Goal: Information Seeking & Learning: Learn about a topic

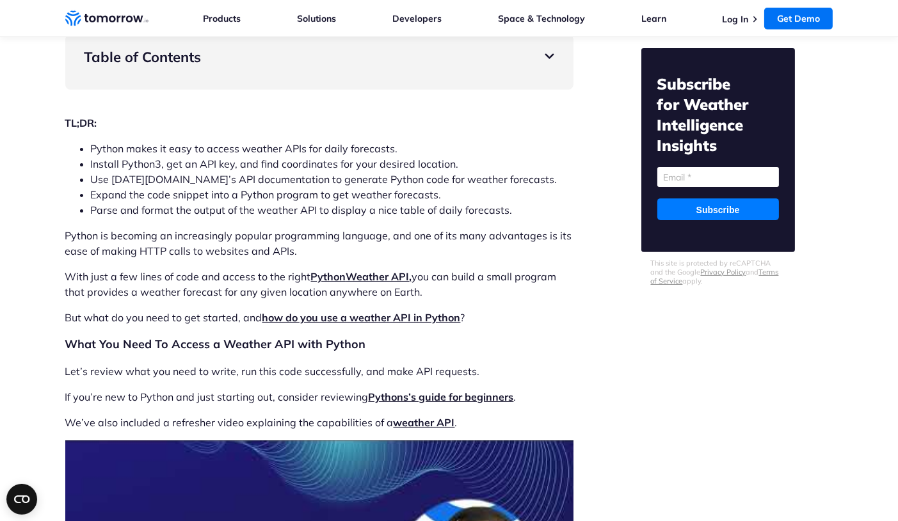
scroll to position [894, 0]
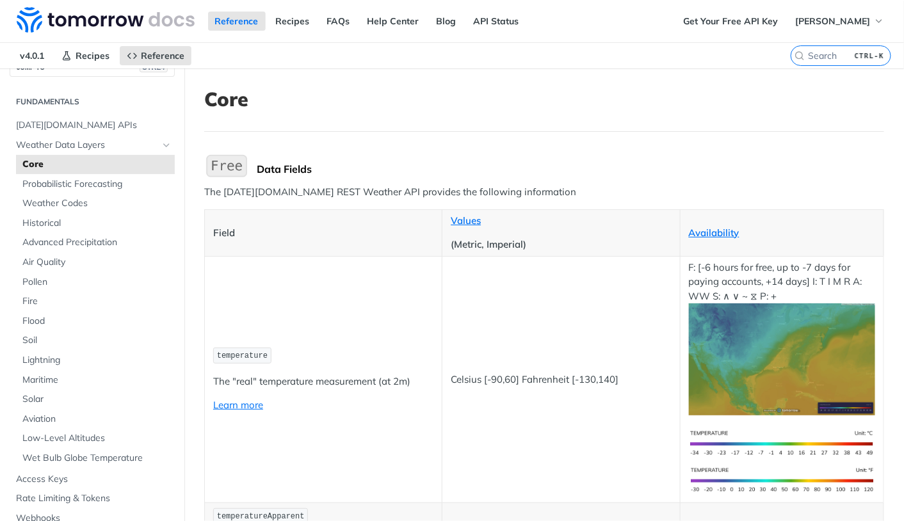
click at [83, 159] on span "Core" at bounding box center [96, 164] width 149 height 13
click at [85, 149] on span "Weather Data Layers" at bounding box center [87, 145] width 142 height 13
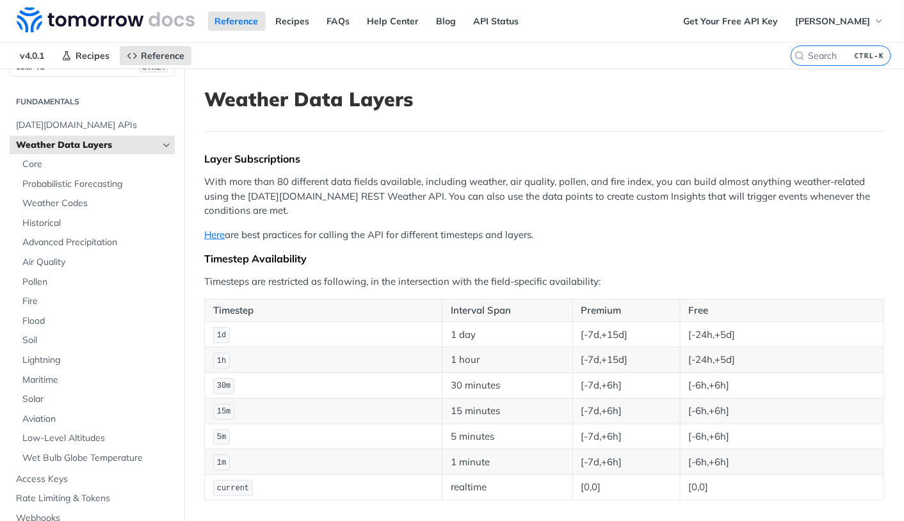
click at [87, 144] on span "Weather Data Layers" at bounding box center [87, 145] width 142 height 13
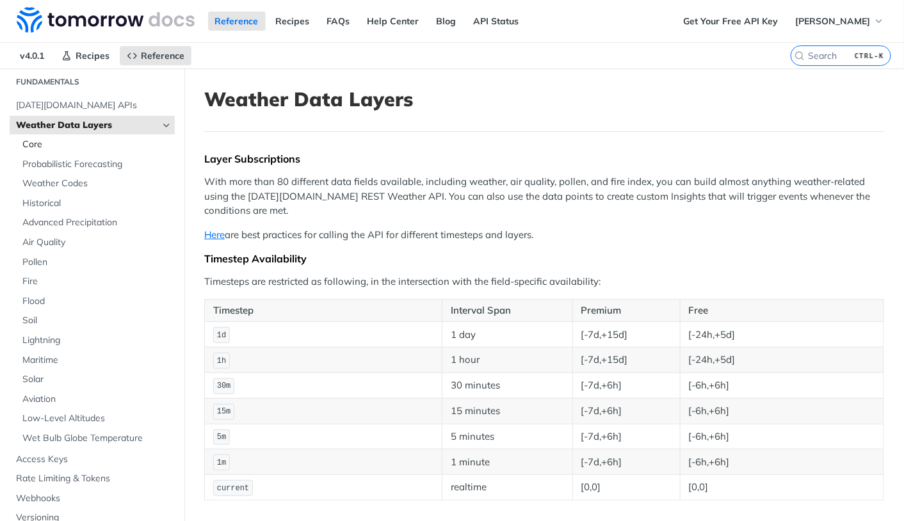
scroll to position [42, 0]
click at [61, 142] on span "Core" at bounding box center [96, 146] width 149 height 13
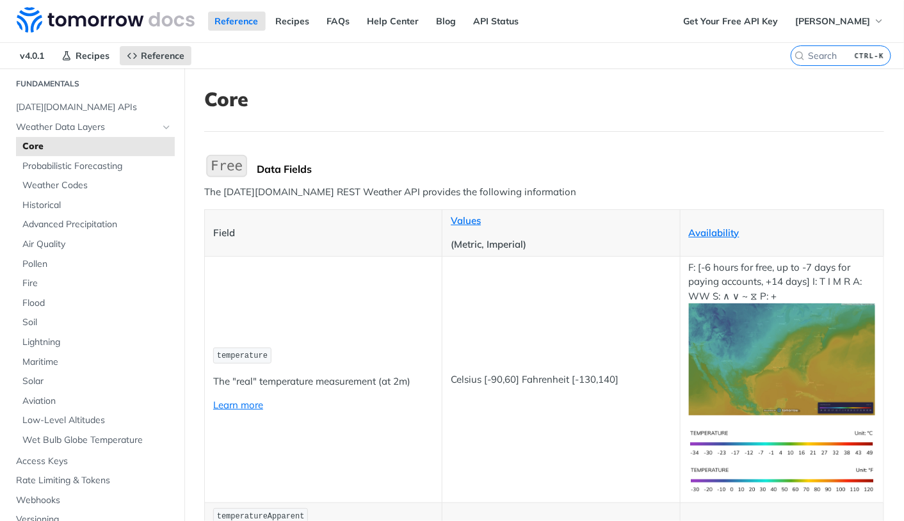
click at [37, 143] on span "Core" at bounding box center [96, 146] width 149 height 13
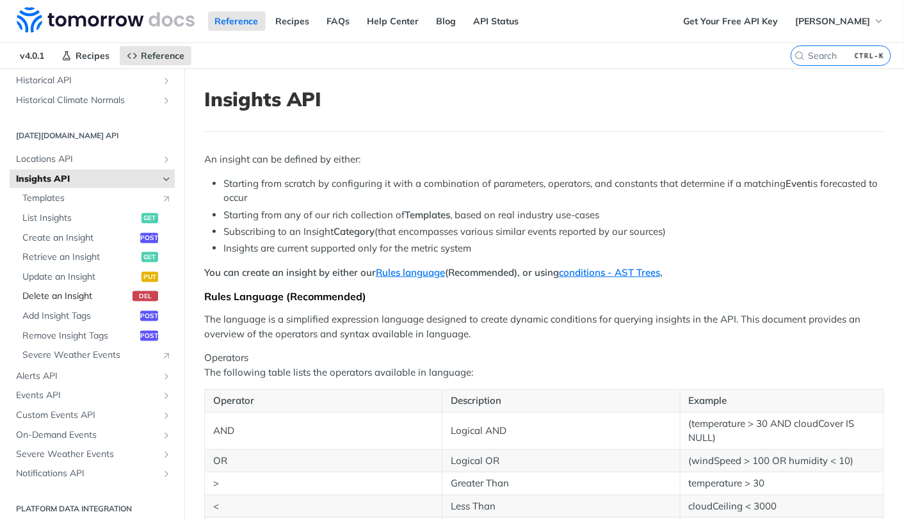
scroll to position [507, 0]
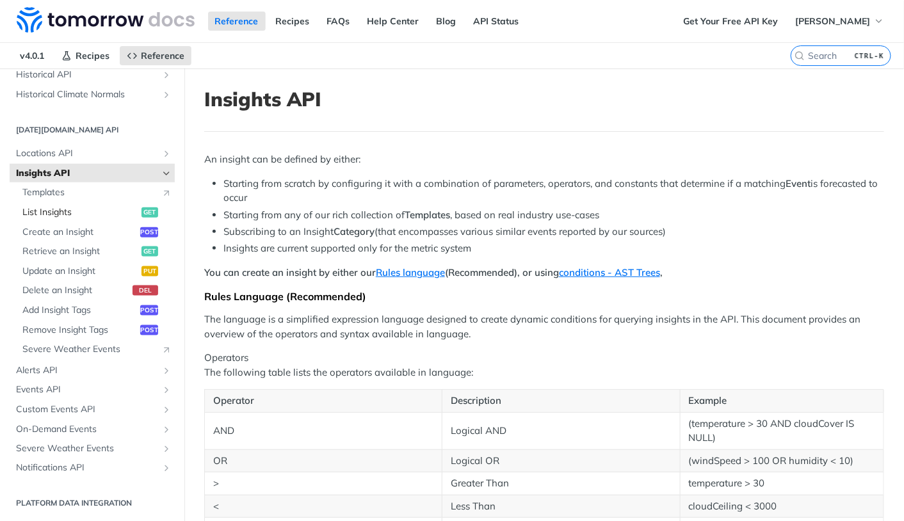
click at [79, 210] on span "List Insights" at bounding box center [80, 212] width 116 height 13
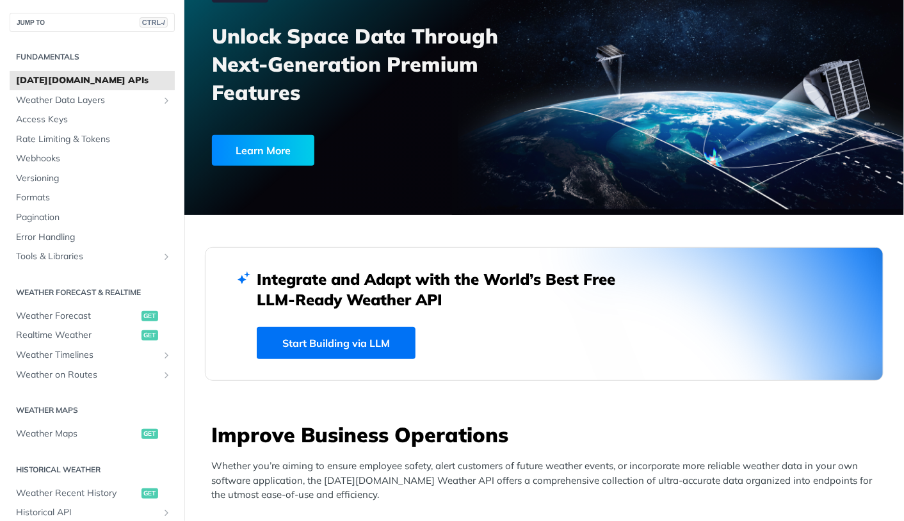
scroll to position [144, 0]
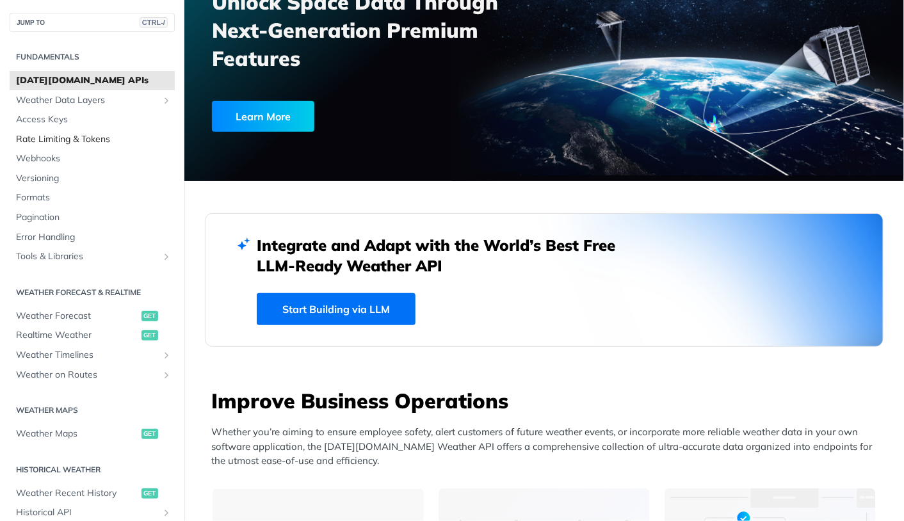
click at [79, 135] on span "Rate Limiting & Tokens" at bounding box center [94, 139] width 156 height 13
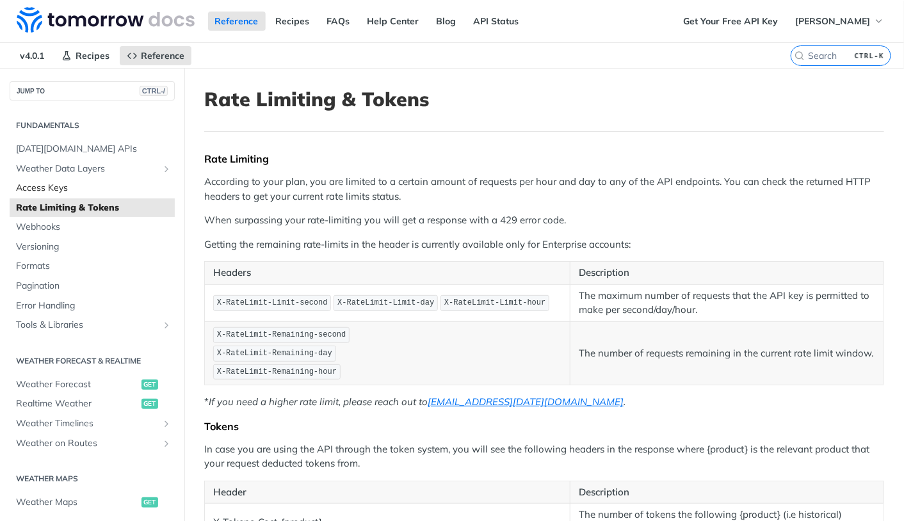
click at [72, 186] on span "Access Keys" at bounding box center [94, 188] width 156 height 13
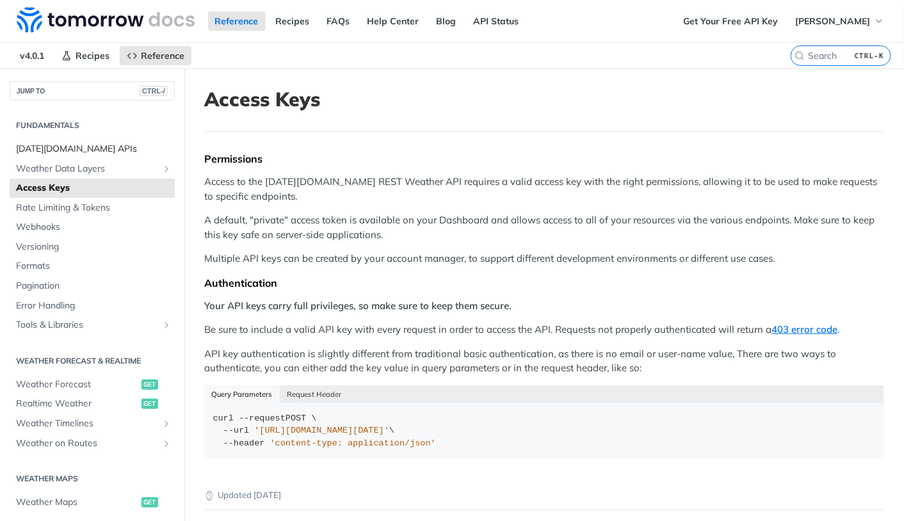
click at [93, 154] on span "Tomorrow.io APIs" at bounding box center [94, 149] width 156 height 13
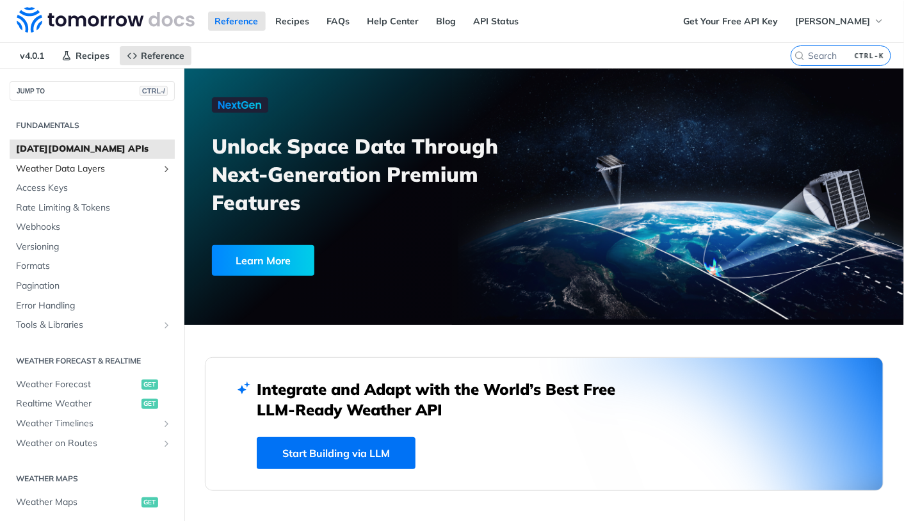
click at [101, 168] on span "Weather Data Layers" at bounding box center [87, 169] width 142 height 13
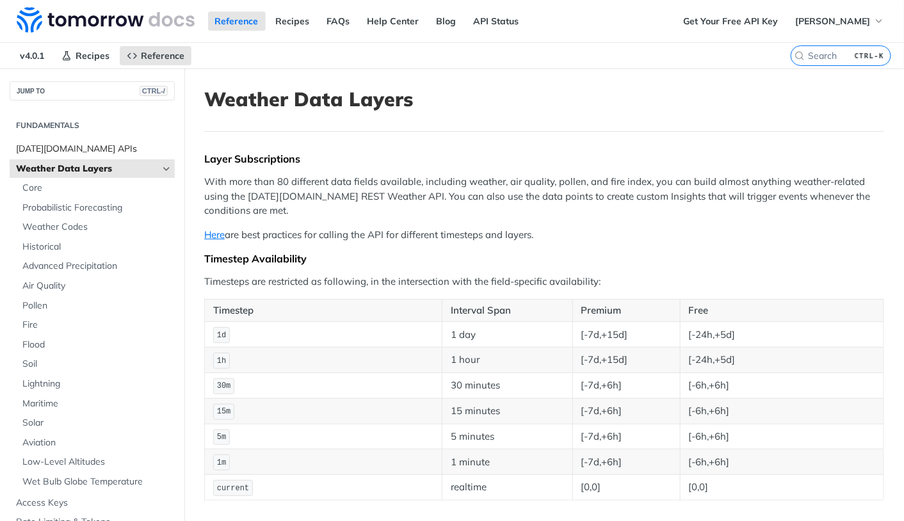
click at [86, 145] on span "[DATE][DOMAIN_NAME] APIs" at bounding box center [94, 149] width 156 height 13
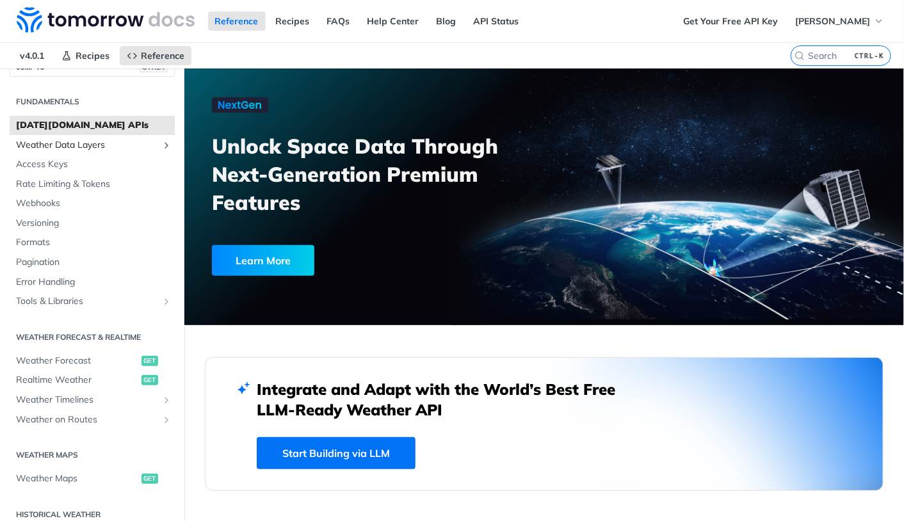
click at [49, 146] on span "Weather Data Layers" at bounding box center [87, 145] width 142 height 13
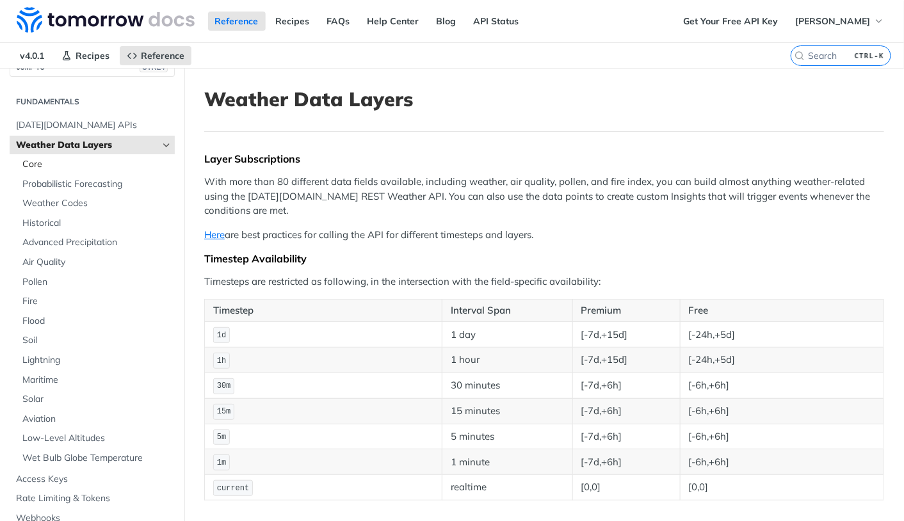
click at [63, 164] on span "Core" at bounding box center [96, 164] width 149 height 13
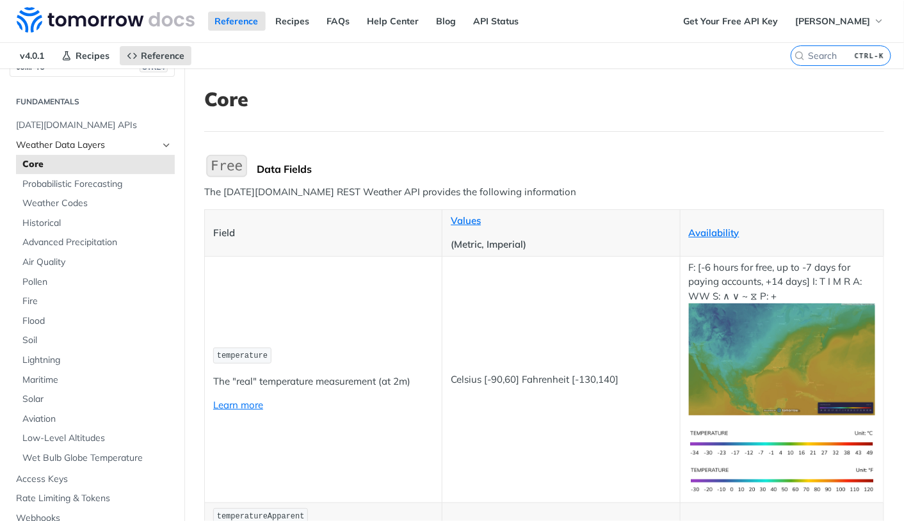
click at [79, 142] on span "Weather Data Layers" at bounding box center [87, 145] width 142 height 13
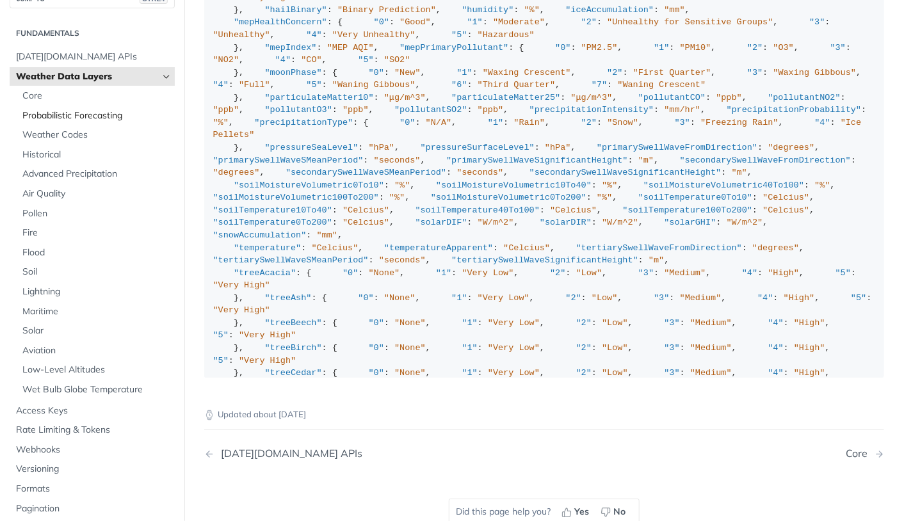
scroll to position [29, 0]
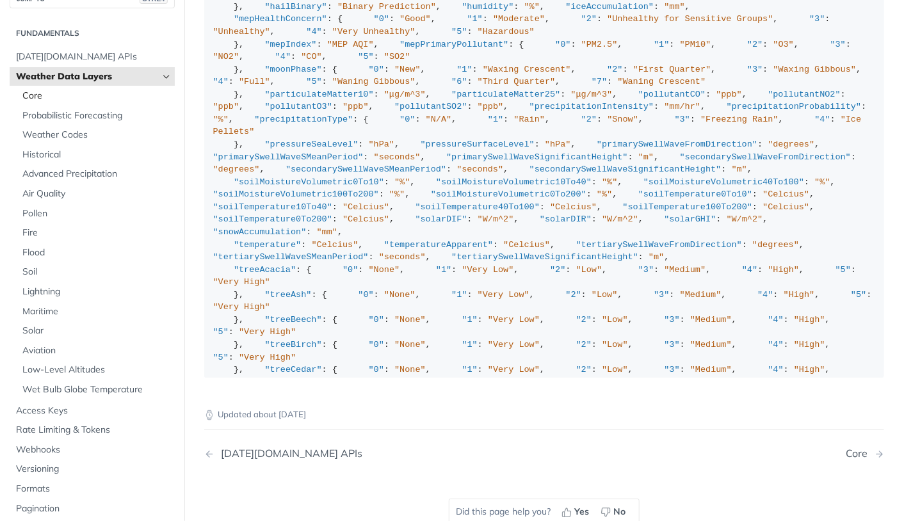
click at [33, 98] on span "Core" at bounding box center [96, 96] width 149 height 13
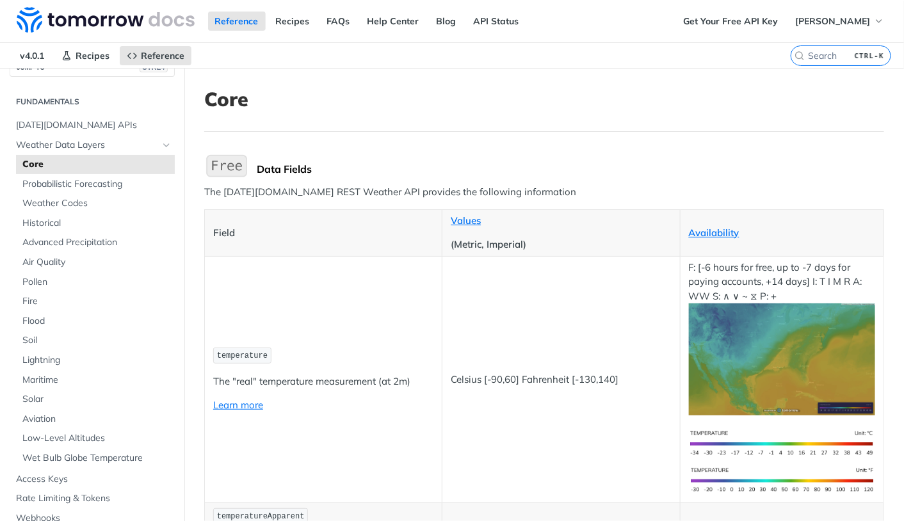
click at [225, 168] on img "Expand image" at bounding box center [226, 165] width 45 height 27
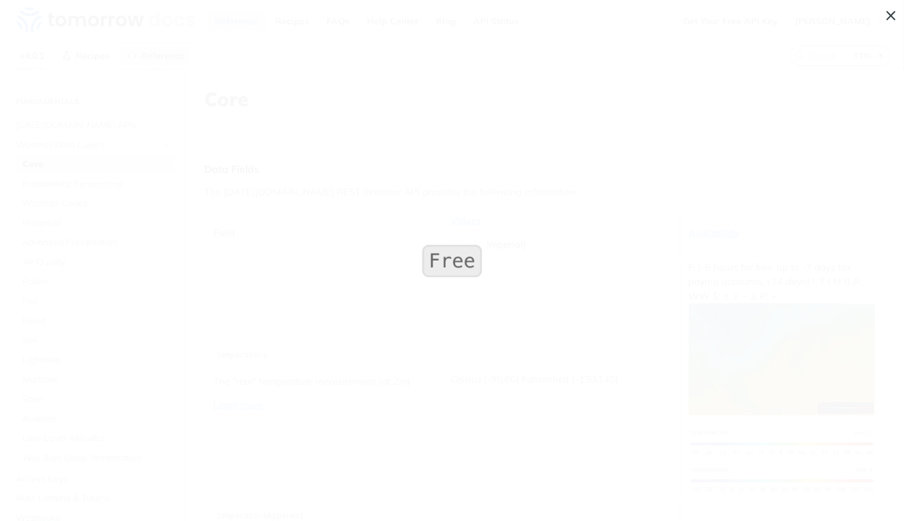
click at [284, 170] on span "Collapse image" at bounding box center [452, 260] width 904 height 521
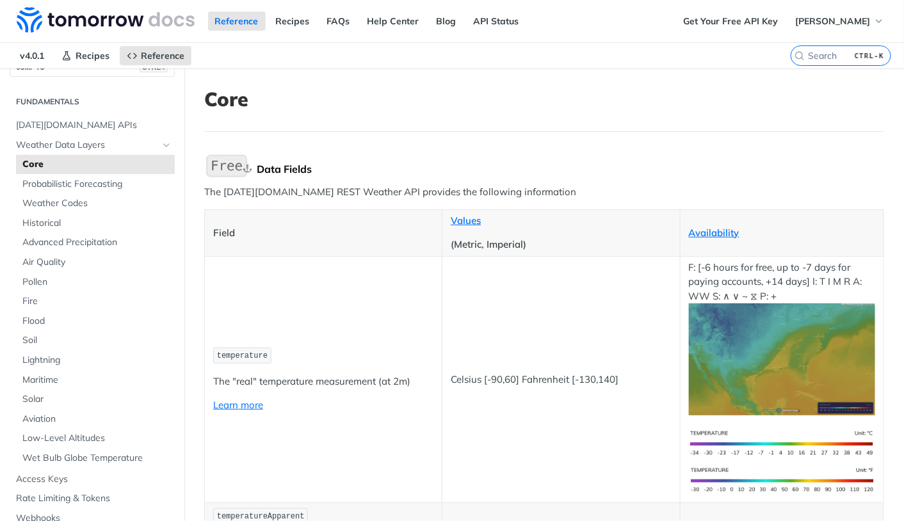
click at [274, 173] on div "Data Fields" at bounding box center [571, 169] width 628 height 13
click at [232, 170] on img "Expand image" at bounding box center [226, 165] width 45 height 27
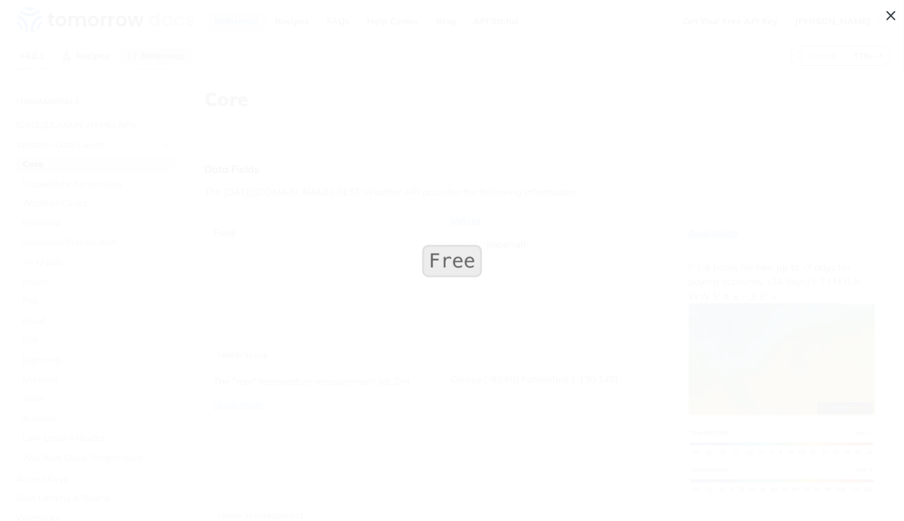
click at [241, 170] on span "Collapse image" at bounding box center [452, 260] width 904 height 521
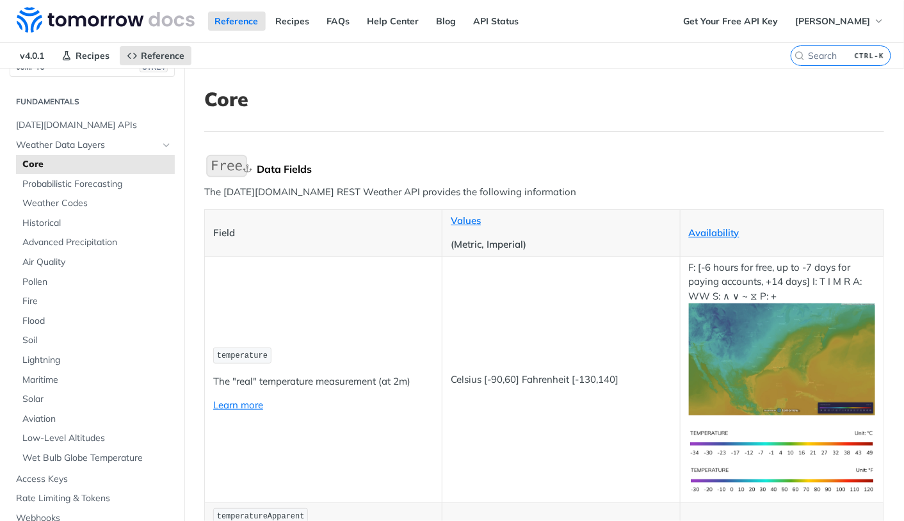
click at [289, 170] on div "Data Fields" at bounding box center [571, 169] width 628 height 13
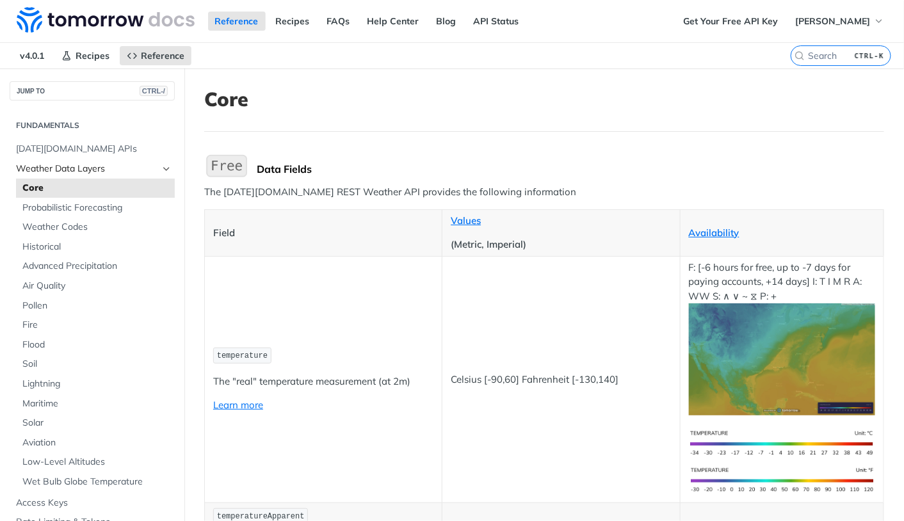
click at [81, 167] on span "Weather Data Layers" at bounding box center [87, 169] width 142 height 13
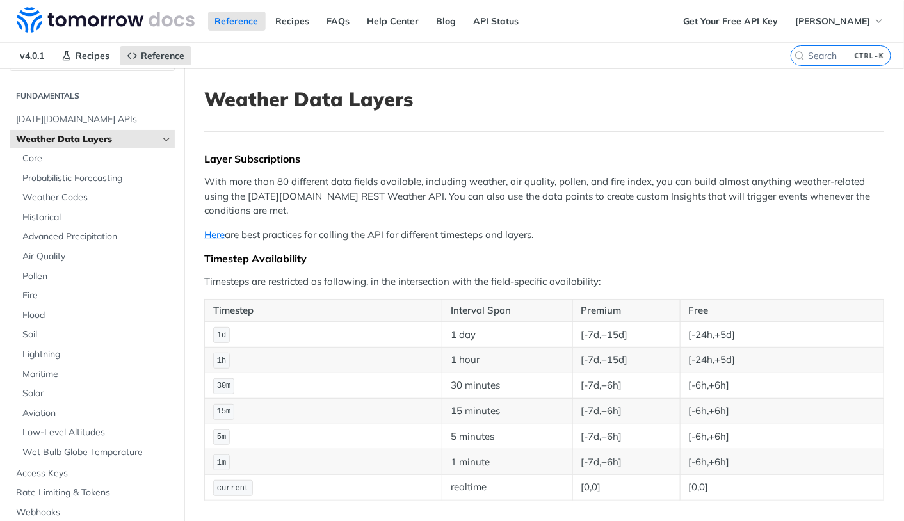
scroll to position [29, 0]
click at [799, 17] on span "[PERSON_NAME]" at bounding box center [832, 21] width 75 height 12
click at [706, 18] on link "Get Your Free API Key" at bounding box center [730, 21] width 109 height 19
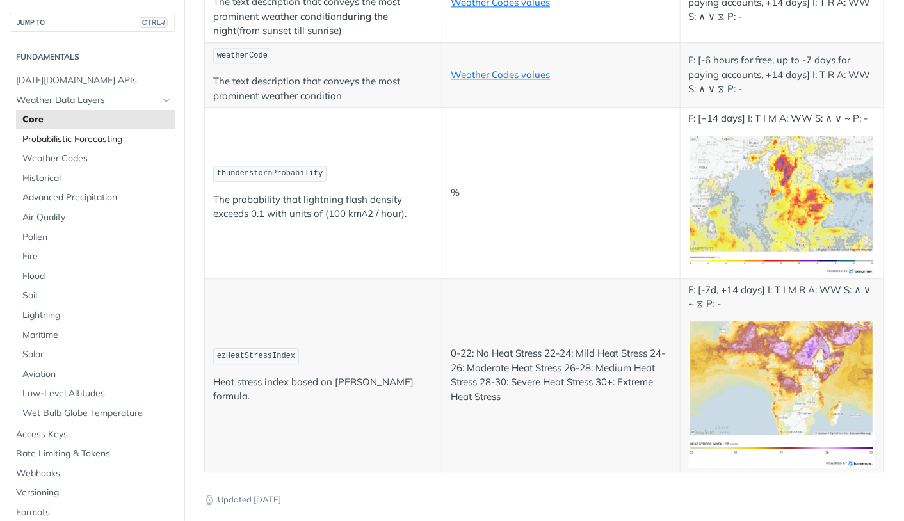
click at [117, 143] on span "Probabilistic Forecasting" at bounding box center [96, 139] width 149 height 13
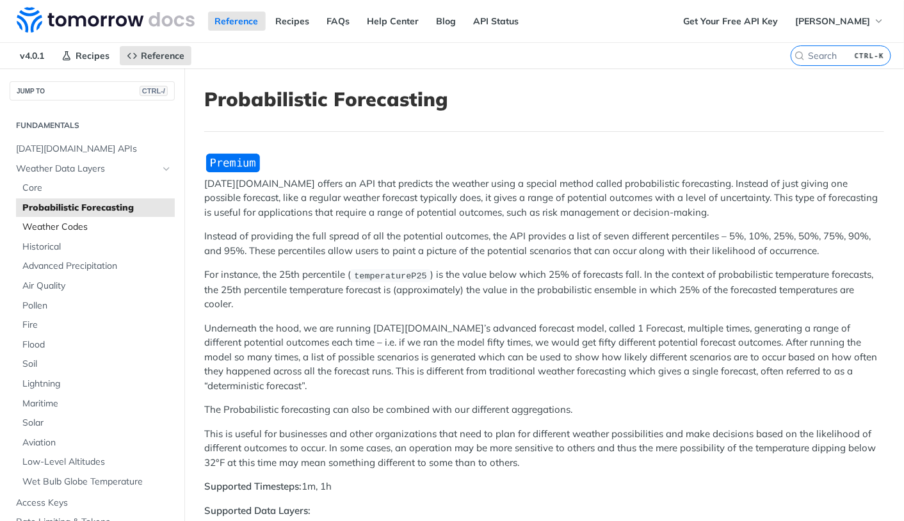
click at [70, 229] on span "Weather Codes" at bounding box center [96, 227] width 149 height 13
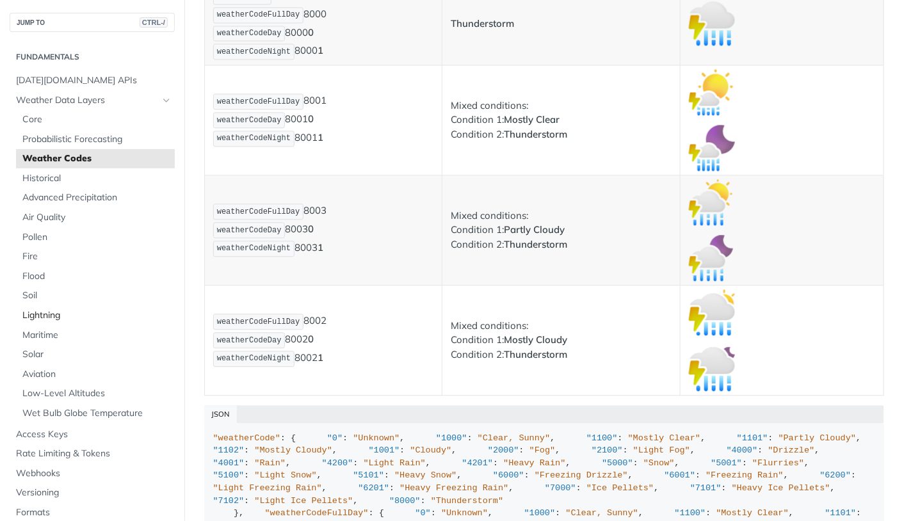
scroll to position [6423, 0]
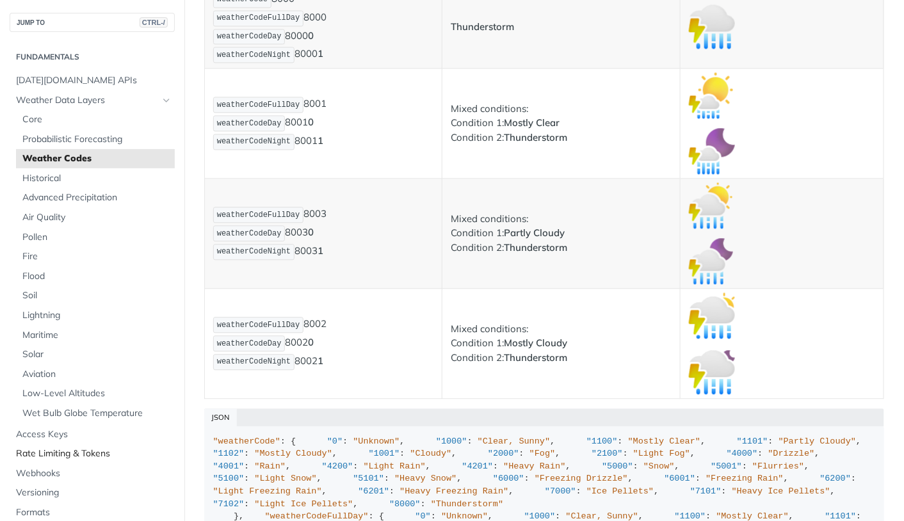
click at [49, 449] on span "Rate Limiting & Tokens" at bounding box center [94, 454] width 156 height 13
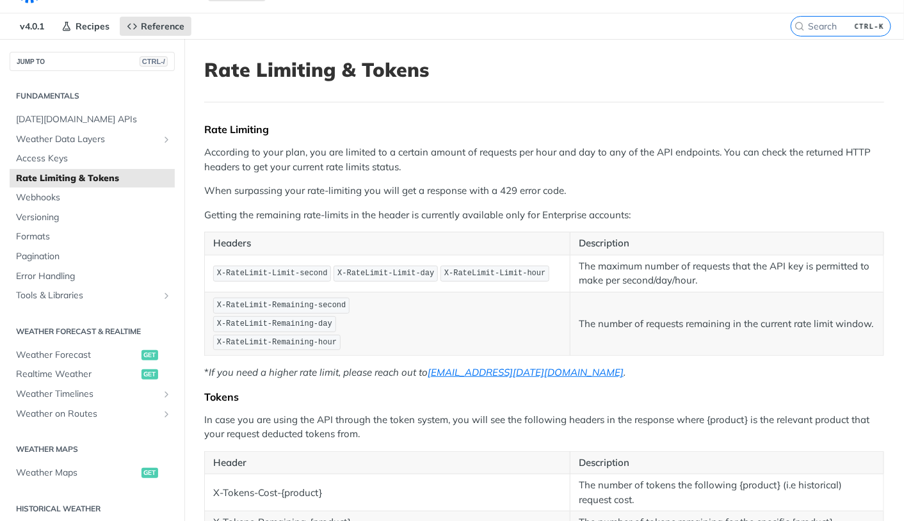
scroll to position [24, 0]
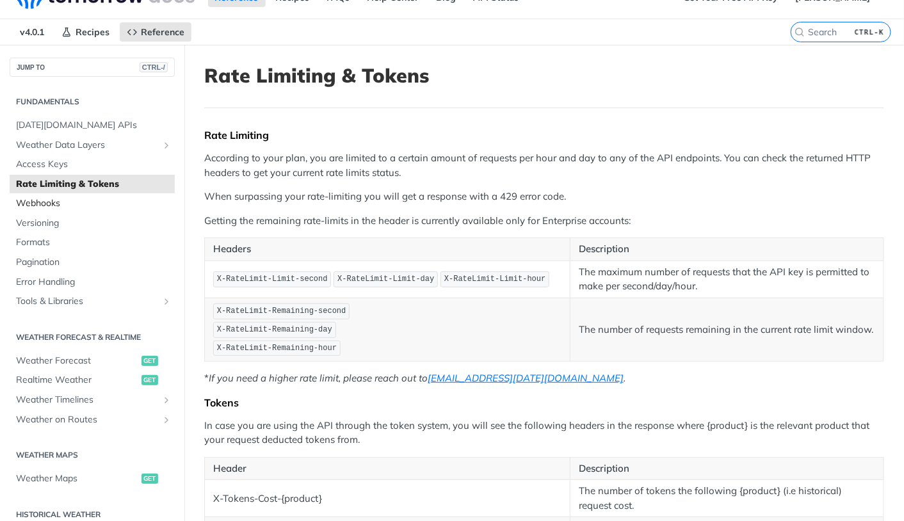
click at [65, 205] on span "Webhooks" at bounding box center [94, 203] width 156 height 13
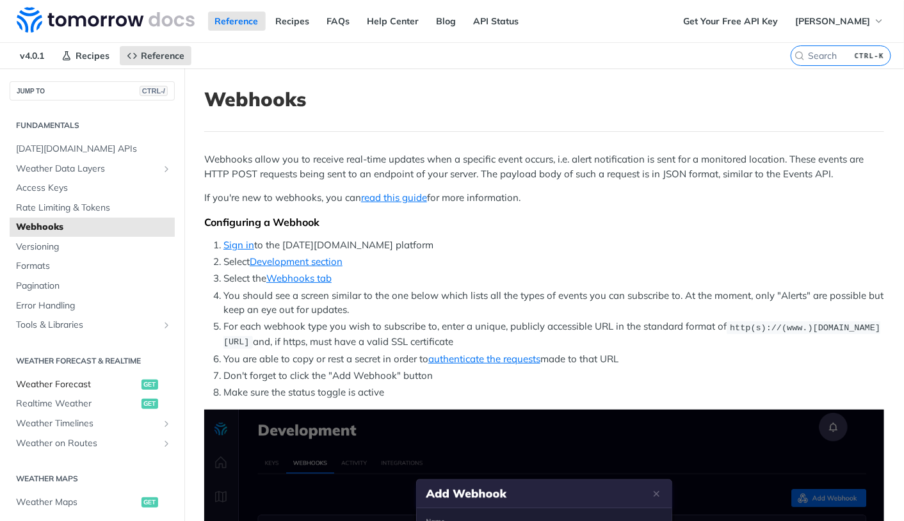
click at [75, 383] on span "Weather Forecast" at bounding box center [77, 384] width 122 height 13
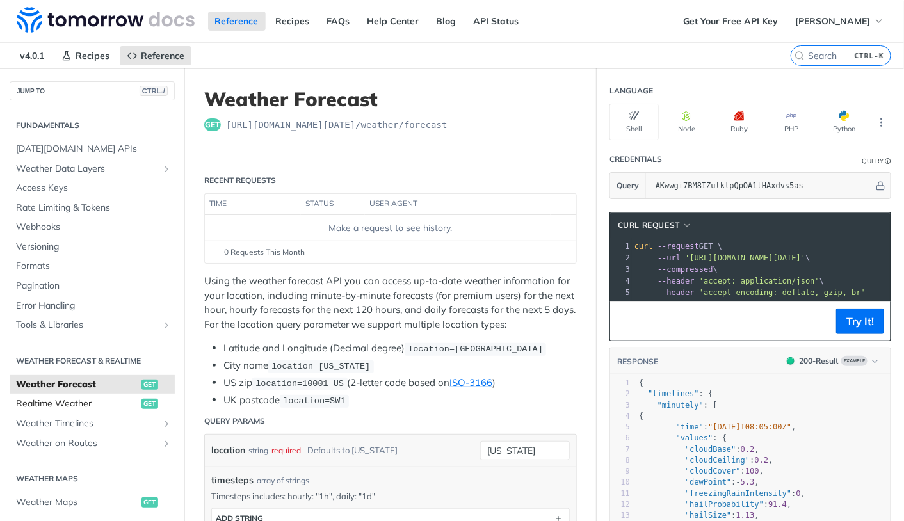
click at [84, 403] on span "Realtime Weather" at bounding box center [77, 404] width 122 height 13
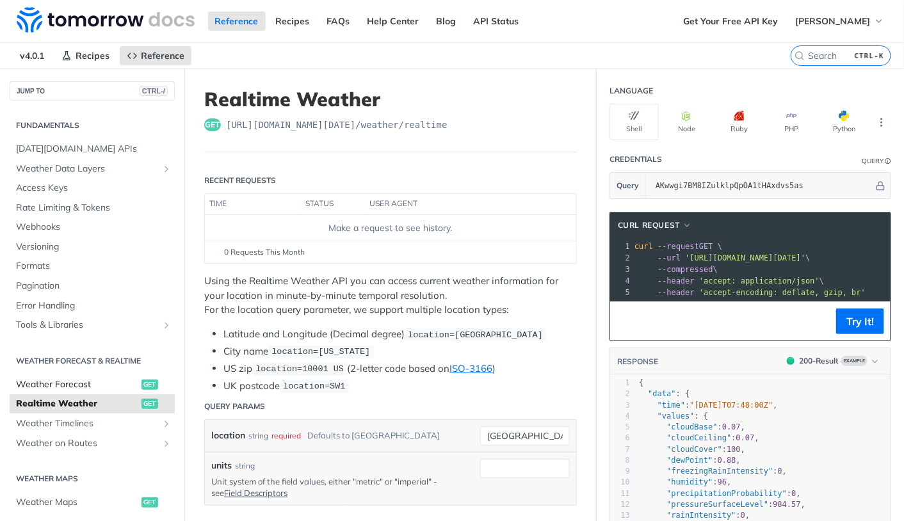
click at [88, 384] on span "Weather Forecast" at bounding box center [77, 384] width 122 height 13
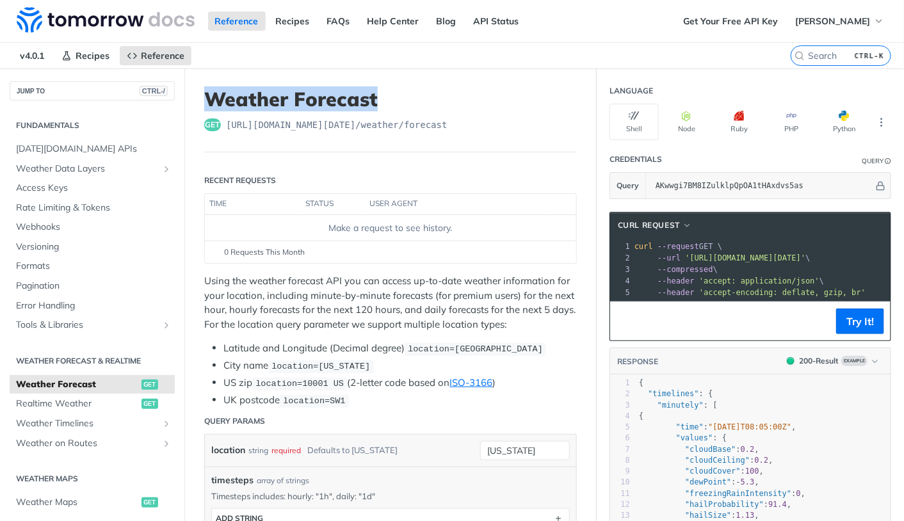
drag, startPoint x: 414, startPoint y: 102, endPoint x: 207, endPoint y: 98, distance: 206.9
click at [207, 98] on h1 "Weather Forecast" at bounding box center [390, 99] width 373 height 23
click at [250, 95] on h1 "Weather Forecast" at bounding box center [390, 99] width 373 height 23
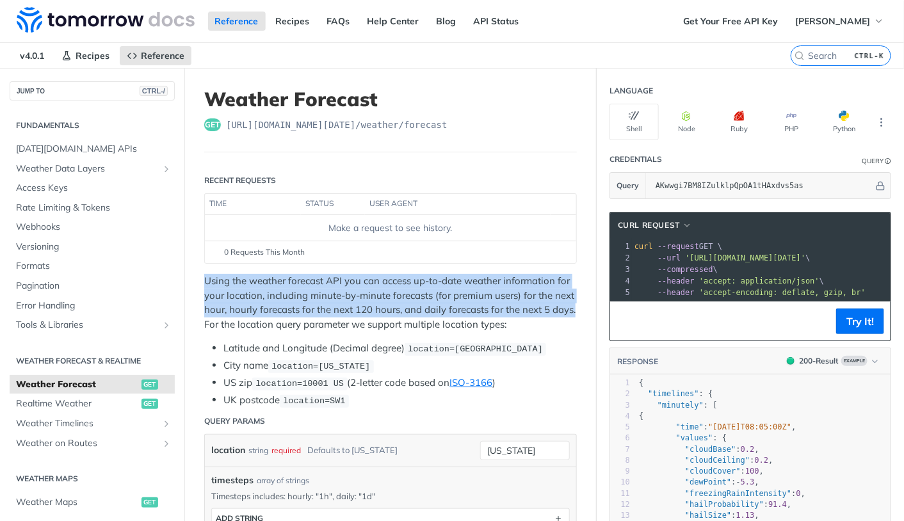
drag, startPoint x: 238, startPoint y: 327, endPoint x: 204, endPoint y: 282, distance: 56.4
click at [204, 282] on p "Using the weather forecast API you can access up-to-date weather information fo…" at bounding box center [390, 303] width 373 height 58
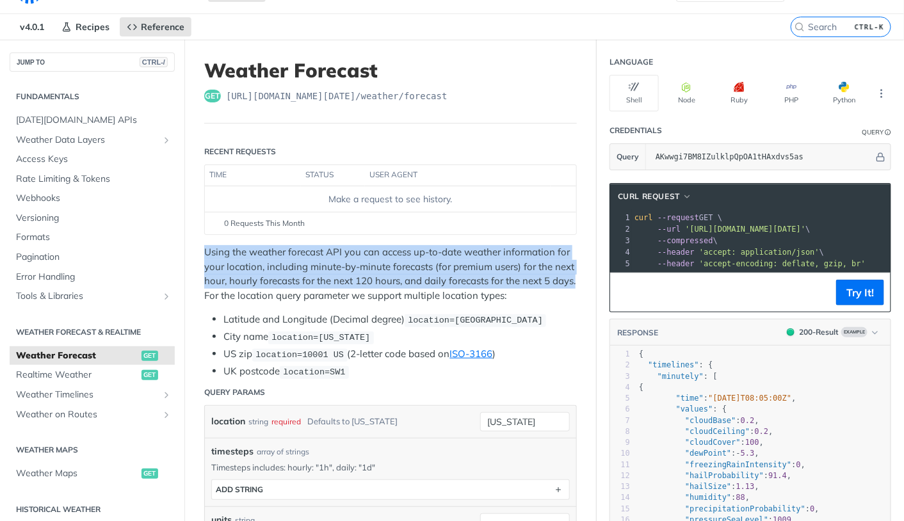
scroll to position [36, 0]
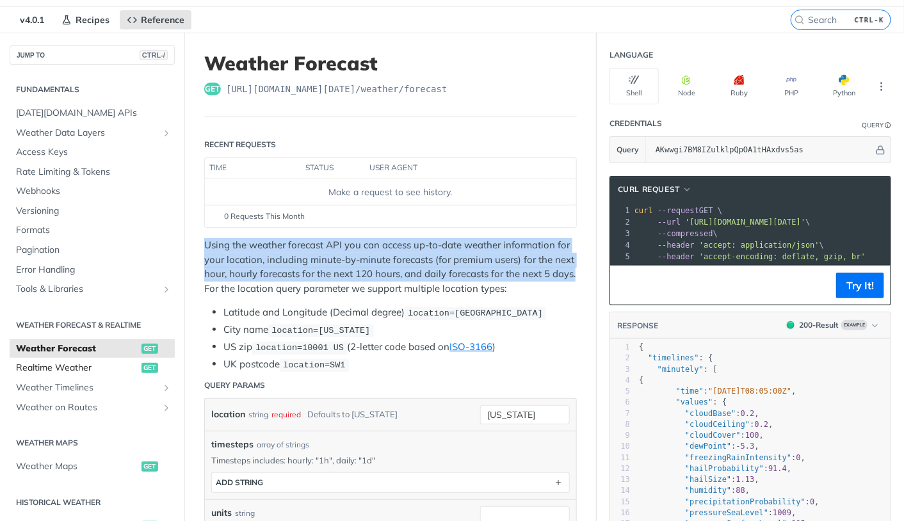
click at [47, 372] on span "Realtime Weather" at bounding box center [77, 368] width 122 height 13
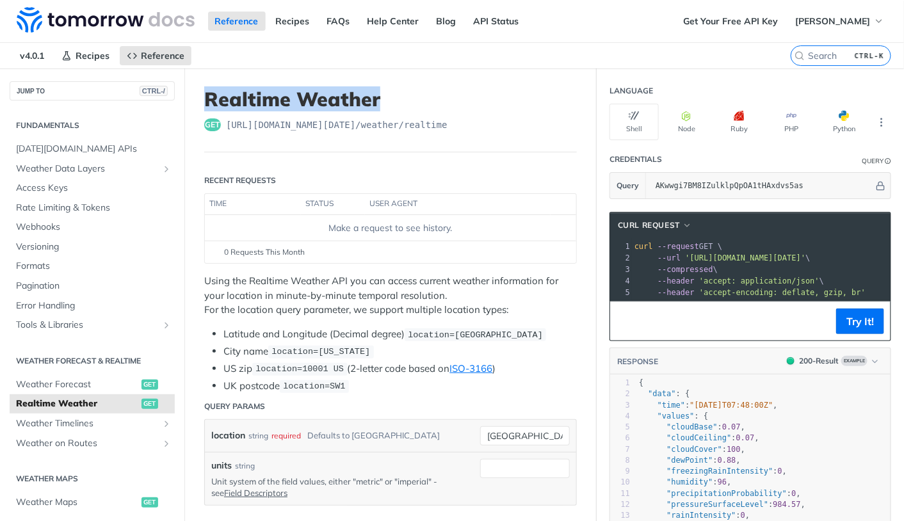
drag, startPoint x: 421, startPoint y: 102, endPoint x: 208, endPoint y: 101, distance: 212.6
click at [208, 101] on h1 "Realtime Weather" at bounding box center [390, 99] width 373 height 23
click at [309, 305] on p "Using the Realtime Weather API you can access current weather information for y…" at bounding box center [390, 296] width 373 height 44
click at [88, 381] on span "Weather Forecast" at bounding box center [77, 384] width 122 height 13
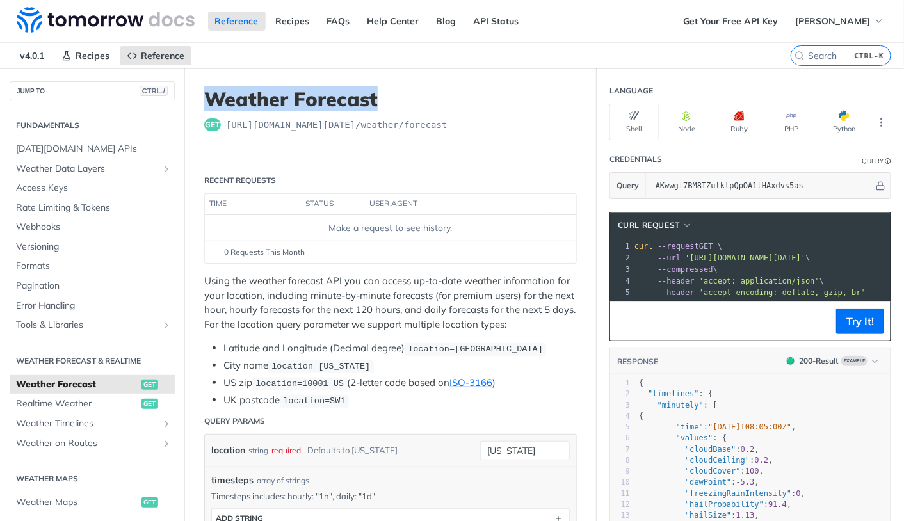
drag, startPoint x: 398, startPoint y: 99, endPoint x: 207, endPoint y: 93, distance: 190.3
click at [207, 93] on h1 "Weather Forecast" at bounding box center [390, 99] width 373 height 23
click at [343, 99] on h1 "Weather Forecast" at bounding box center [390, 99] width 373 height 23
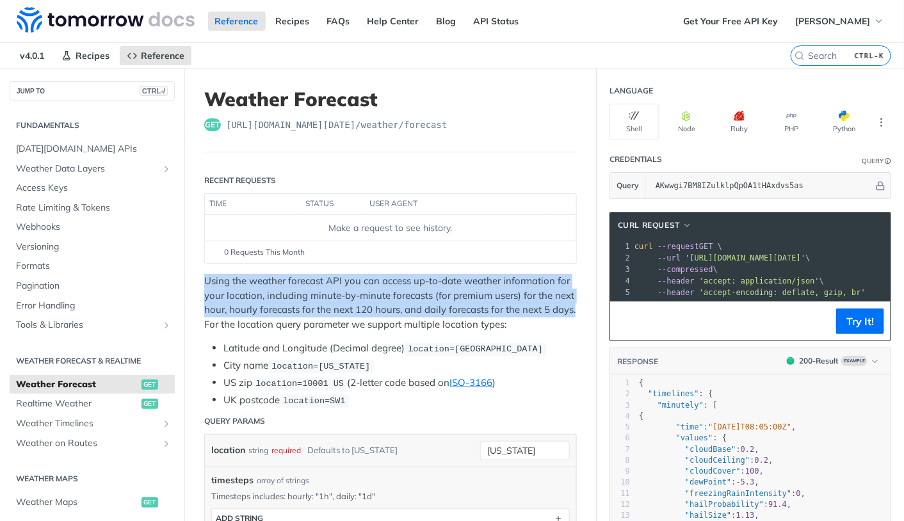
drag, startPoint x: 202, startPoint y: 282, endPoint x: 247, endPoint y: 328, distance: 63.9
click at [291, 327] on p "Using the weather forecast API you can access up-to-date weather information fo…" at bounding box center [390, 303] width 373 height 58
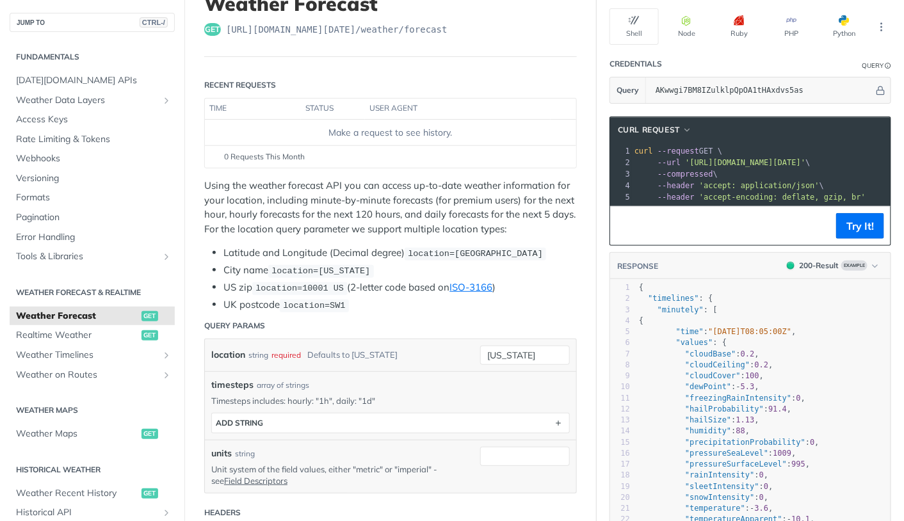
scroll to position [96, 0]
click at [247, 260] on li "Latitude and Longitude (Decimal degree) location=42.3478, -71.0466" at bounding box center [399, 252] width 353 height 15
copy li "Latitude"
click at [345, 277] on code "location=new york" at bounding box center [321, 270] width 106 height 13
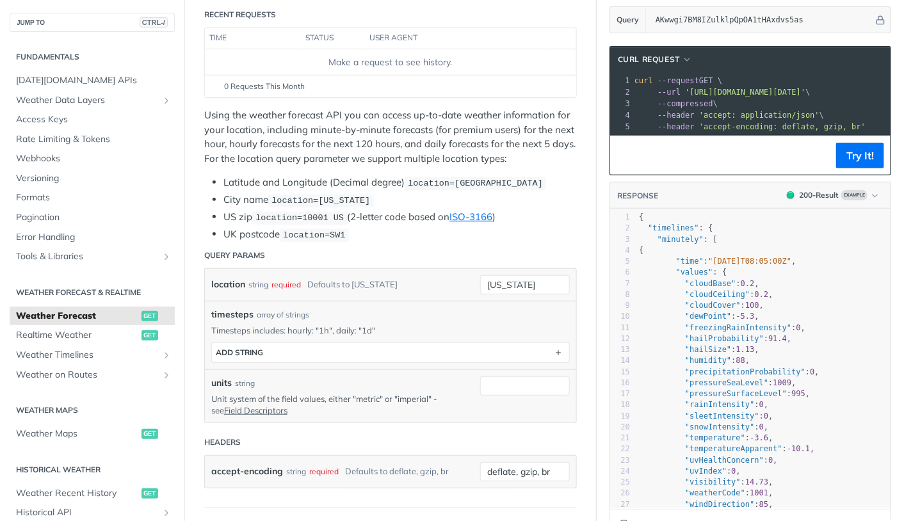
scroll to position [204, 0]
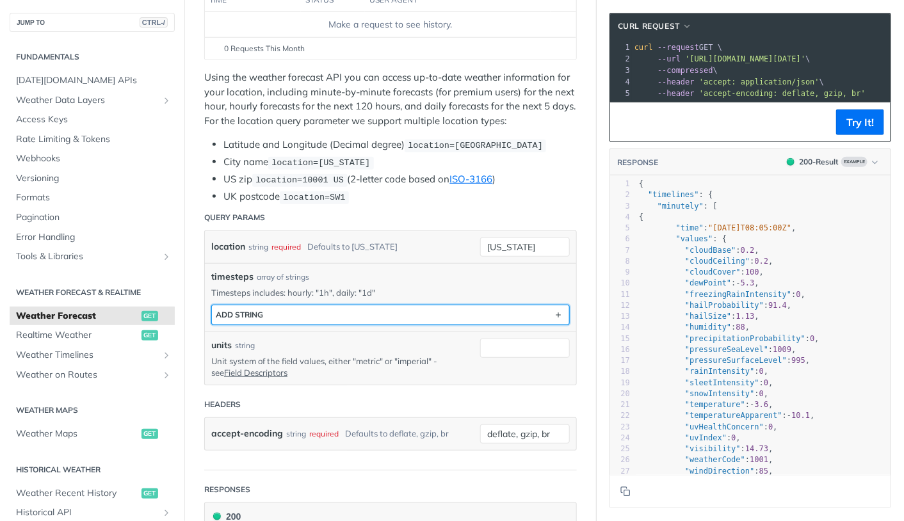
click at [394, 325] on button "ADD string" at bounding box center [390, 314] width 357 height 19
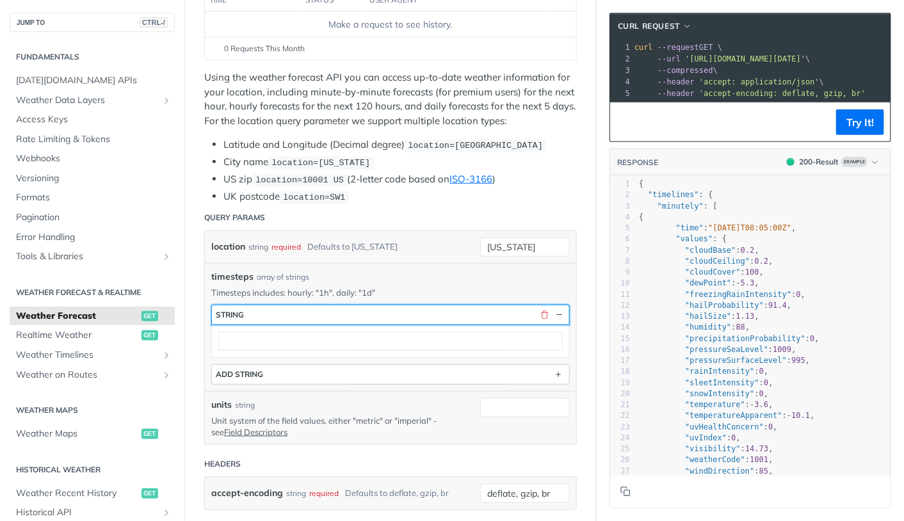
click at [394, 325] on button "string" at bounding box center [390, 314] width 357 height 19
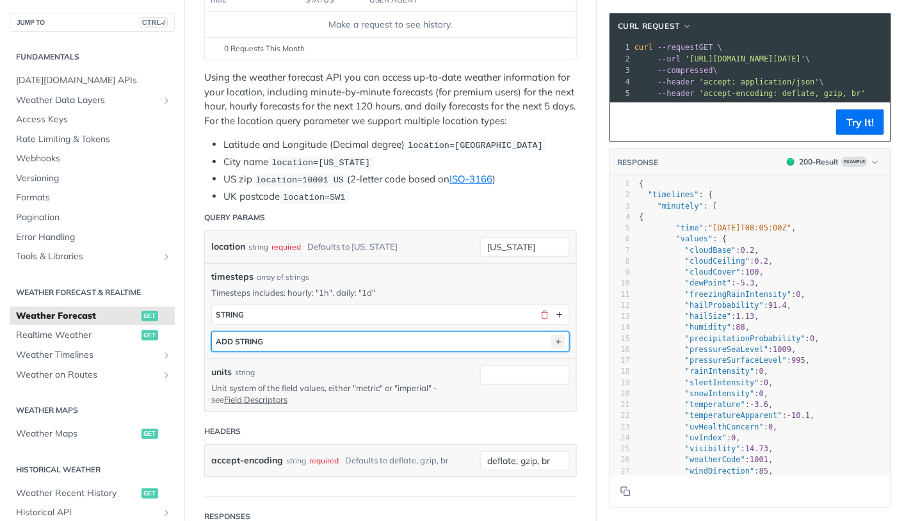
click at [557, 349] on icon "button" at bounding box center [558, 342] width 14 height 14
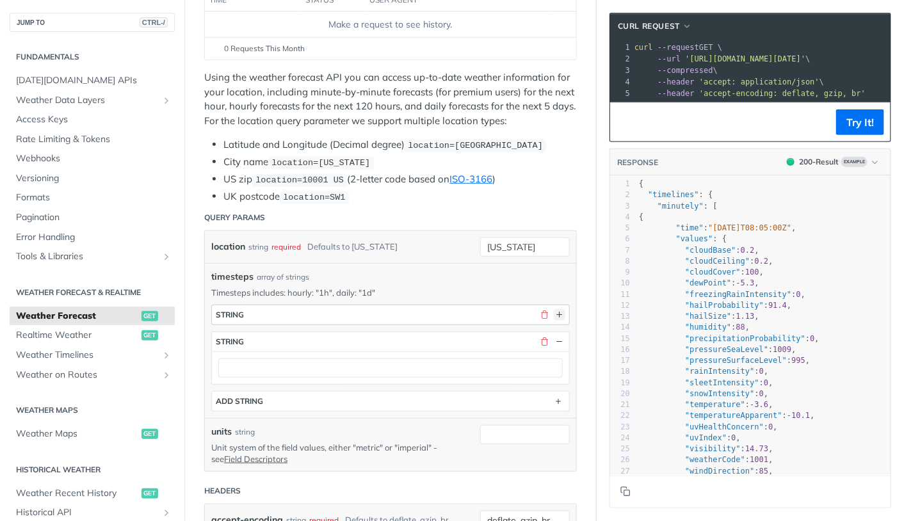
click at [555, 321] on button "button" at bounding box center [560, 315] width 12 height 12
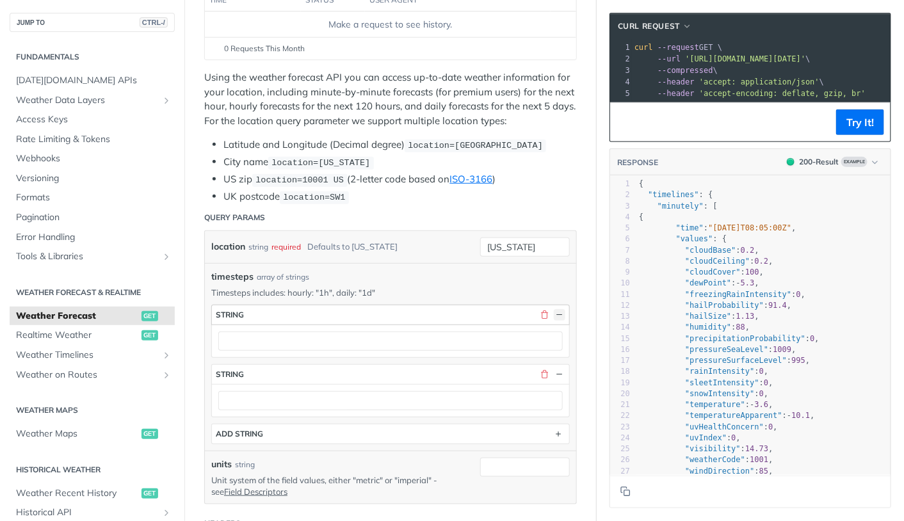
click at [555, 321] on button "button" at bounding box center [560, 315] width 12 height 12
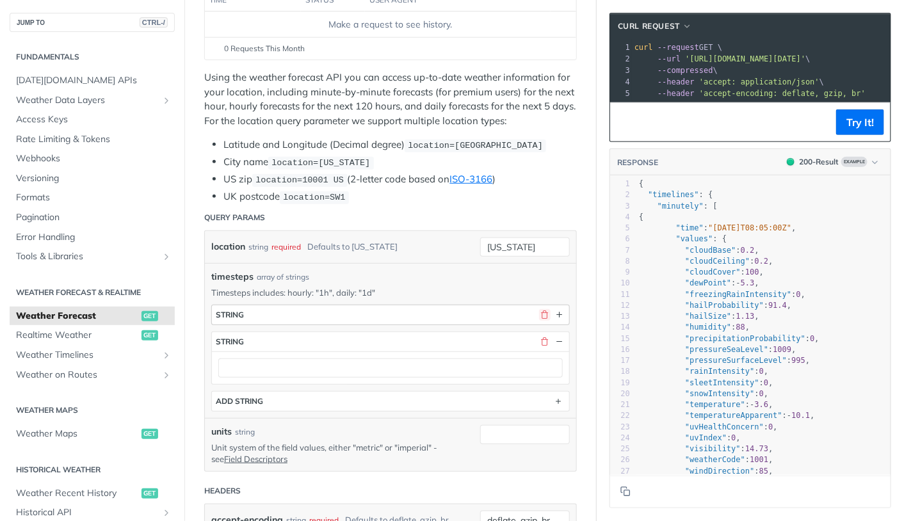
click at [541, 321] on button "button" at bounding box center [545, 315] width 12 height 12
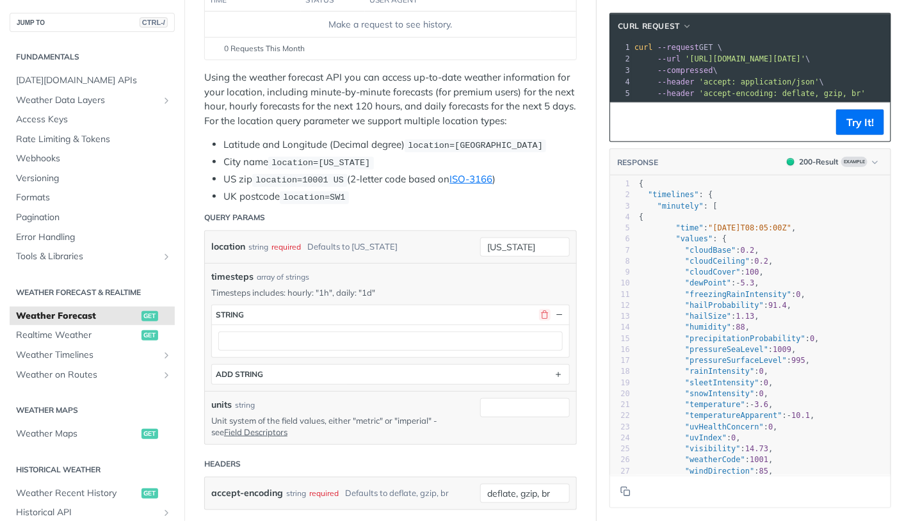
click at [541, 321] on button "button" at bounding box center [545, 315] width 12 height 12
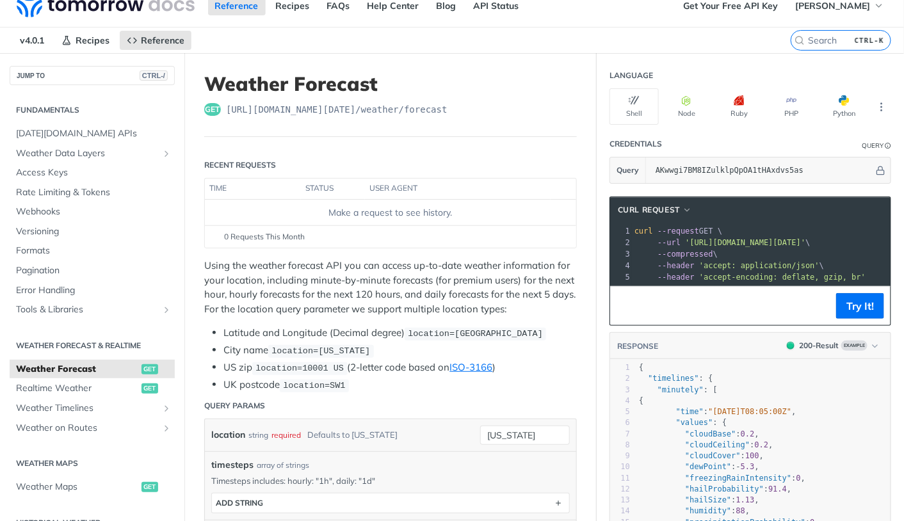
scroll to position [12, 0]
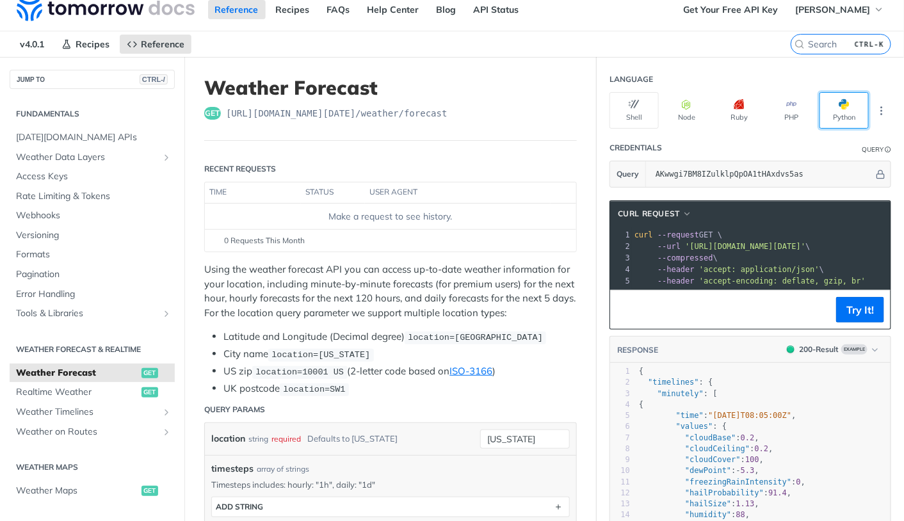
click at [824, 110] on button "Python" at bounding box center [844, 110] width 49 height 37
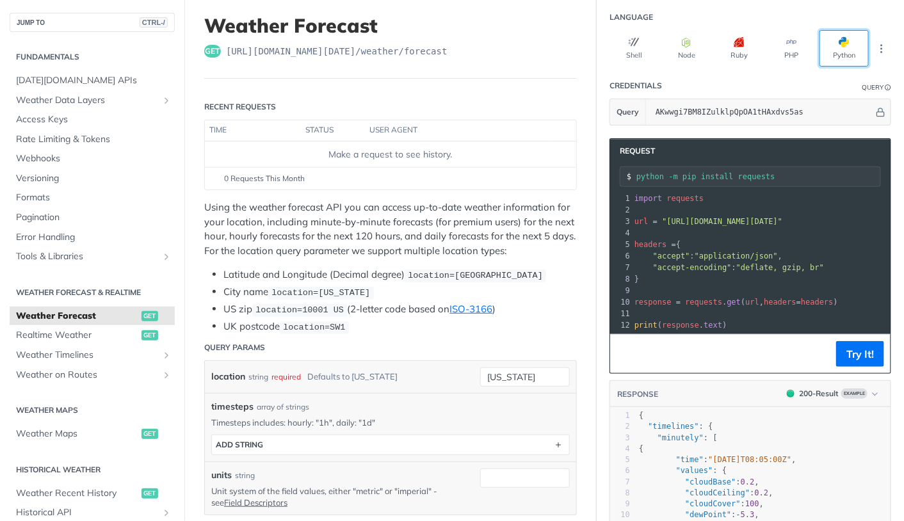
scroll to position [77, 0]
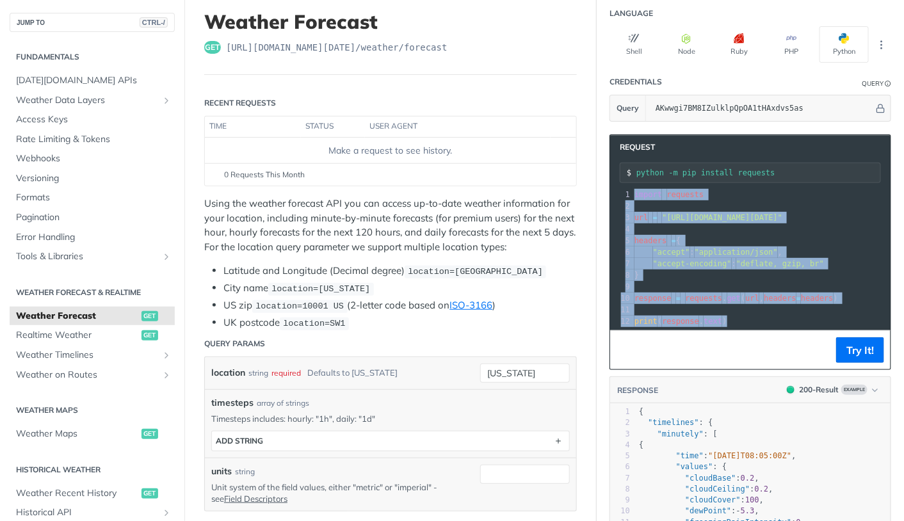
drag, startPoint x: 731, startPoint y: 320, endPoint x: 597, endPoint y: 183, distance: 191.1
click at [597, 183] on section "Request python -m pip install requests xxxxxxxxxx 12 1 import requests 2 ​ 3 ur…" at bounding box center [750, 382] width 307 height 521
copy div "import requests 2 ​ 3 url = "https://api.tomorrow.io/v4/weather/forecast?locati…"
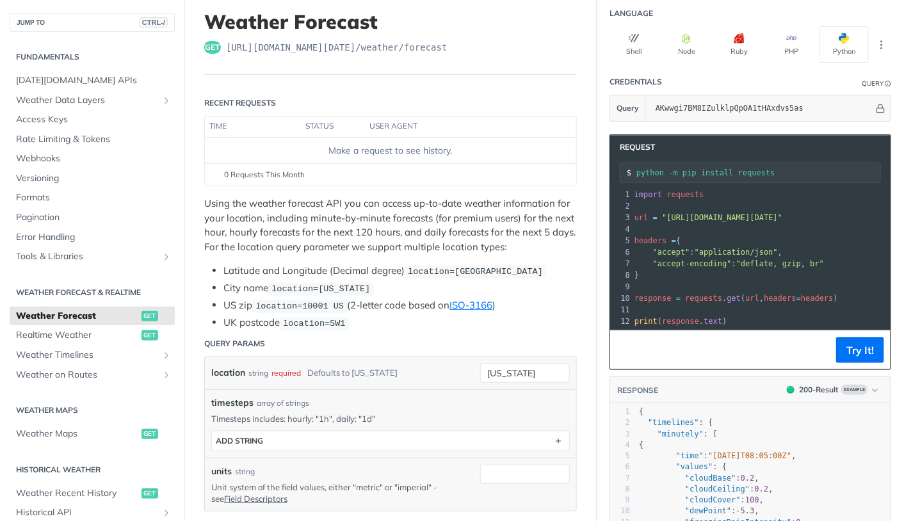
click at [446, 54] on span "https://api.tomorrow.io/v4 /weather/forecast" at bounding box center [337, 47] width 222 height 13
drag, startPoint x: 459, startPoint y: 51, endPoint x: 226, endPoint y: 54, distance: 233.1
click at [226, 54] on div "get https://api.tomorrow.io/v4 /weather/forecast" at bounding box center [390, 47] width 373 height 13
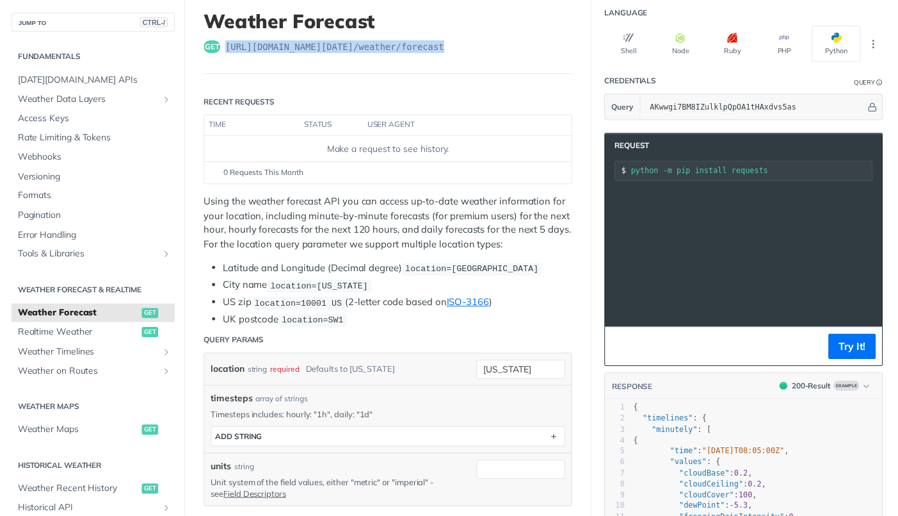
scroll to position [0, 309]
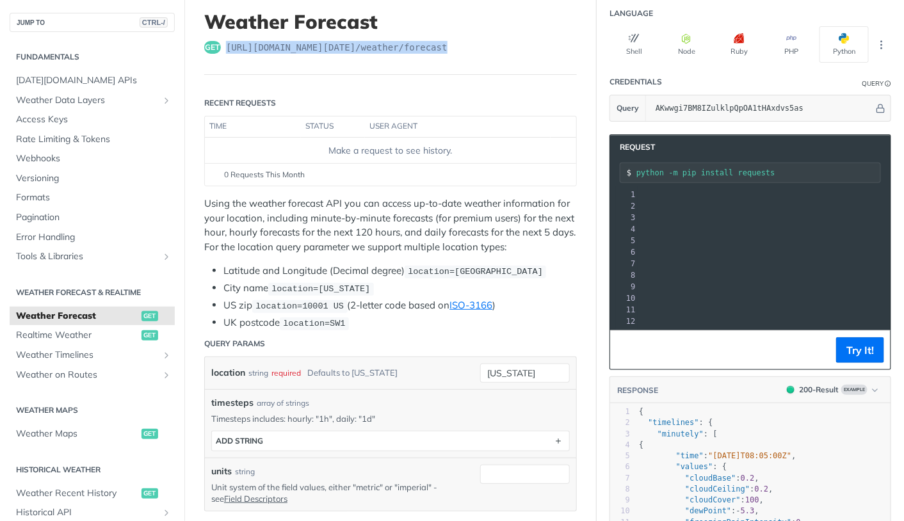
drag, startPoint x: 655, startPoint y: 213, endPoint x: 886, endPoint y: 215, distance: 230.5
click at [886, 215] on section "Request python -m pip install requests xxxxxxxxxx 12 1 import requests 2 ​ 3 ur…" at bounding box center [750, 382] width 307 height 521
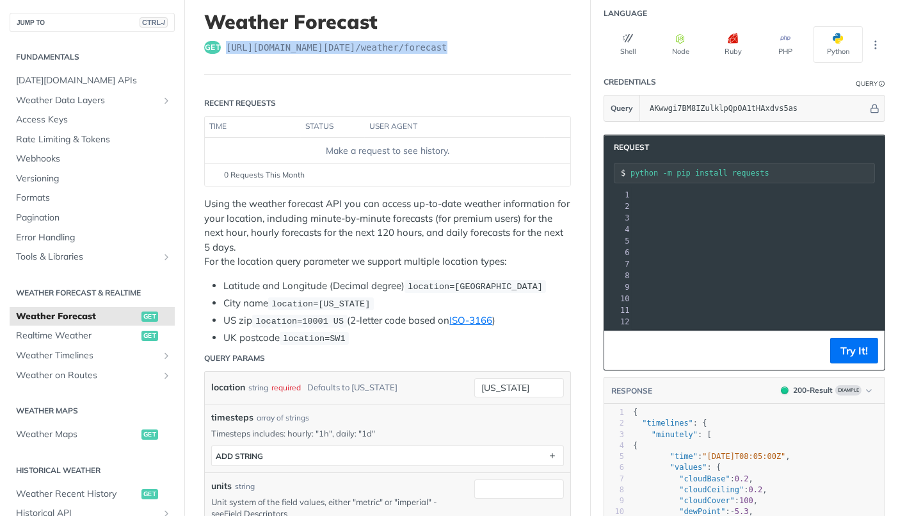
copy span ""https://api.tomorrow.io/v4/weather/forecast?location=new%20york&timesteps=&api…"
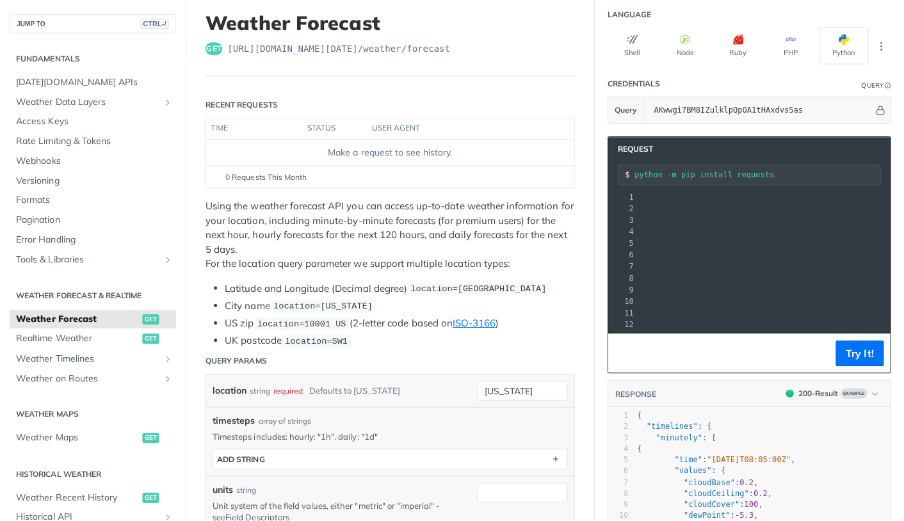
scroll to position [0, 144]
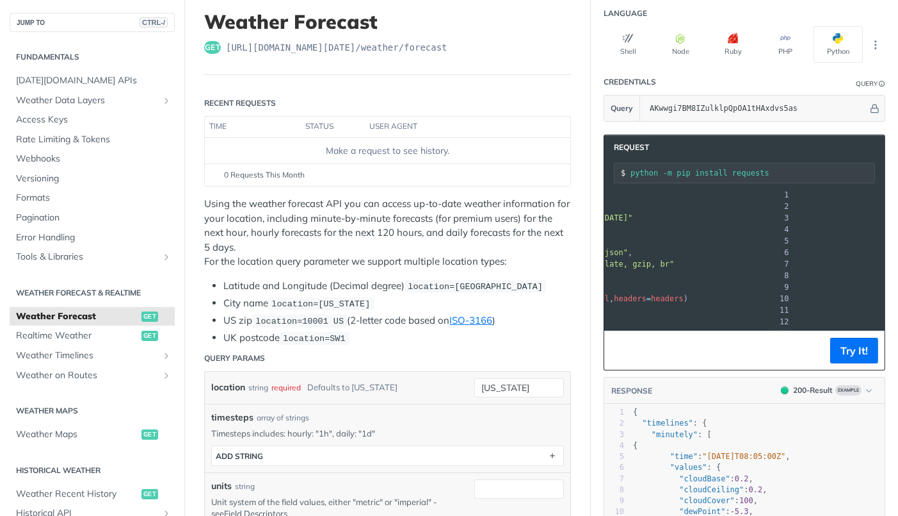
click at [861, 247] on pre ""accept" : "application/json" ," at bounding box center [766, 253] width 569 height 12
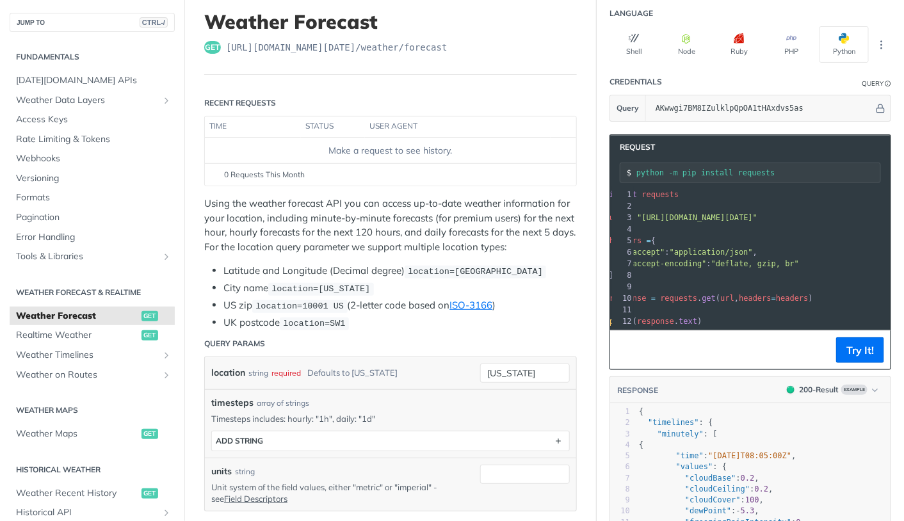
scroll to position [0, 0]
click at [287, 279] on li "Latitude and Longitude (Decimal degree) location=42.3478, -71.0466" at bounding box center [399, 271] width 353 height 15
click at [548, 295] on ul "Latitude and Longitude (Decimal degree) location=42.3478, -71.0466 City name lo…" at bounding box center [390, 297] width 373 height 67
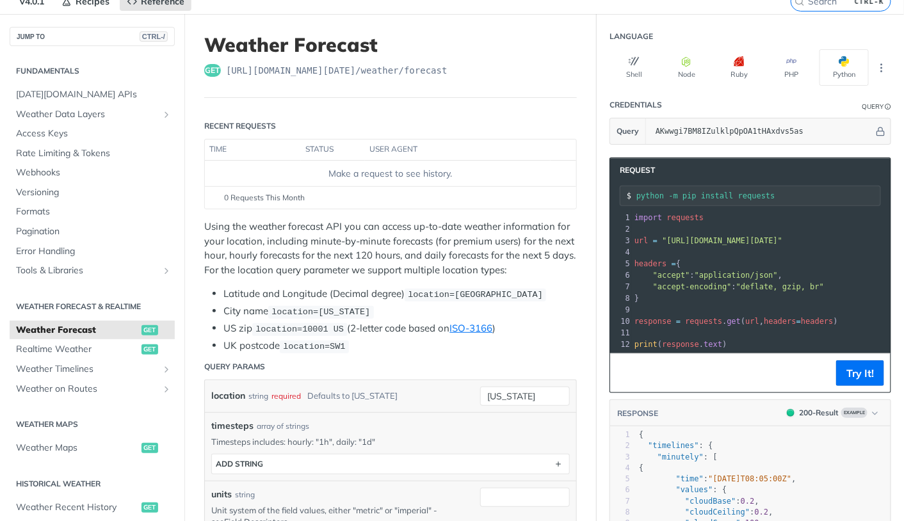
scroll to position [54, 0]
click at [378, 178] on div "Make a request to see history." at bounding box center [390, 174] width 361 height 13
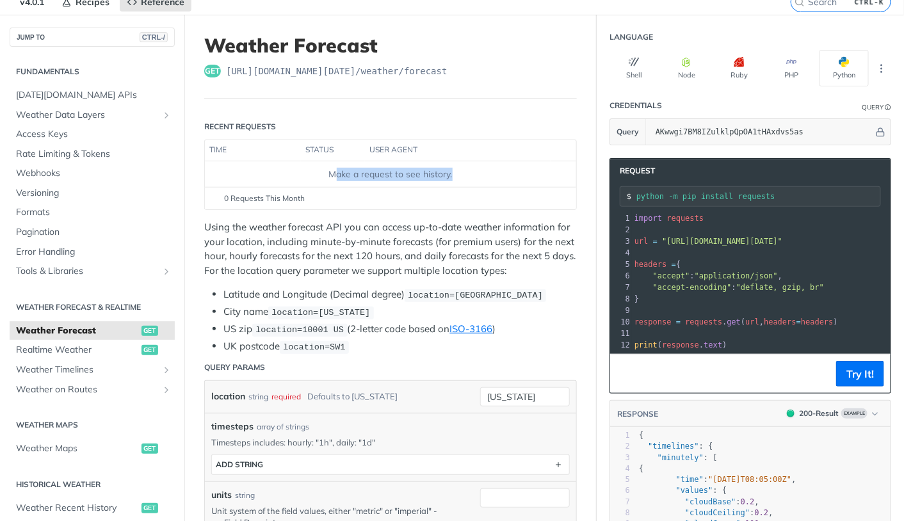
drag, startPoint x: 334, startPoint y: 175, endPoint x: 485, endPoint y: 183, distance: 150.7
click at [485, 183] on td "Make a request to see history." at bounding box center [390, 174] width 371 height 26
click at [473, 184] on td "Make a request to see history." at bounding box center [390, 174] width 371 height 26
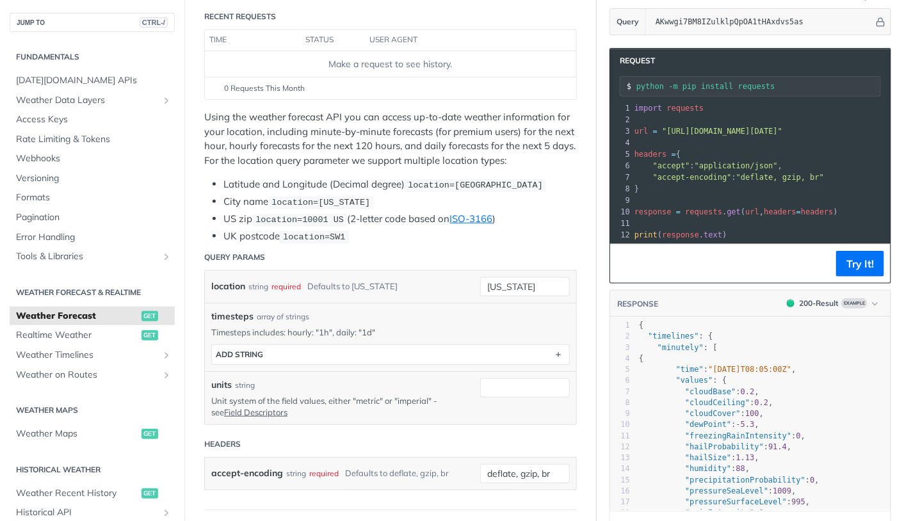
scroll to position [162, 0]
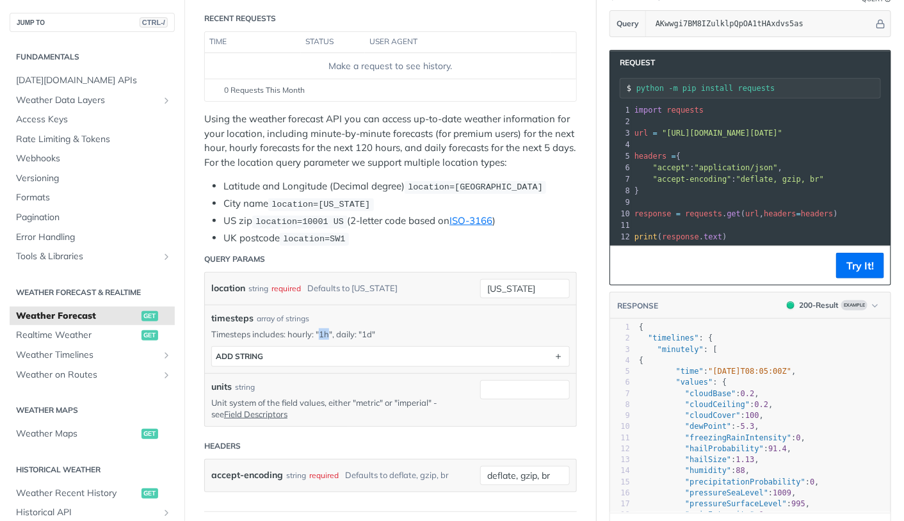
drag, startPoint x: 321, startPoint y: 346, endPoint x: 328, endPoint y: 347, distance: 6.4
click at [328, 340] on p "Timesteps includes: hourly: "1h", daily: "1d"" at bounding box center [390, 335] width 359 height 12
copy p "1h"
click at [407, 147] on p "Using the weather forecast API you can access up-to-date weather information fo…" at bounding box center [390, 141] width 373 height 58
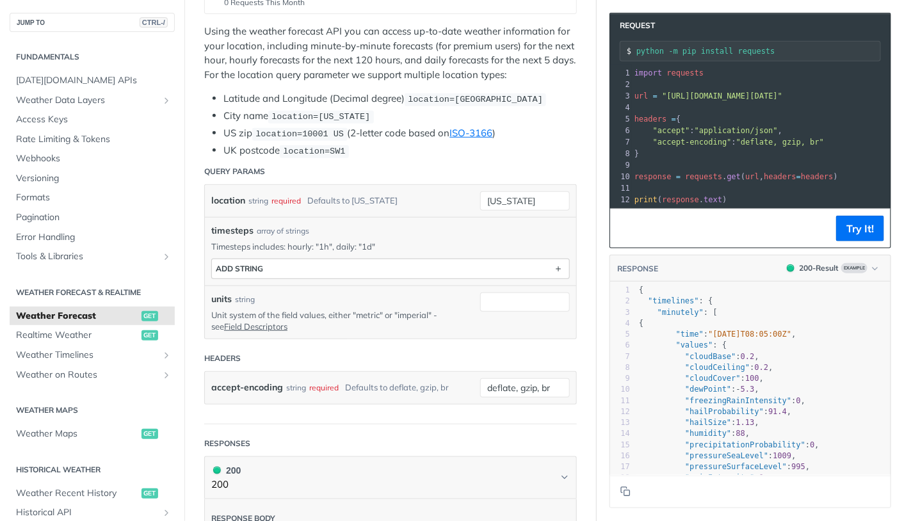
scroll to position [270, 0]
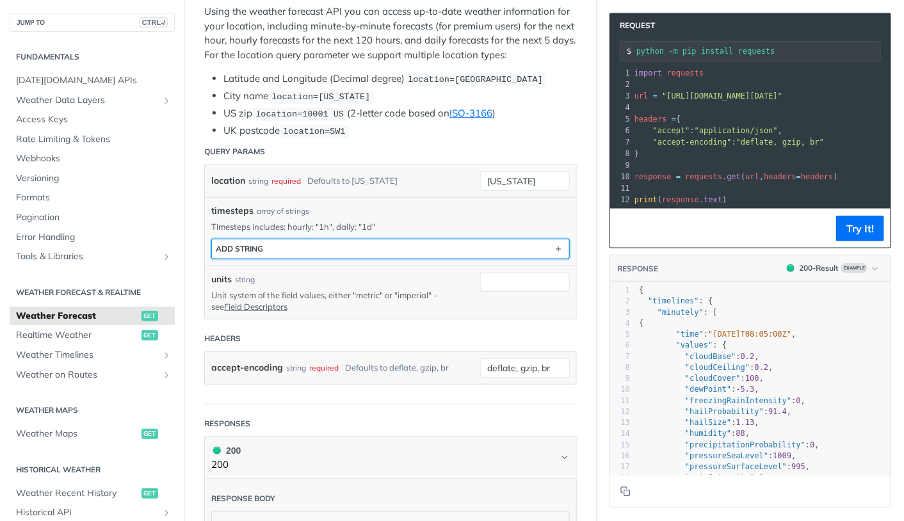
click at [355, 259] on button "ADD string" at bounding box center [390, 249] width 357 height 19
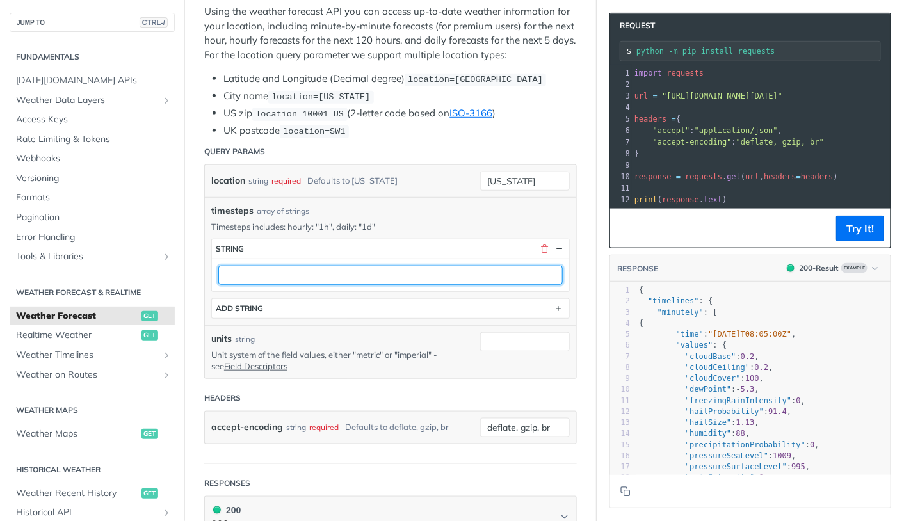
click at [288, 285] on input "text" at bounding box center [390, 275] width 345 height 19
paste input "1h"
type input "1h"
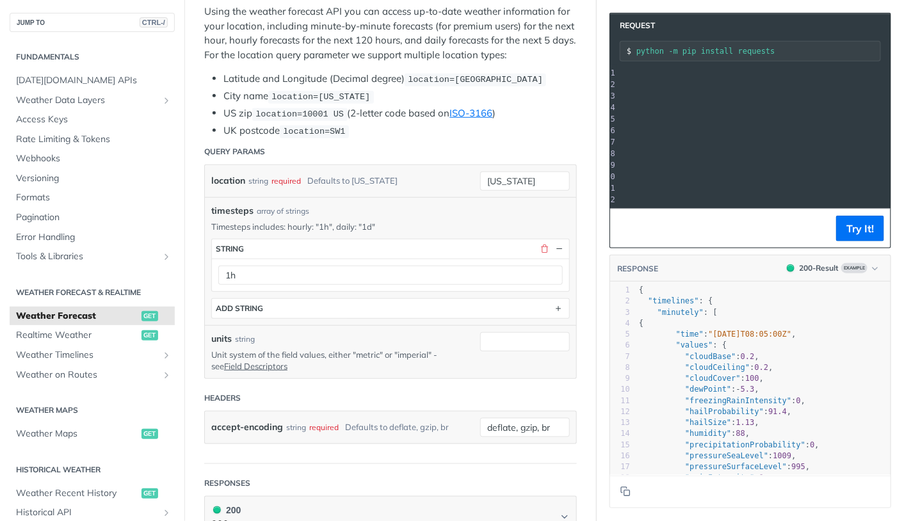
scroll to position [0, 318]
click at [859, 234] on button "Try It!" at bounding box center [860, 229] width 48 height 26
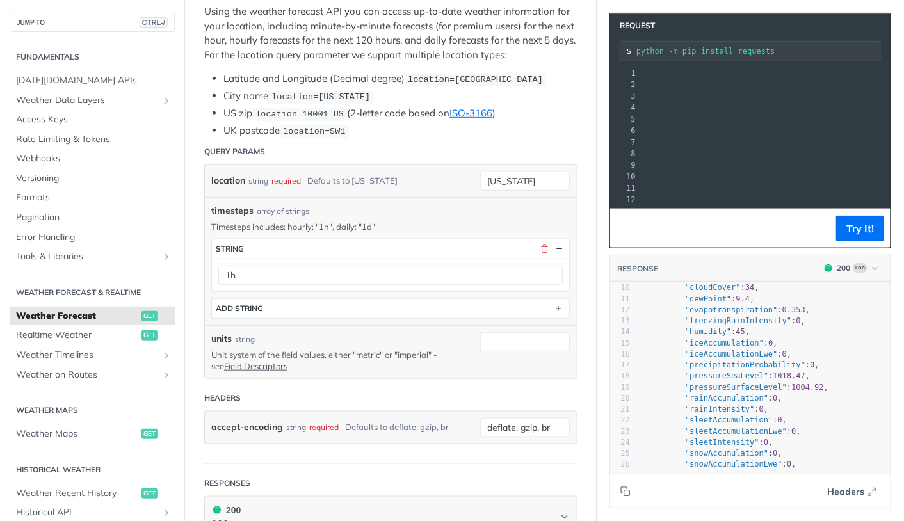
scroll to position [101, 0]
click at [625, 497] on button "Copy to clipboard" at bounding box center [626, 491] width 18 height 19
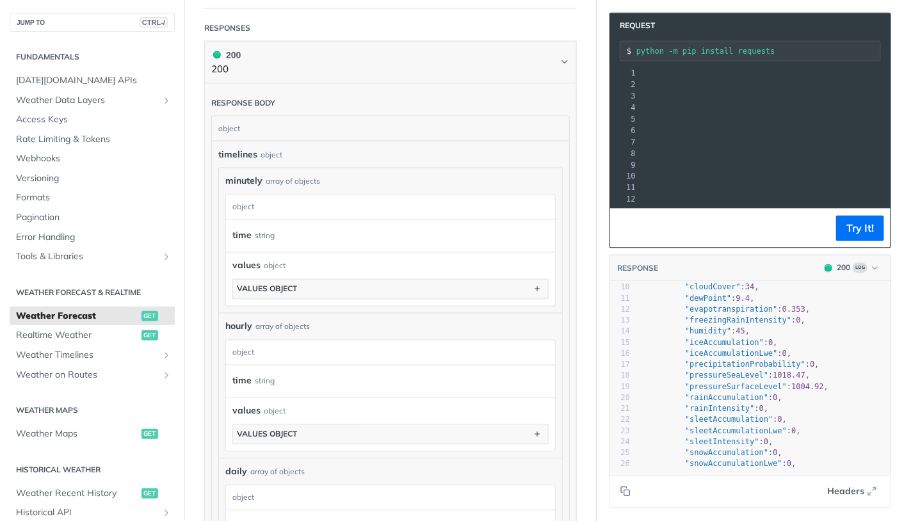
scroll to position [728, 0]
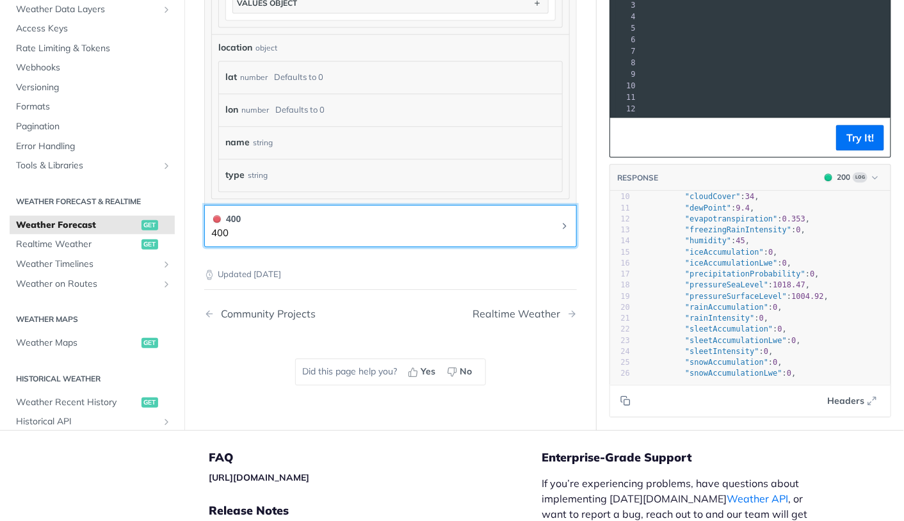
click at [398, 237] on button "400 400" at bounding box center [390, 226] width 359 height 29
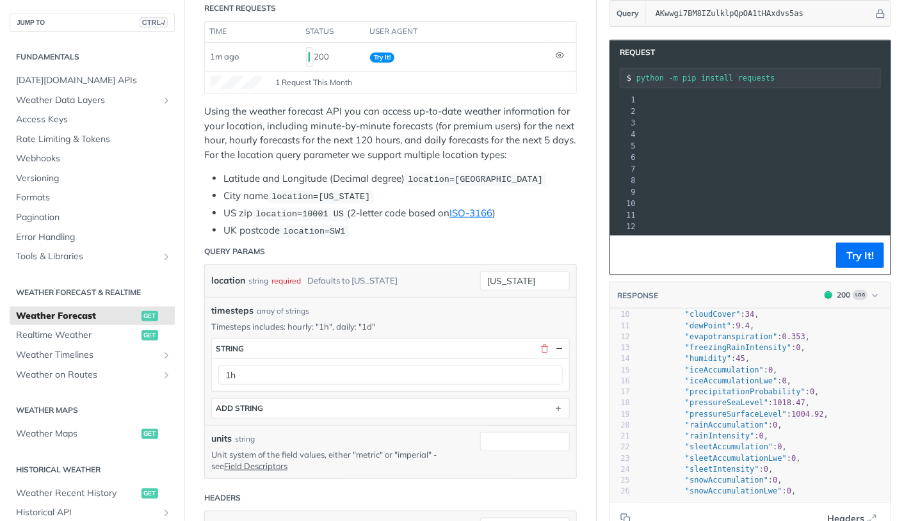
scroll to position [91, 0]
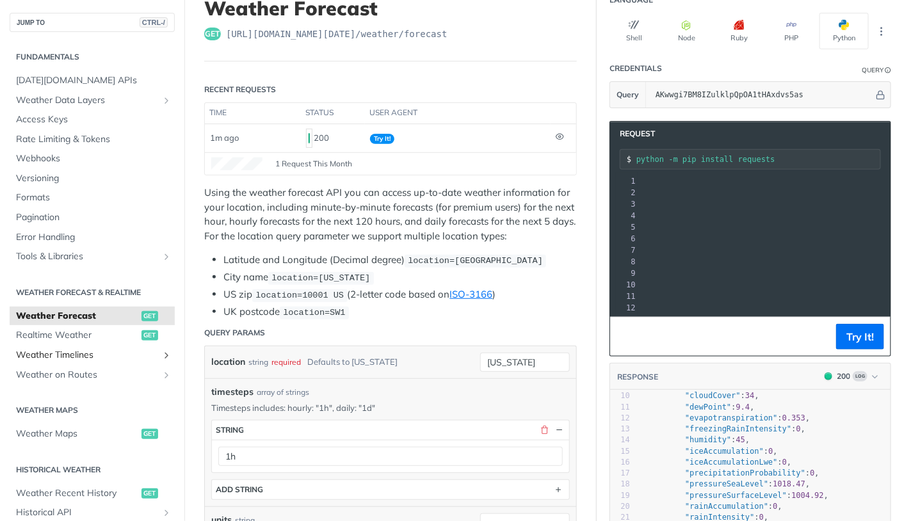
click at [145, 353] on span "Weather Timelines" at bounding box center [87, 355] width 142 height 13
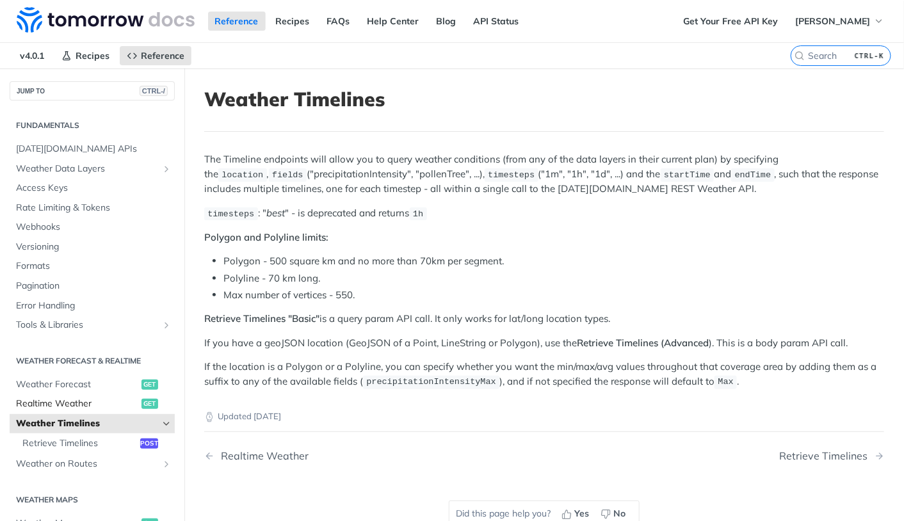
click at [101, 398] on span "Realtime Weather" at bounding box center [77, 404] width 122 height 13
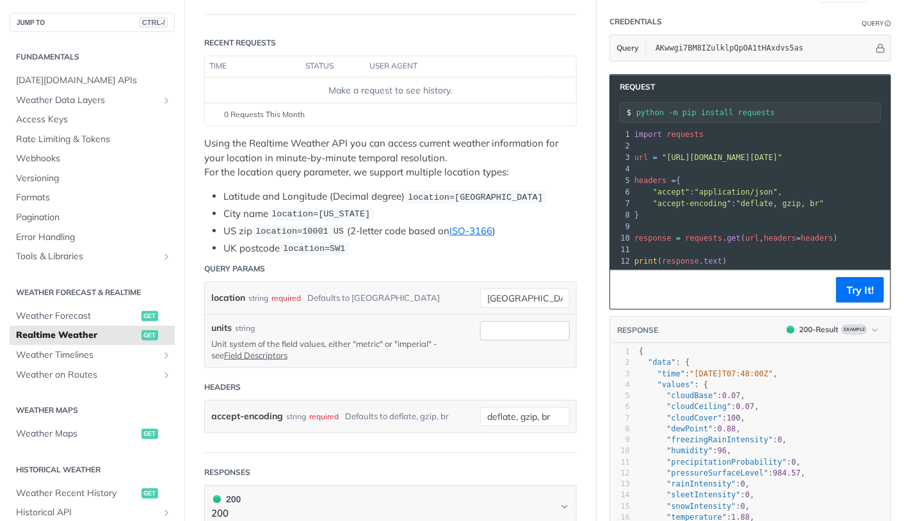
scroll to position [132, 0]
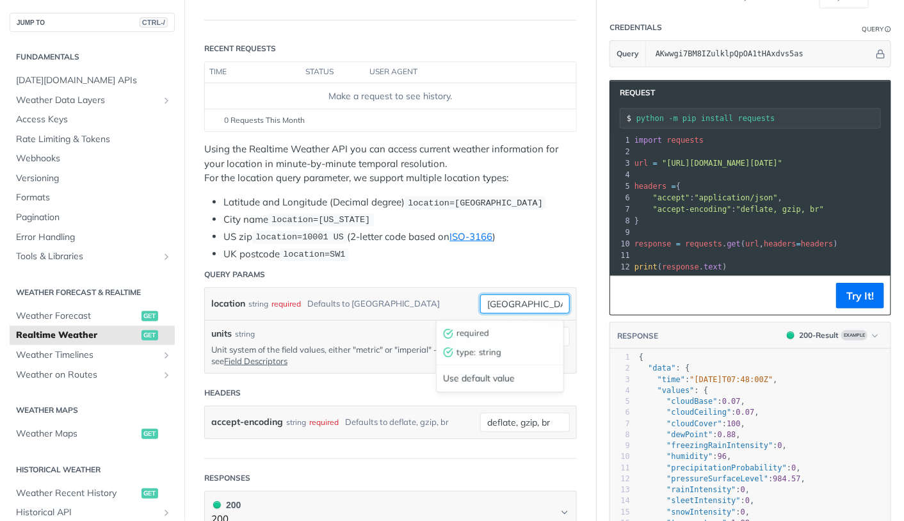
click at [495, 308] on input "toronto" at bounding box center [525, 304] width 90 height 19
click at [539, 278] on header "Query Params" at bounding box center [390, 275] width 373 height 26
click at [524, 308] on input "Samara" at bounding box center [525, 304] width 90 height 19
click at [512, 304] on input "Samara" at bounding box center [525, 304] width 90 height 19
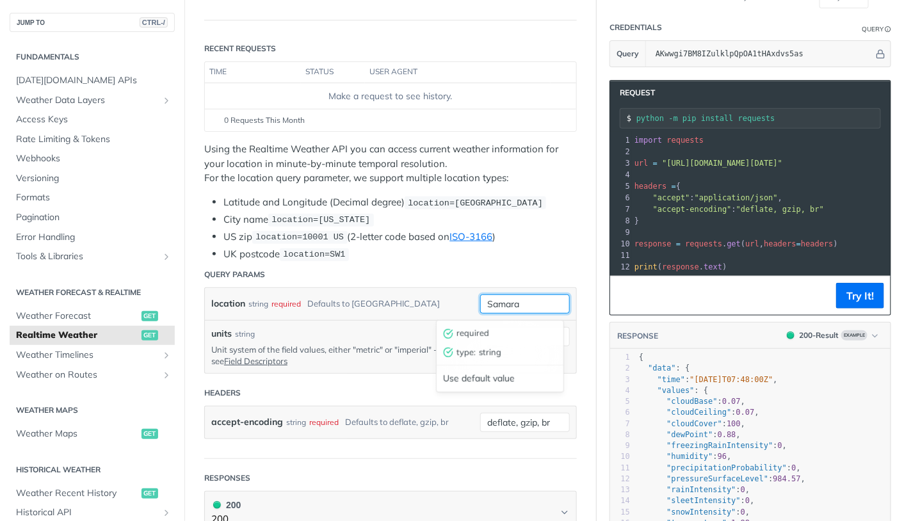
click at [504, 303] on input "Samara" at bounding box center [525, 304] width 90 height 19
click at [507, 309] on input "Samara" at bounding box center [525, 304] width 90 height 19
paste input "53.507852,49.420415"
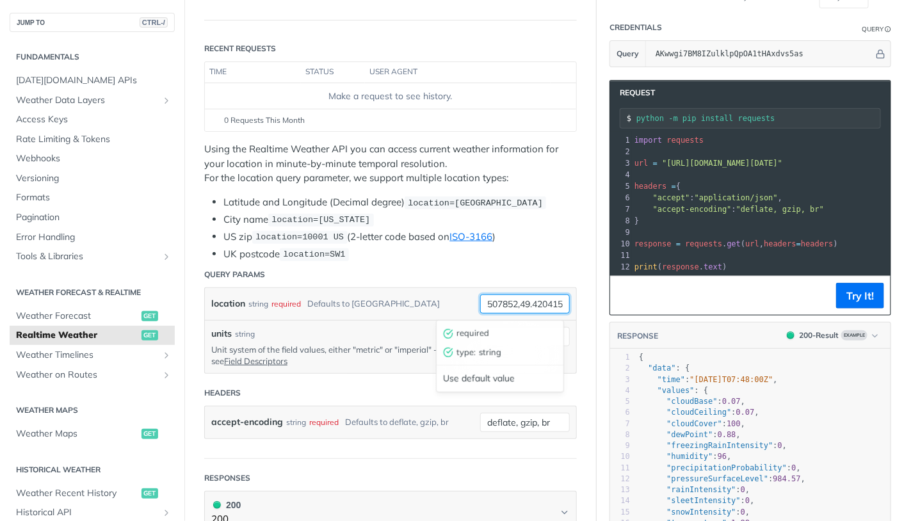
type input "53.507852,49.420415"
click at [564, 282] on header "Query Params" at bounding box center [390, 275] width 373 height 26
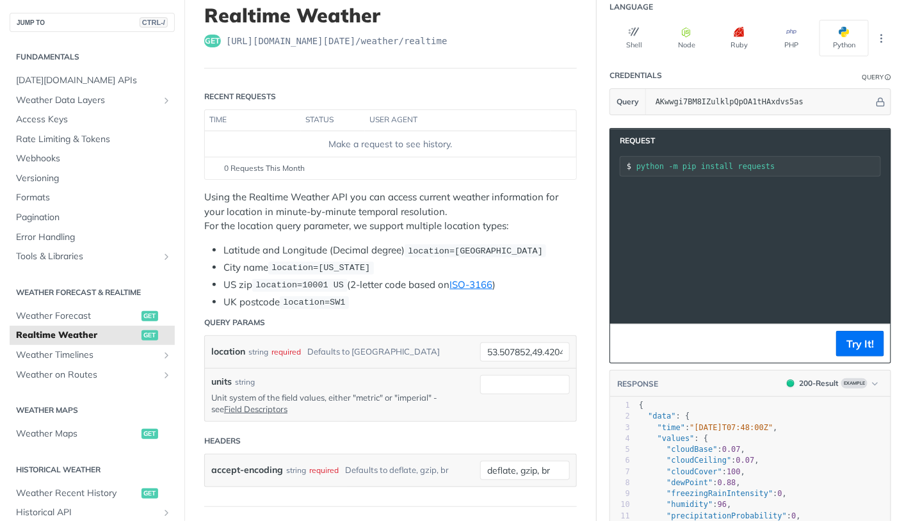
scroll to position [0, 309]
click at [855, 351] on button "Try It!" at bounding box center [860, 344] width 48 height 26
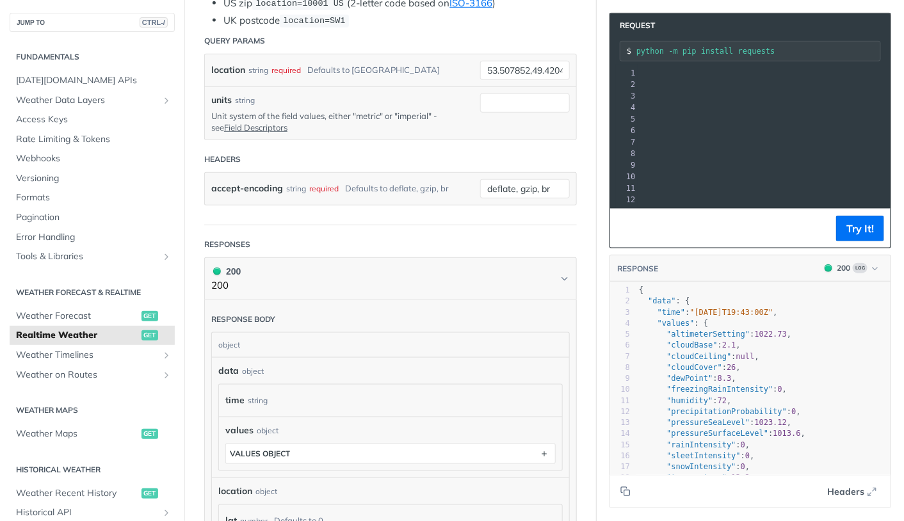
scroll to position [372, 0]
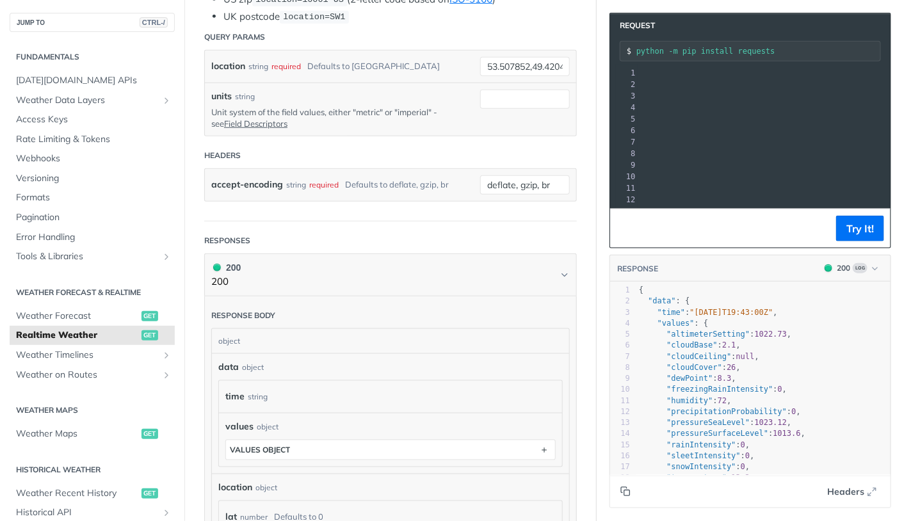
click at [622, 493] on icon "Copy to clipboard" at bounding box center [626, 492] width 10 height 10
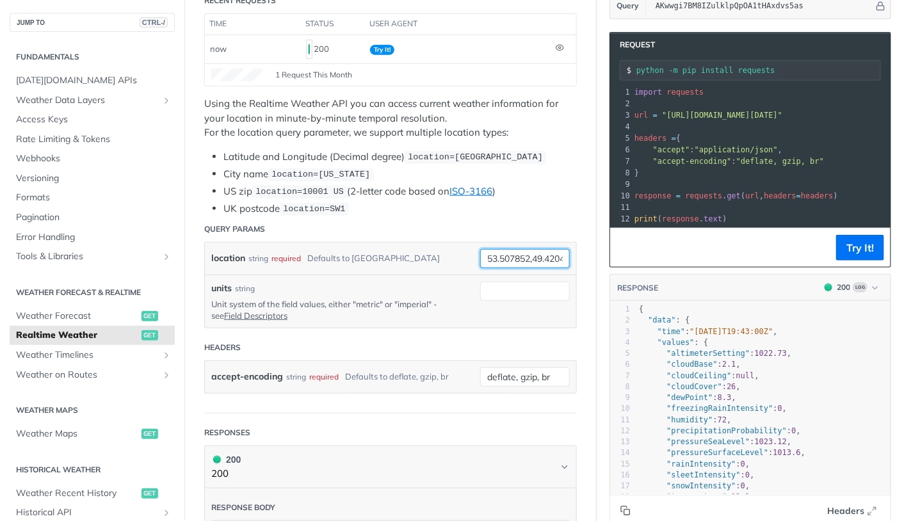
click at [516, 268] on input "53.507852,49.420415" at bounding box center [525, 258] width 90 height 19
click at [524, 263] on input "53.507852,49.420415" at bounding box center [525, 258] width 90 height 19
click at [65, 311] on span "Weather Forecast" at bounding box center [77, 316] width 122 height 13
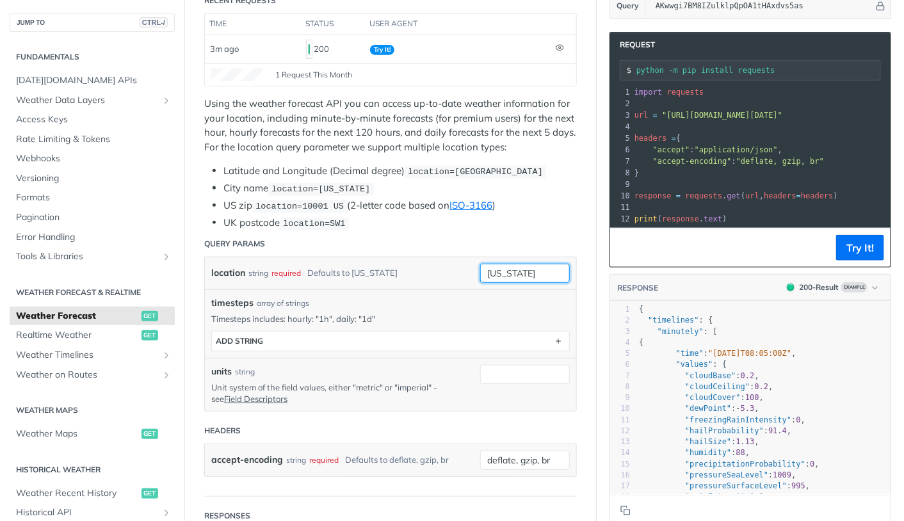
click at [531, 283] on input "new york" at bounding box center [525, 273] width 90 height 19
paste input "53.507852,49.420415"
type input "53.507852,49.420415"
click at [562, 231] on li "UK postcode location=SW1" at bounding box center [399, 223] width 353 height 15
click at [849, 250] on button "Try It!" at bounding box center [860, 248] width 48 height 26
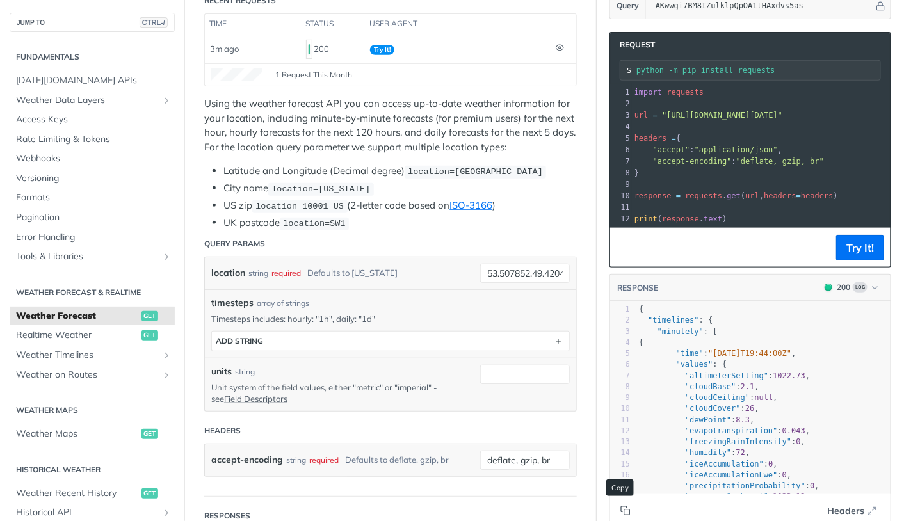
click at [624, 510] on icon "Copy to clipboard" at bounding box center [627, 513] width 6 height 6
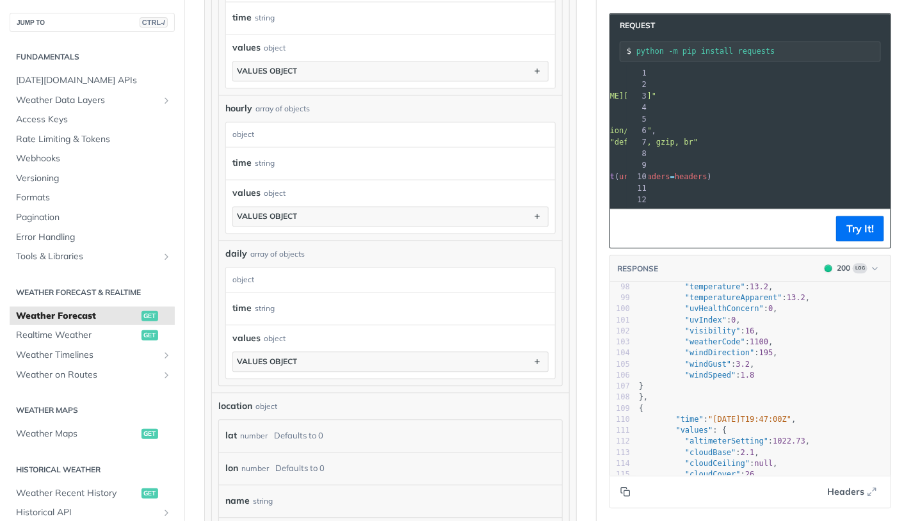
scroll to position [0, 161]
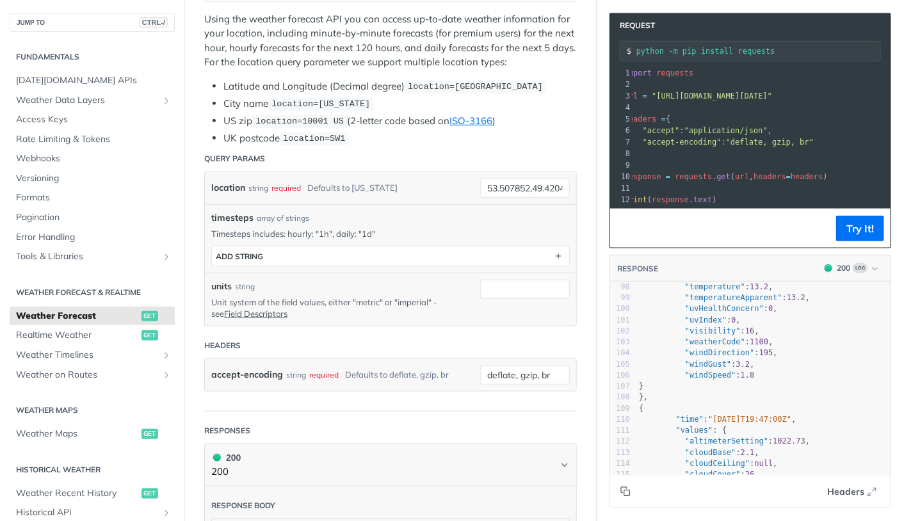
click at [416, 316] on p "Unit system of the field values, either "metric" or "imperial" - see Field Desc…" at bounding box center [336, 308] width 250 height 23
click at [374, 320] on p "Unit system of the field values, either "metric" or "imperial" - see Field Desc…" at bounding box center [336, 308] width 250 height 23
drag, startPoint x: 353, startPoint y: 316, endPoint x: 434, endPoint y: 314, distance: 80.7
click at [434, 314] on p "Unit system of the field values, either "metric" or "imperial" - see Field Desc…" at bounding box center [336, 308] width 250 height 23
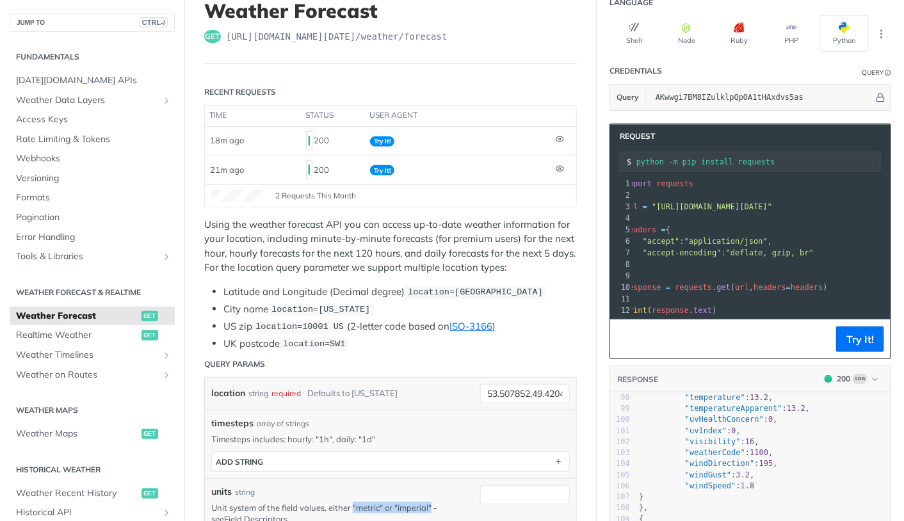
scroll to position [96, 0]
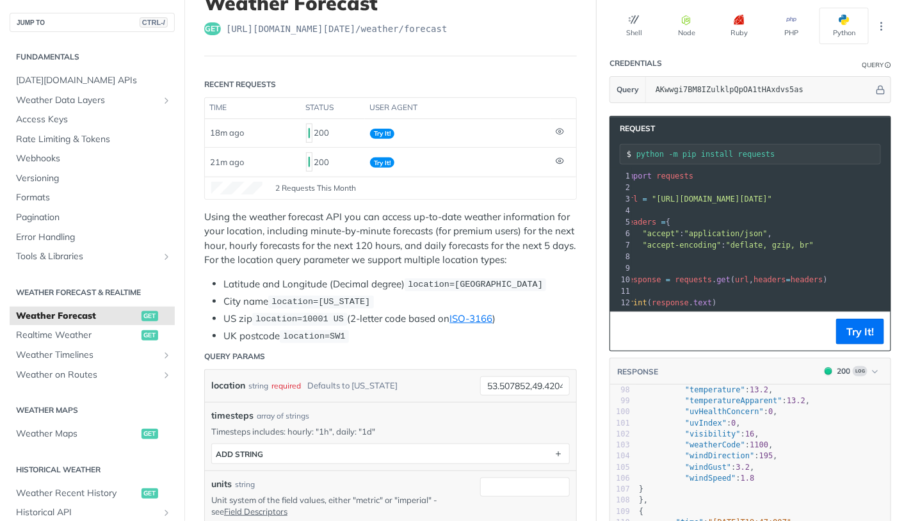
click at [229, 232] on p "Using the weather forecast API you can access up-to-date weather information fo…" at bounding box center [390, 239] width 373 height 58
click at [150, 103] on span "Weather Data Layers" at bounding box center [87, 100] width 142 height 13
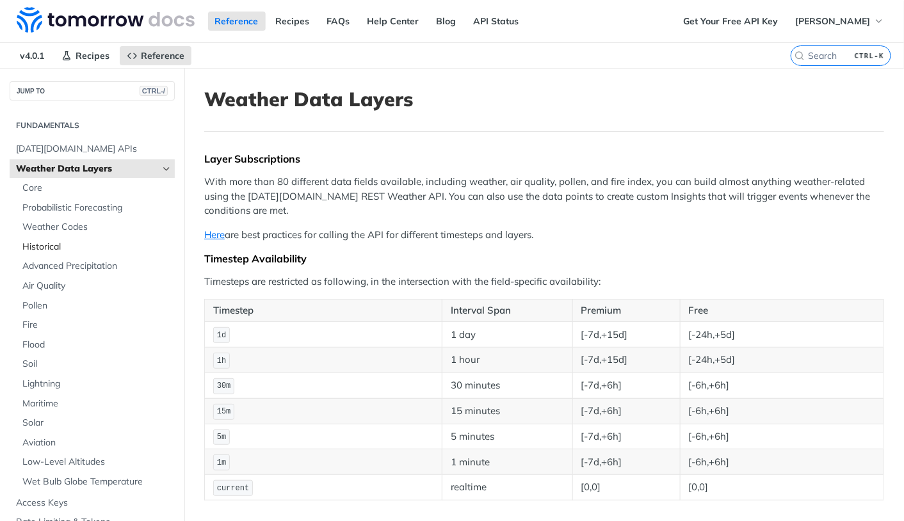
click at [72, 249] on span "Historical" at bounding box center [96, 247] width 149 height 13
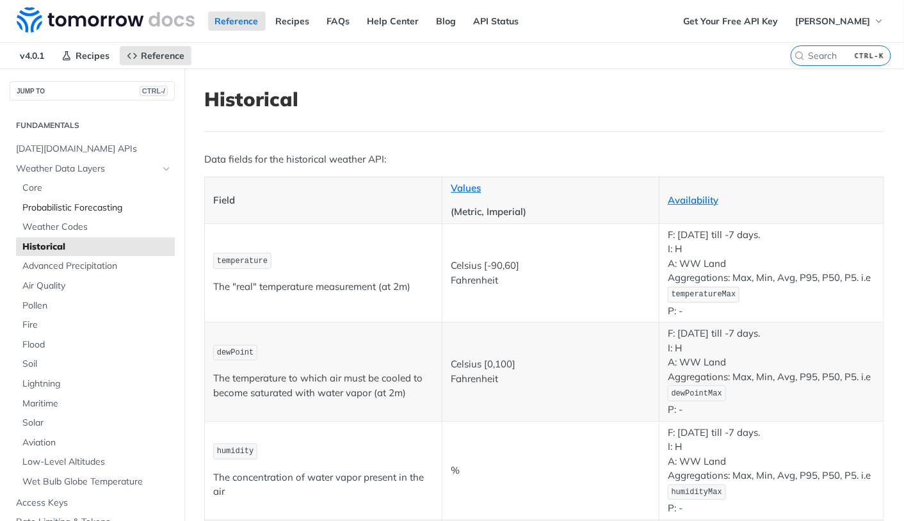
click at [77, 207] on span "Probabilistic Forecasting" at bounding box center [96, 208] width 149 height 13
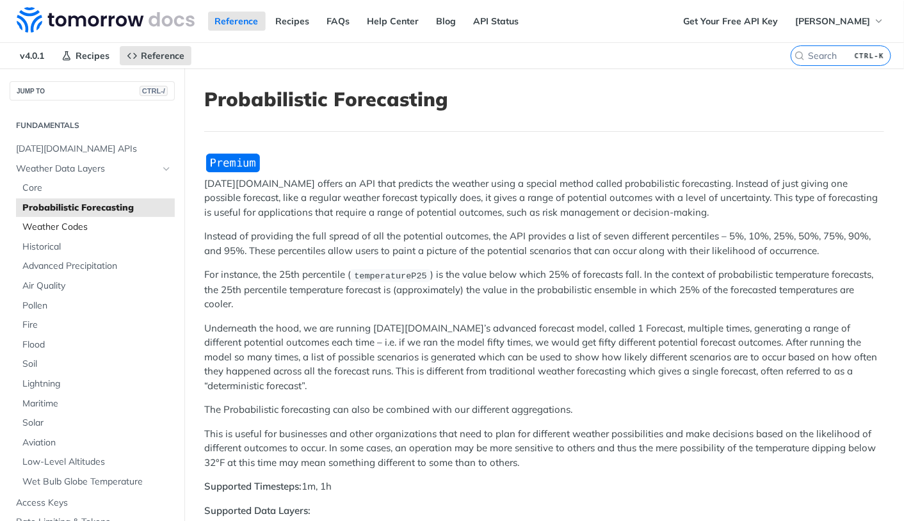
click at [74, 228] on span "Weather Codes" at bounding box center [96, 227] width 149 height 13
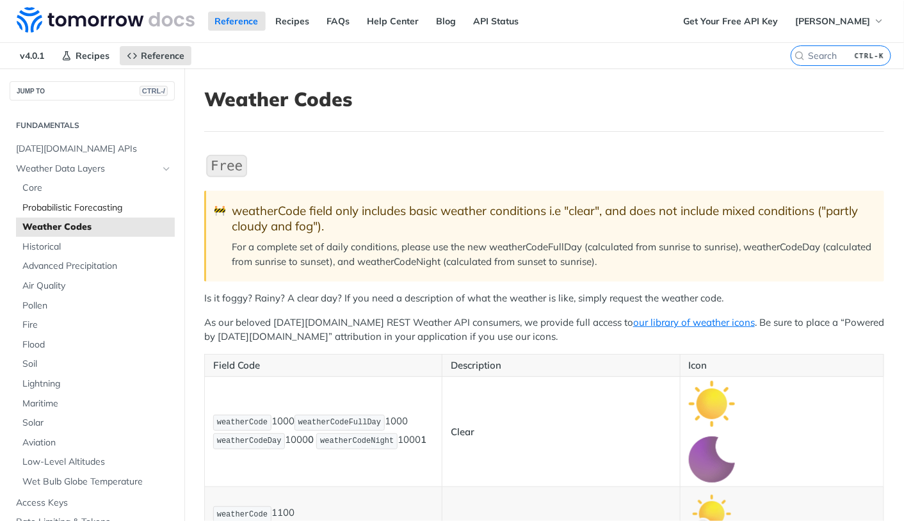
click at [120, 211] on span "Probabilistic Forecasting" at bounding box center [96, 208] width 149 height 13
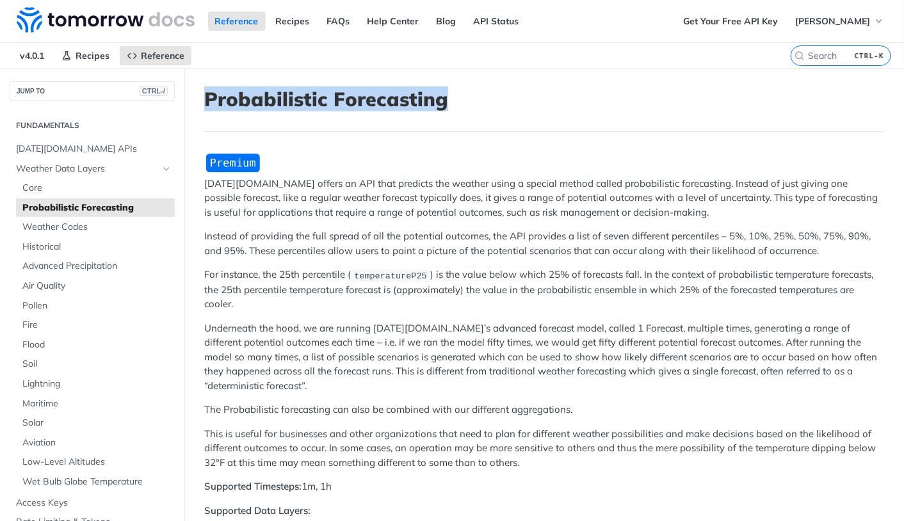
drag, startPoint x: 501, startPoint y: 97, endPoint x: 209, endPoint y: 95, distance: 292.0
click at [209, 95] on h1 "Probabilistic Forecasting" at bounding box center [544, 99] width 680 height 23
click at [211, 95] on h1 "Probabilistic Forecasting" at bounding box center [544, 99] width 680 height 23
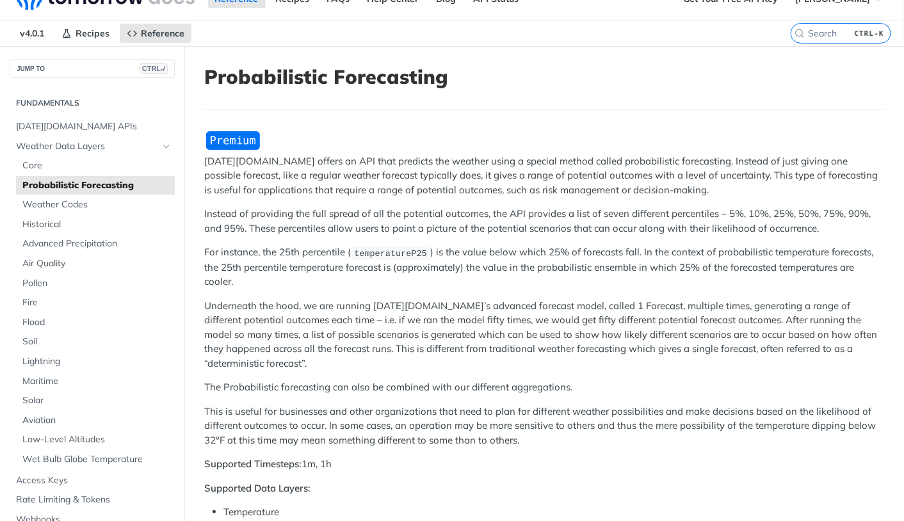
scroll to position [24, 0]
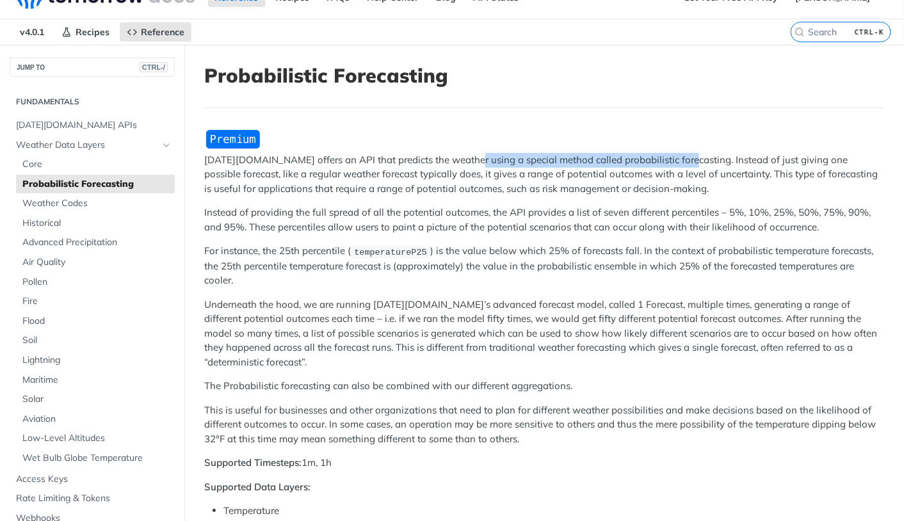
drag, startPoint x: 678, startPoint y: 162, endPoint x: 462, endPoint y: 161, distance: 215.8
click at [462, 161] on p "Tomorrow.io offers an API that predicts the weather using a special method call…" at bounding box center [544, 175] width 680 height 44
click at [580, 158] on p "Tomorrow.io offers an API that predicts the weather using a special method call…" at bounding box center [544, 175] width 680 height 44
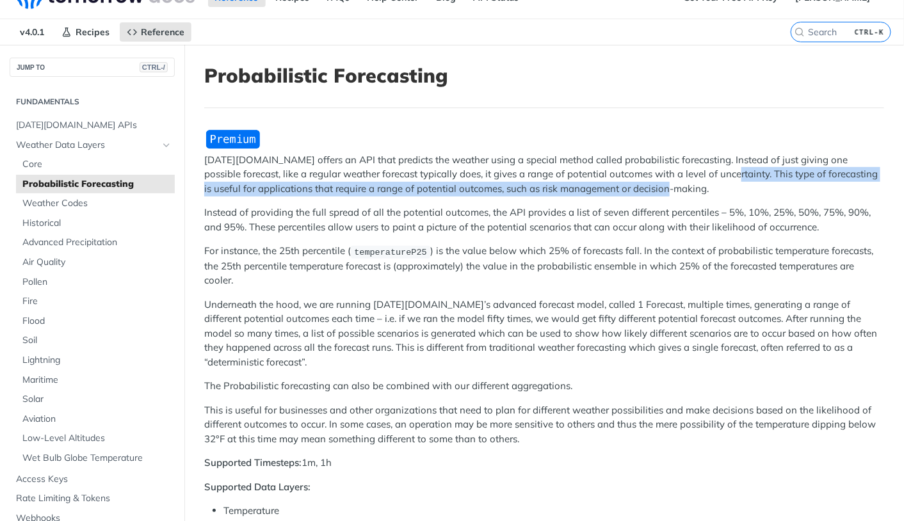
drag, startPoint x: 692, startPoint y: 174, endPoint x: 695, endPoint y: 193, distance: 20.2
click at [695, 193] on p "Tomorrow.io offers an API that predicts the weather using a special method call…" at bounding box center [544, 175] width 680 height 44
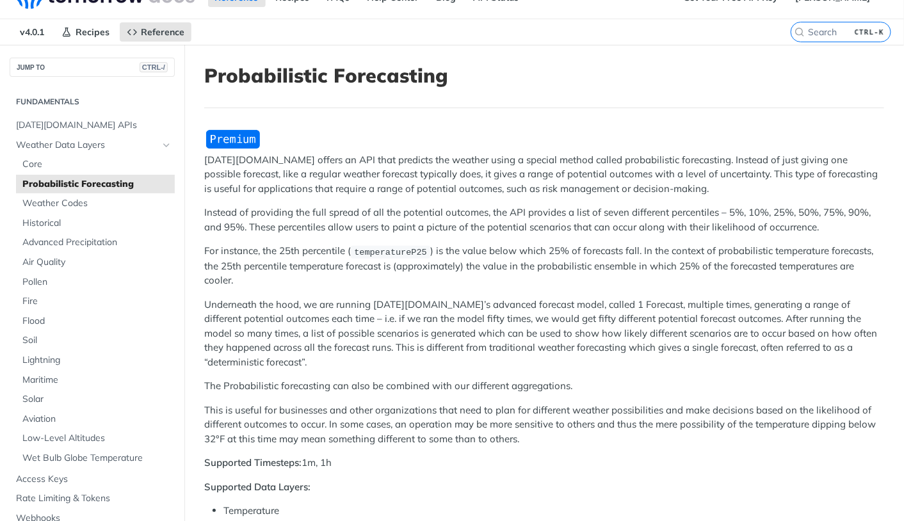
click at [594, 158] on p "Tomorrow.io offers an API that predicts the weather using a special method call…" at bounding box center [544, 175] width 680 height 44
click at [589, 159] on p "Tomorrow.io offers an API that predicts the weather using a special method call…" at bounding box center [544, 175] width 680 height 44
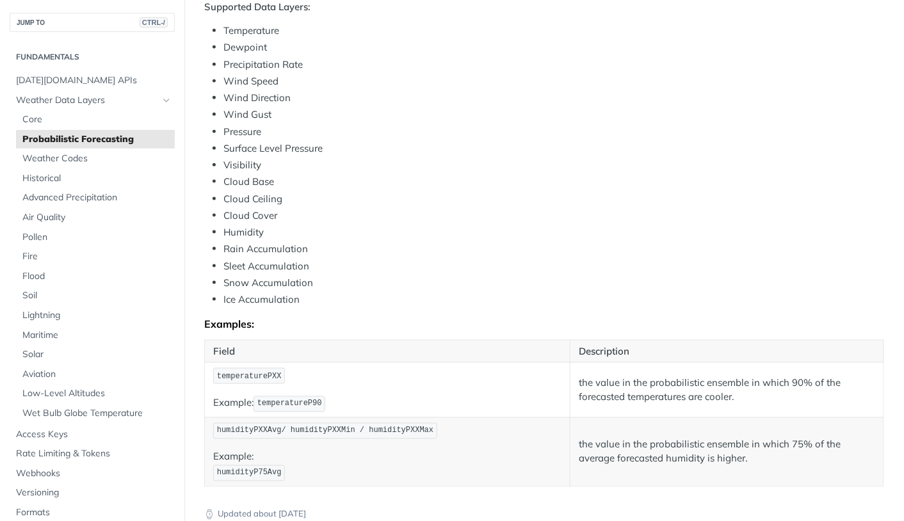
scroll to position [486, 0]
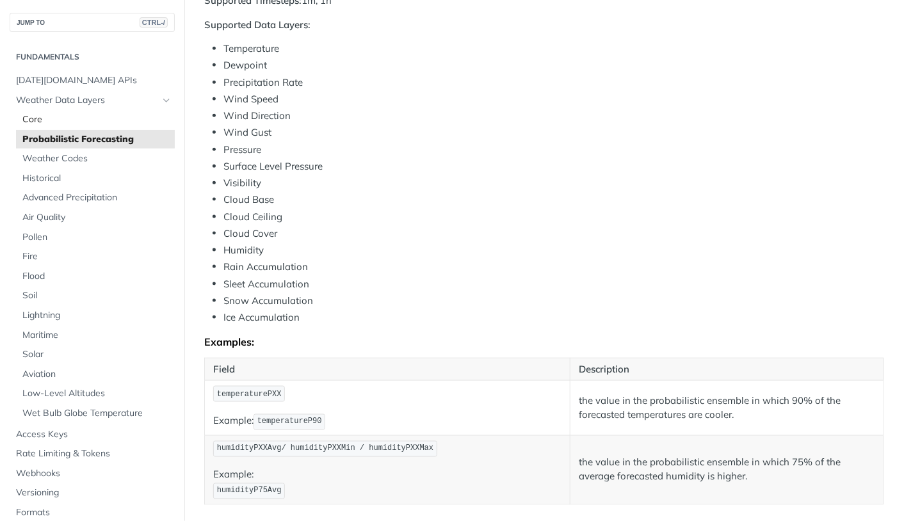
click at [64, 124] on span "Core" at bounding box center [96, 119] width 149 height 13
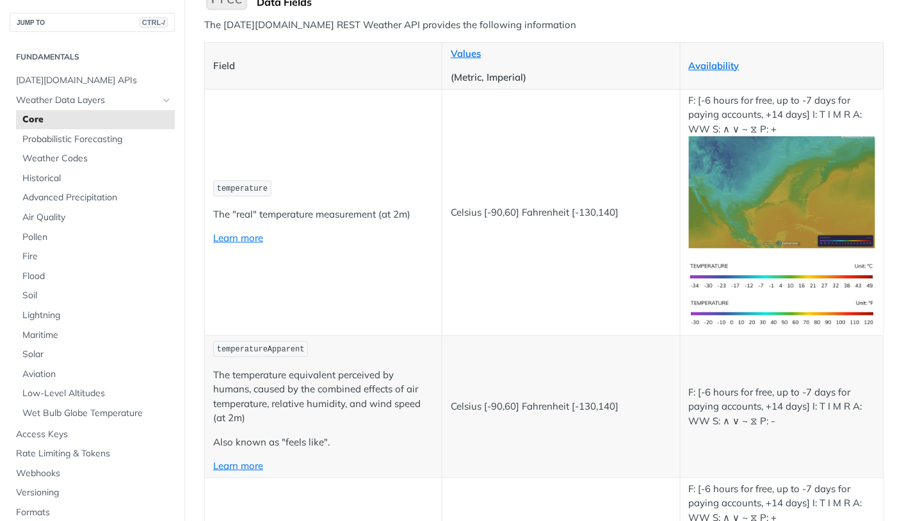
scroll to position [168, 0]
drag, startPoint x: 266, startPoint y: 349, endPoint x: 304, endPoint y: 347, distance: 37.8
click at [304, 347] on code "temperatureApparent" at bounding box center [260, 349] width 95 height 16
click at [342, 346] on p "temperatureApparent" at bounding box center [323, 348] width 220 height 19
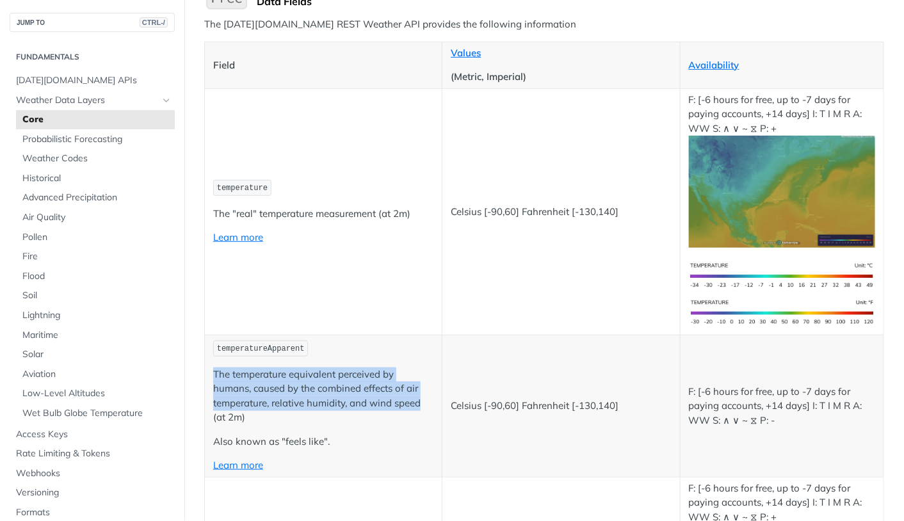
drag, startPoint x: 425, startPoint y: 402, endPoint x: 213, endPoint y: 368, distance: 214.0
click at [213, 368] on p "The temperature equivalent perceived by humans, caused by the combined effects …" at bounding box center [323, 397] width 220 height 58
click at [246, 369] on p "The temperature equivalent perceived by humans, caused by the combined effects …" at bounding box center [323, 397] width 220 height 58
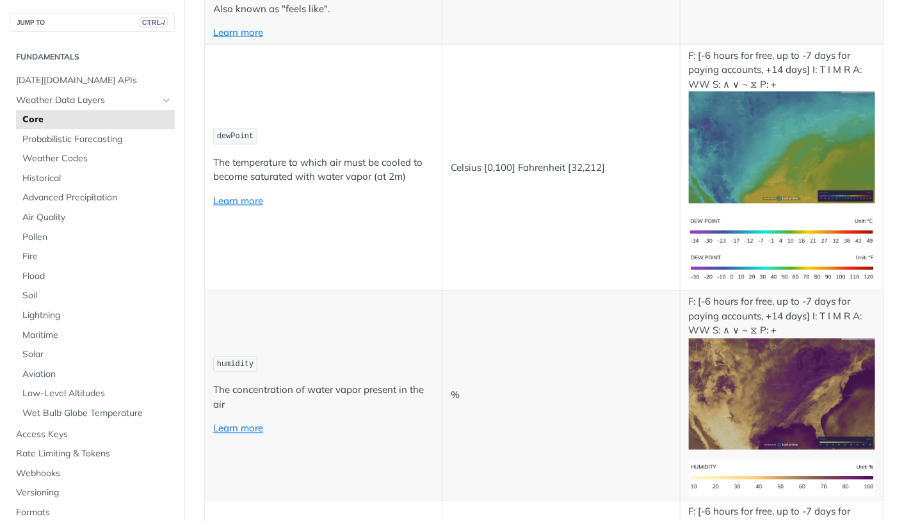
scroll to position [600, 0]
click at [232, 138] on span "dewPoint" at bounding box center [235, 137] width 37 height 9
click at [410, 174] on p "The temperature to which air must be cooled to become saturated with water vapo…" at bounding box center [323, 170] width 220 height 29
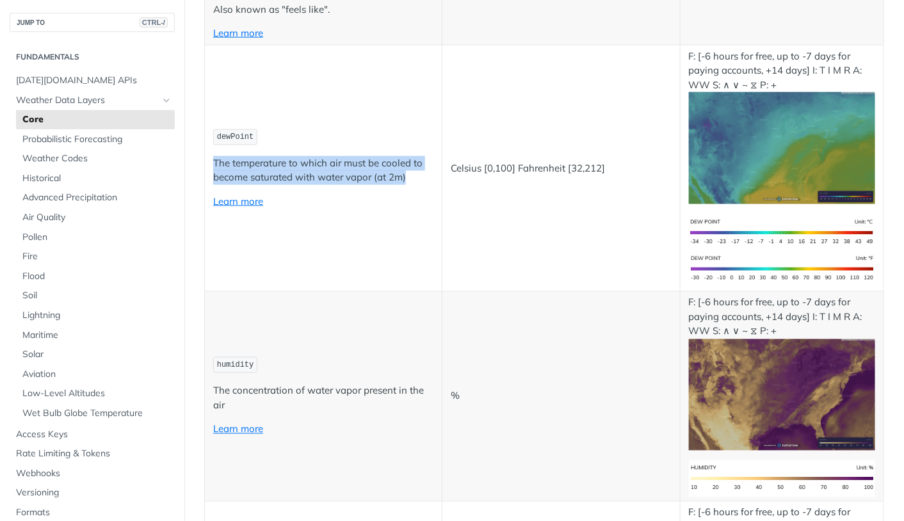
drag, startPoint x: 414, startPoint y: 175, endPoint x: 215, endPoint y: 162, distance: 199.6
click at [215, 162] on p "The temperature to which air must be cooled to become saturated with water vapo…" at bounding box center [323, 170] width 220 height 29
click at [391, 152] on td "dewPoint The temperature to which air must be cooled to become saturated with w…" at bounding box center [324, 168] width 238 height 247
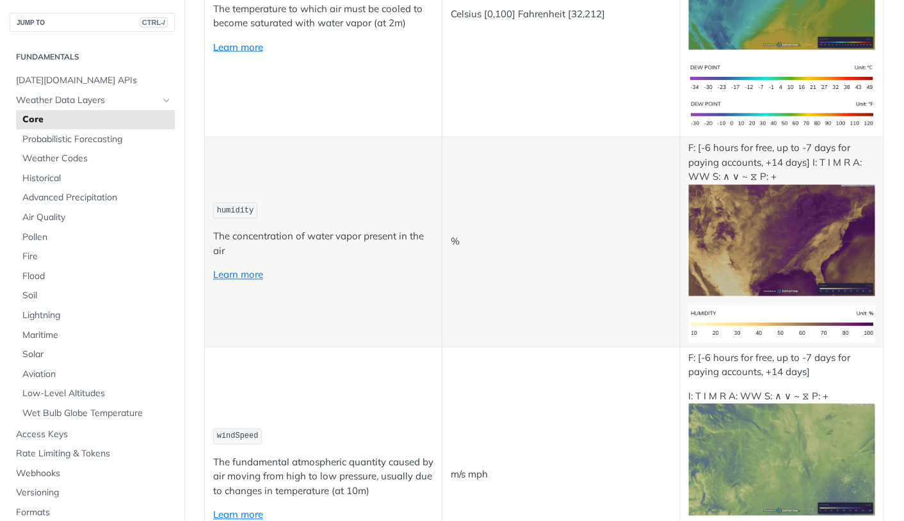
scroll to position [756, 0]
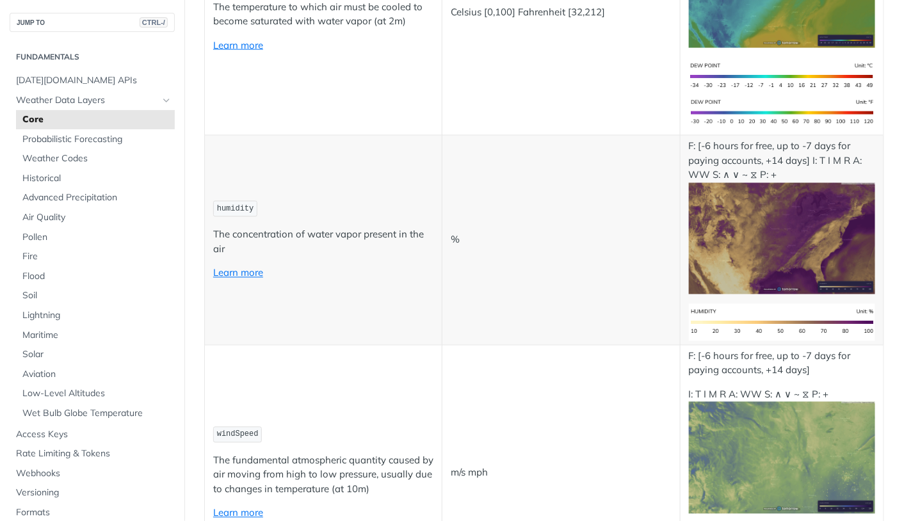
click at [225, 205] on span "humidity" at bounding box center [235, 209] width 37 height 9
copy span "humidity"
click at [418, 321] on td "humidity The concentration of water vapor present in the air Learn more" at bounding box center [324, 241] width 238 height 210
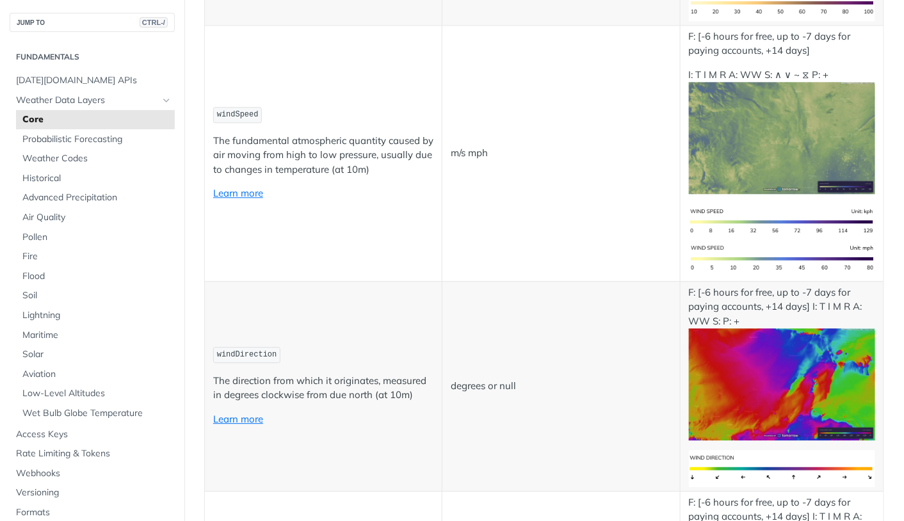
scroll to position [1093, 0]
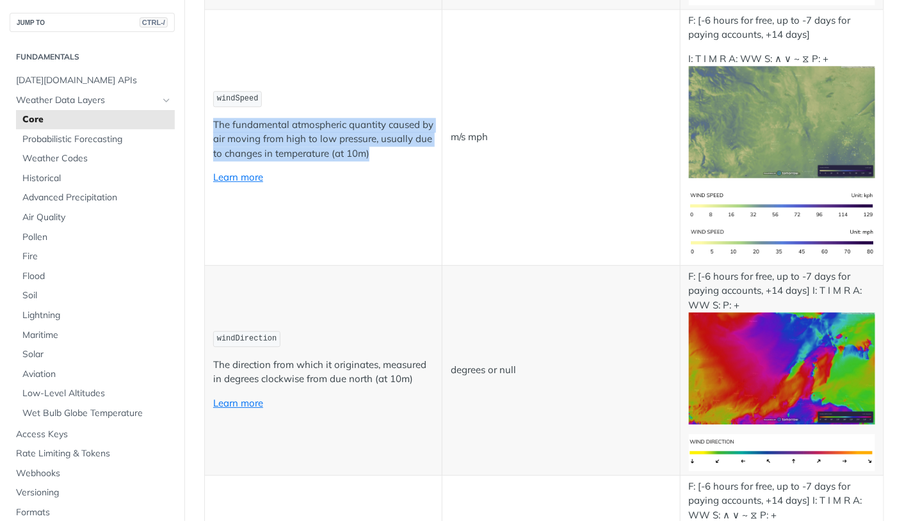
drag, startPoint x: 384, startPoint y: 145, endPoint x: 208, endPoint y: 113, distance: 179.0
click at [208, 113] on td "windSpeed The fundamental atmospheric quantity caused by air moving from high t…" at bounding box center [324, 137] width 238 height 256
click at [372, 118] on p "The fundamental atmospheric quantity caused by air moving from high to low pres…" at bounding box center [323, 140] width 220 height 44
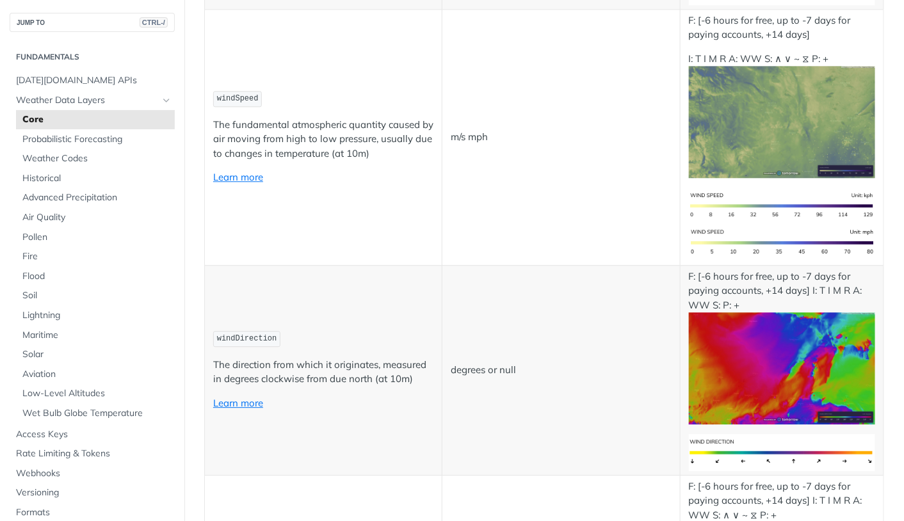
click at [245, 94] on span "windSpeed" at bounding box center [238, 98] width 42 height 9
copy span "windSpeed"
click at [311, 278] on td "windDirection The direction from which it originates, measured in degrees clock…" at bounding box center [324, 370] width 238 height 210
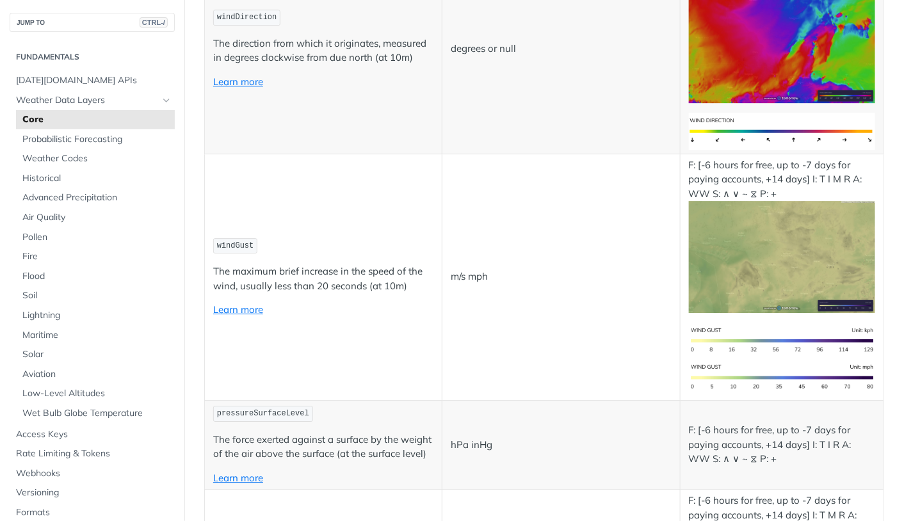
scroll to position [1429, 0]
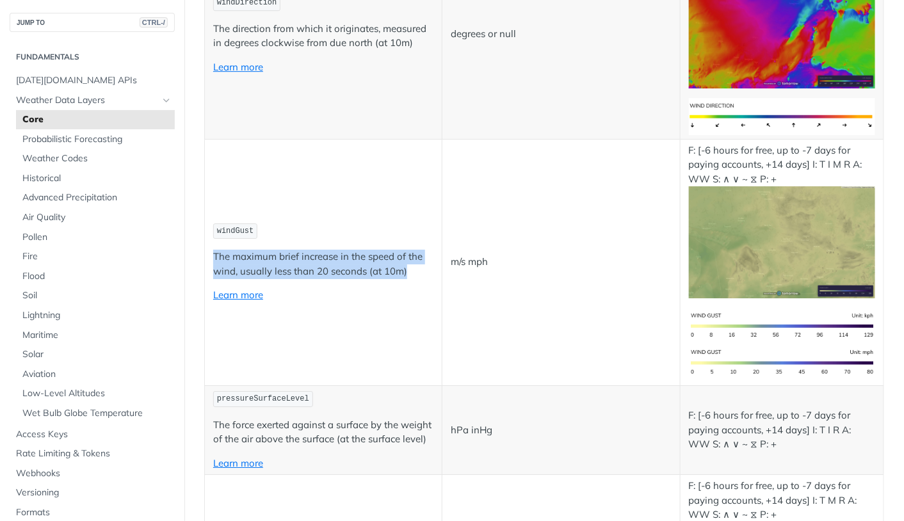
drag, startPoint x: 212, startPoint y: 245, endPoint x: 430, endPoint y: 264, distance: 218.6
click at [430, 264] on td "windGust The maximum brief increase in the speed of the wind, usually less than…" at bounding box center [324, 262] width 238 height 247
click at [417, 261] on p "The maximum brief increase in the speed of the wind, usually less than 20 secon…" at bounding box center [323, 264] width 220 height 29
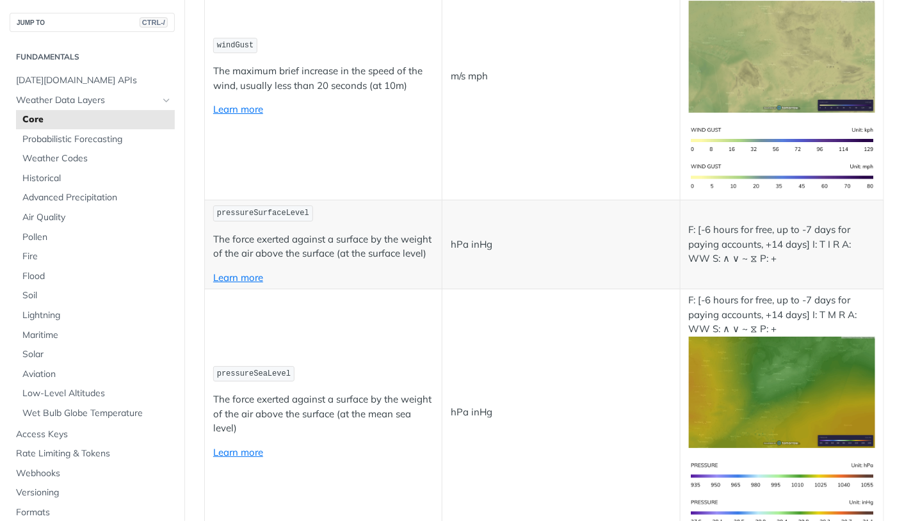
scroll to position [1621, 0]
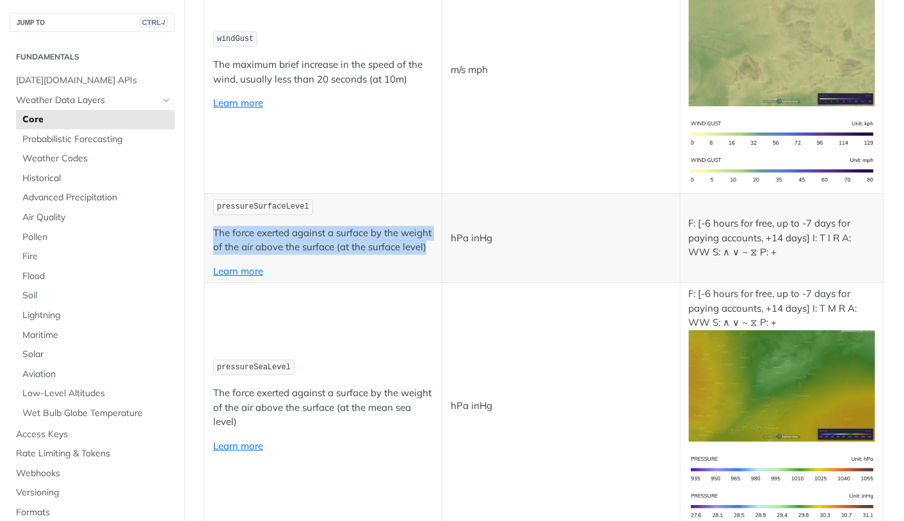
drag, startPoint x: 286, startPoint y: 254, endPoint x: 212, endPoint y: 228, distance: 78.2
click at [212, 228] on td "pressureSurfaceLevel The force exerted against a surface by the weight of the a…" at bounding box center [324, 237] width 238 height 89
click at [328, 232] on p "The force exerted against a surface by the weight of the air above the surface …" at bounding box center [323, 240] width 220 height 29
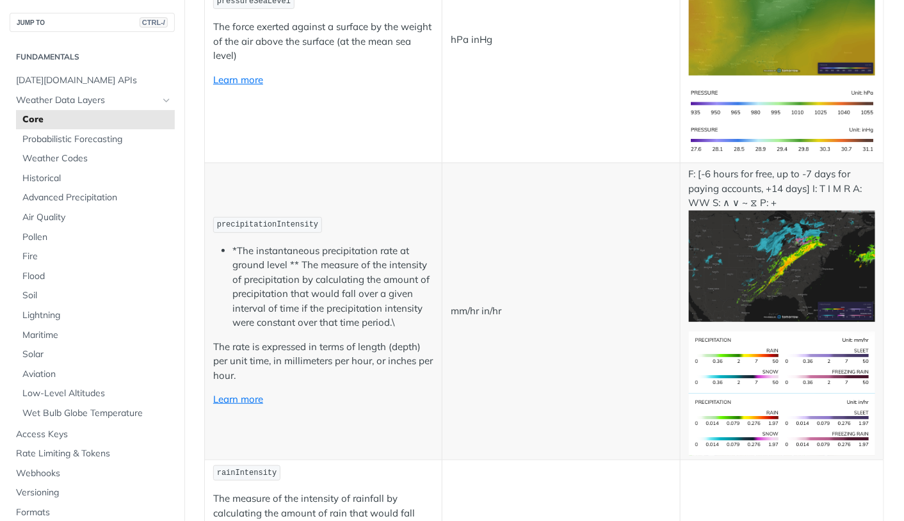
scroll to position [1993, 0]
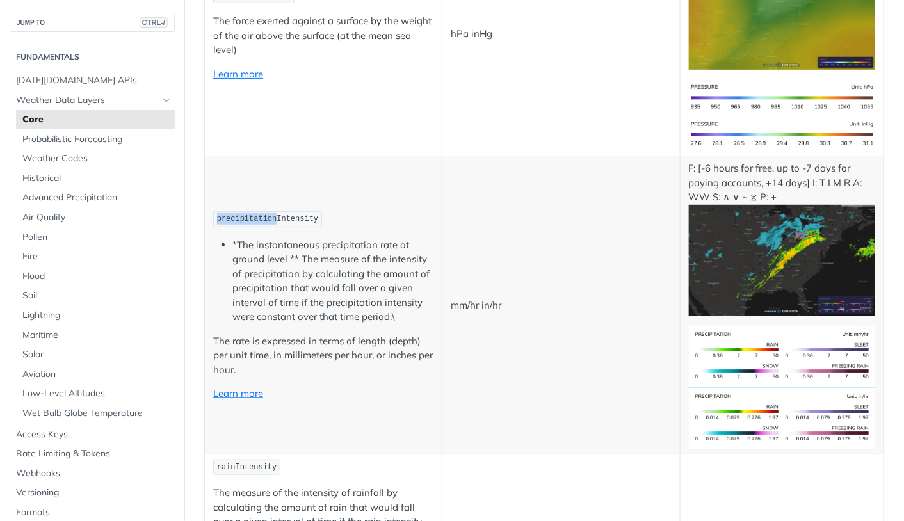
drag, startPoint x: 275, startPoint y: 221, endPoint x: 215, endPoint y: 218, distance: 59.6
click at [215, 218] on code "precipitationIntensity" at bounding box center [267, 219] width 109 height 16
click at [252, 190] on td "precipitationIntensity *The instantaneous precipitation rate at ground level **…" at bounding box center [324, 306] width 238 height 297
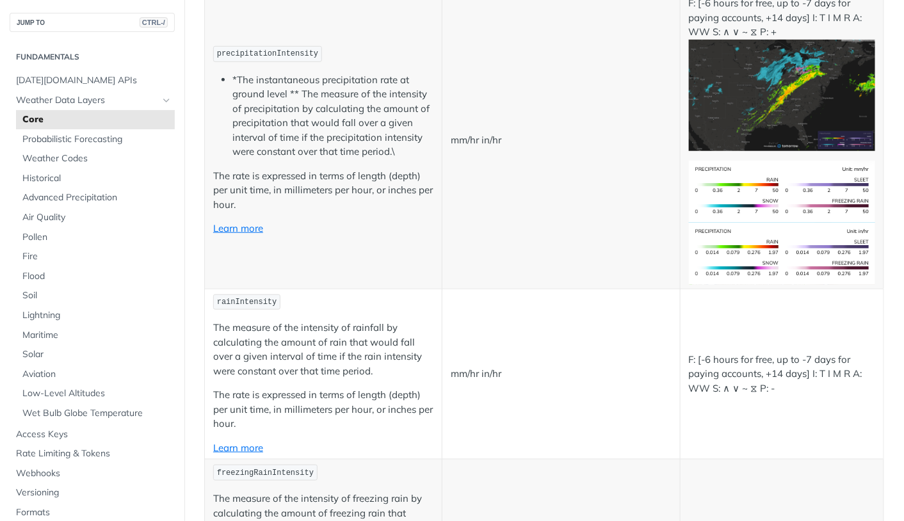
scroll to position [2179, 0]
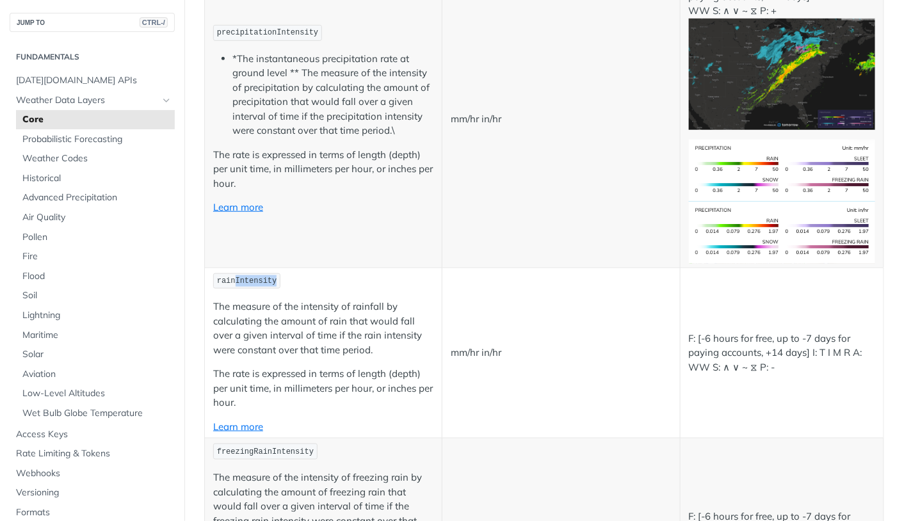
drag, startPoint x: 236, startPoint y: 282, endPoint x: 276, endPoint y: 279, distance: 40.5
click at [276, 279] on code "rainIntensity" at bounding box center [246, 281] width 67 height 16
click at [231, 279] on span "rainIntensity" at bounding box center [247, 281] width 60 height 9
drag, startPoint x: 234, startPoint y: 282, endPoint x: 213, endPoint y: 282, distance: 20.5
click at [213, 282] on code "rainIntensity" at bounding box center [246, 281] width 67 height 16
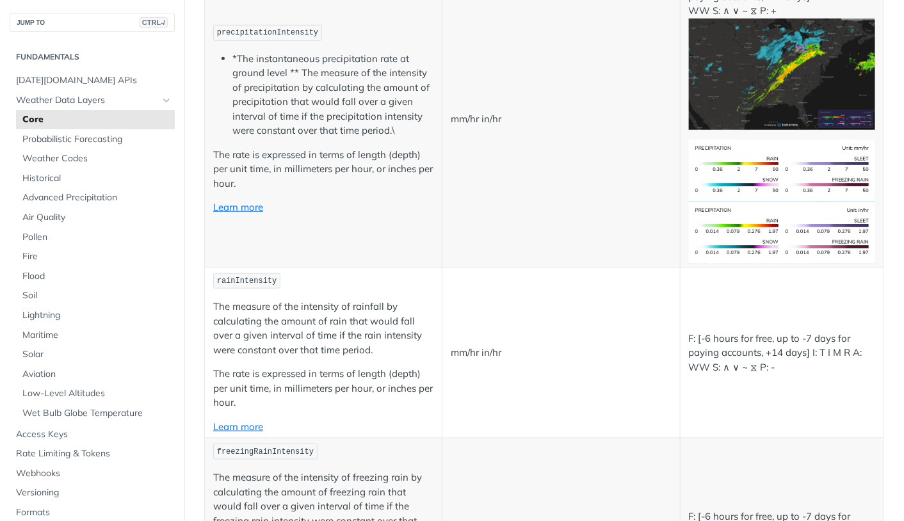
click at [269, 313] on p "The measure of the intensity of rainfall by calculating the amount of rain that…" at bounding box center [323, 329] width 220 height 58
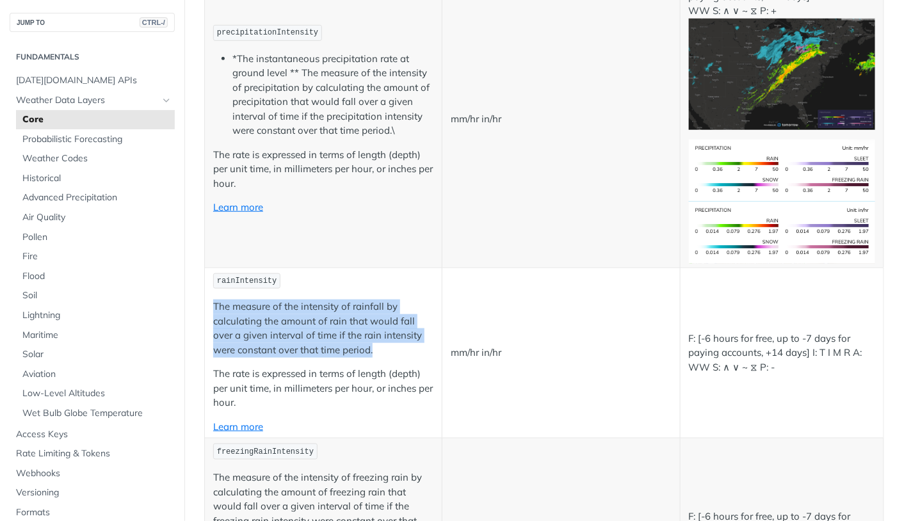
drag, startPoint x: 213, startPoint y: 307, endPoint x: 375, endPoint y: 349, distance: 167.4
click at [375, 349] on p "The measure of the intensity of rainfall by calculating the amount of rain that…" at bounding box center [323, 329] width 220 height 58
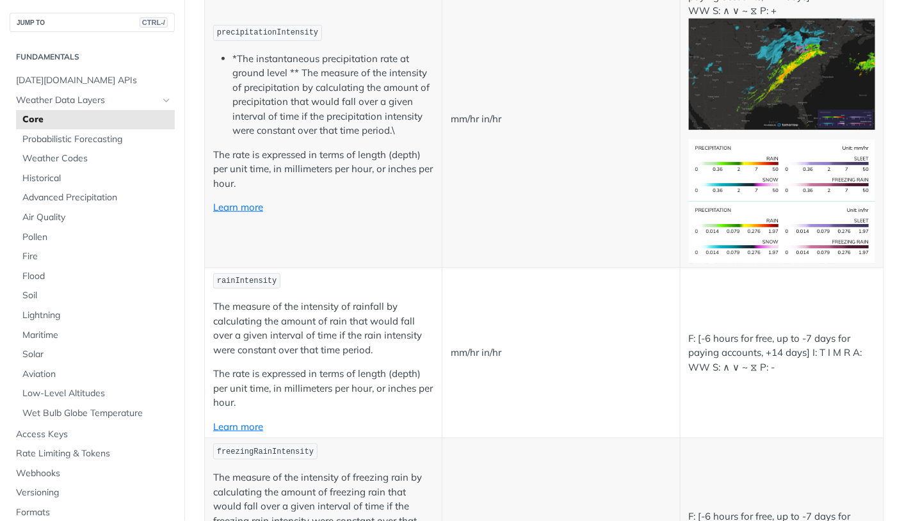
click at [382, 368] on p "The rate is expressed in terms of length (depth) per unit time, in millimeters …" at bounding box center [323, 389] width 220 height 44
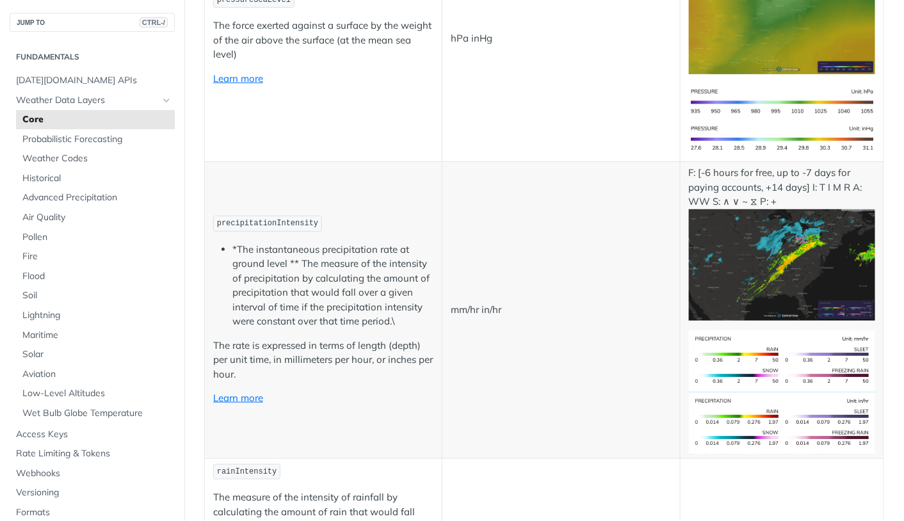
scroll to position [1987, 0]
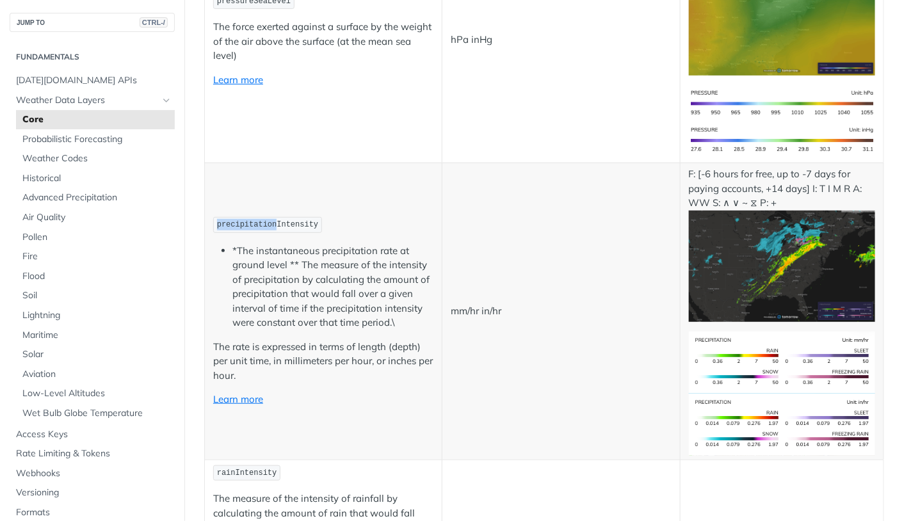
drag, startPoint x: 277, startPoint y: 224, endPoint x: 215, endPoint y: 226, distance: 62.1
click at [215, 226] on code "precipitationIntensity" at bounding box center [267, 225] width 109 height 16
click at [296, 226] on span "precipitationIntensity" at bounding box center [267, 224] width 101 height 9
drag, startPoint x: 277, startPoint y: 227, endPoint x: 317, endPoint y: 227, distance: 39.7
click at [317, 227] on span "precipitationIntensity" at bounding box center [267, 224] width 101 height 9
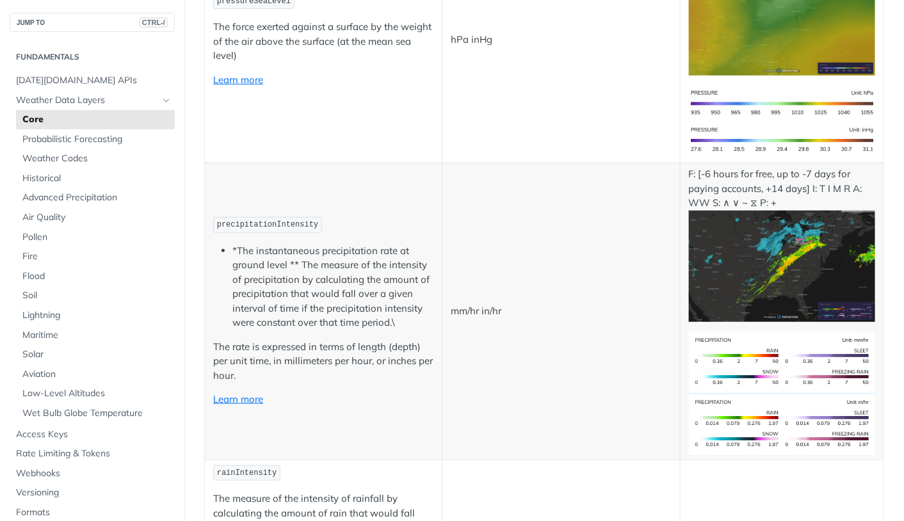
click at [350, 227] on p "precipitationIntensity" at bounding box center [323, 225] width 220 height 19
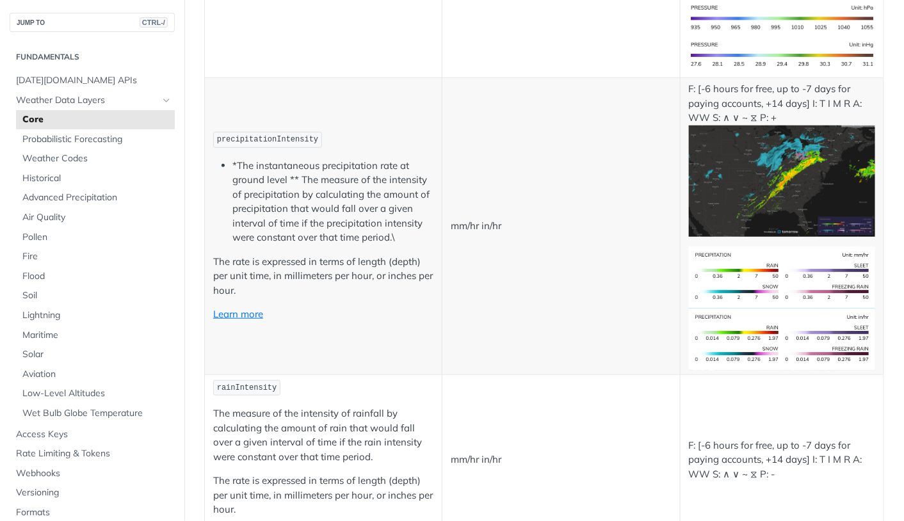
scroll to position [2089, 0]
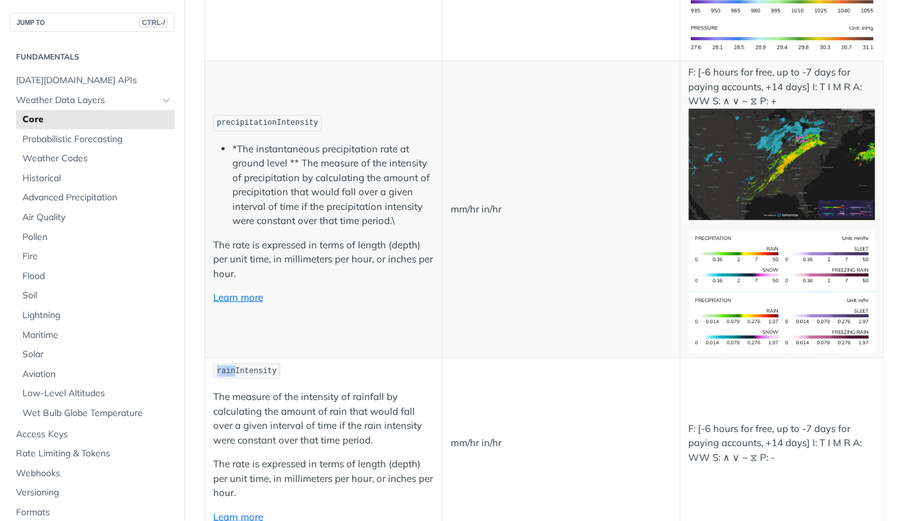
drag, startPoint x: 234, startPoint y: 370, endPoint x: 204, endPoint y: 369, distance: 30.8
click at [205, 369] on td "rainIntensity The measure of the intensity of rainfall by calculating the amoun…" at bounding box center [324, 443] width 238 height 171
click at [356, 308] on td "precipitationIntensity *The instantaneous precipitation rate at ground level **…" at bounding box center [324, 209] width 238 height 297
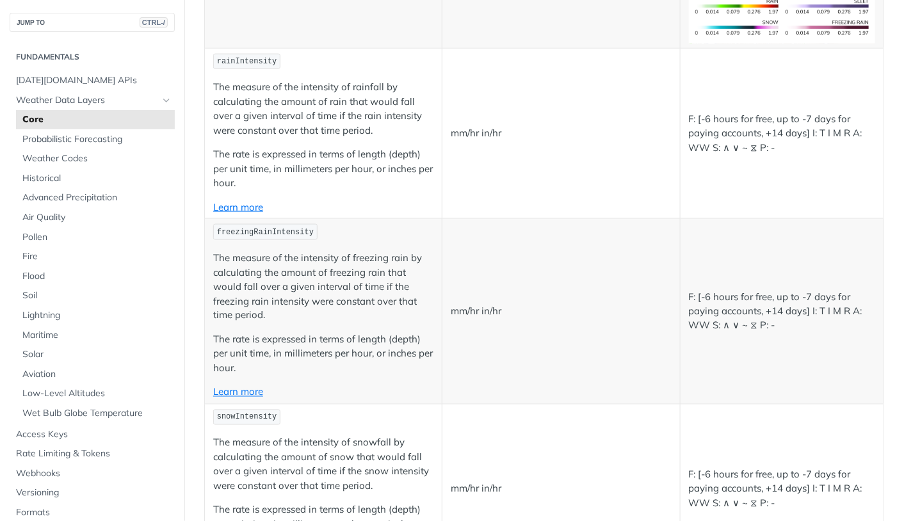
scroll to position [2407, 0]
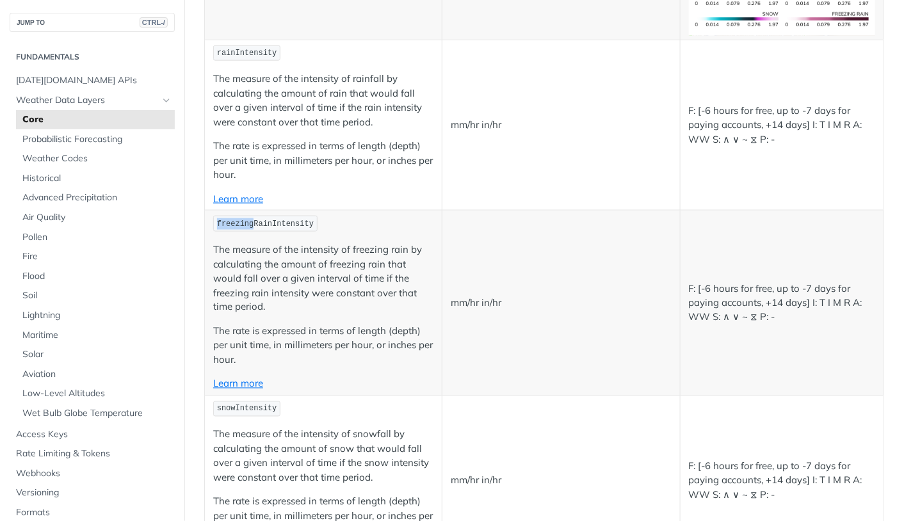
drag, startPoint x: 252, startPoint y: 224, endPoint x: 209, endPoint y: 225, distance: 42.9
click at [209, 225] on td "freezingRainIntensity The measure of the intensity of freezing rain by calculat…" at bounding box center [324, 303] width 238 height 185
click at [381, 224] on p "freezingRainIntensity" at bounding box center [323, 224] width 220 height 19
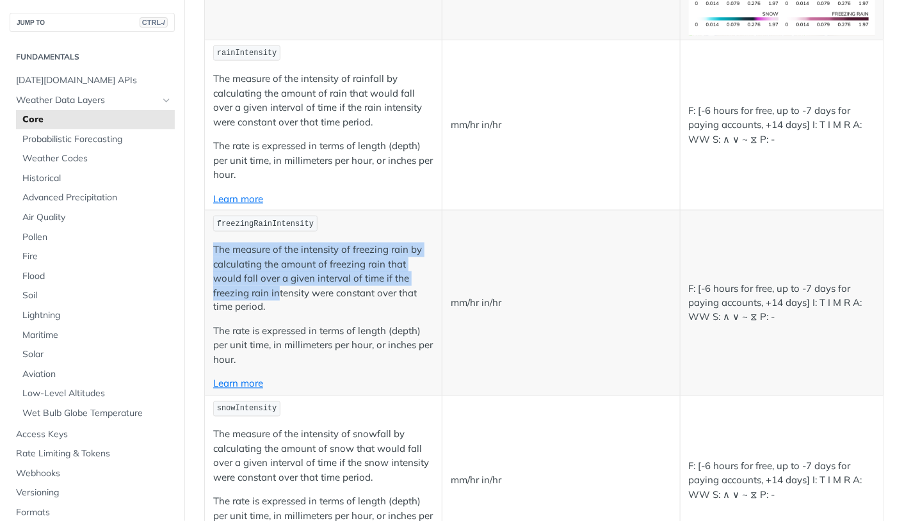
drag, startPoint x: 211, startPoint y: 248, endPoint x: 277, endPoint y: 291, distance: 77.8
click at [277, 291] on td "freezingRainIntensity The measure of the intensity of freezing rain by calculat…" at bounding box center [324, 303] width 238 height 185
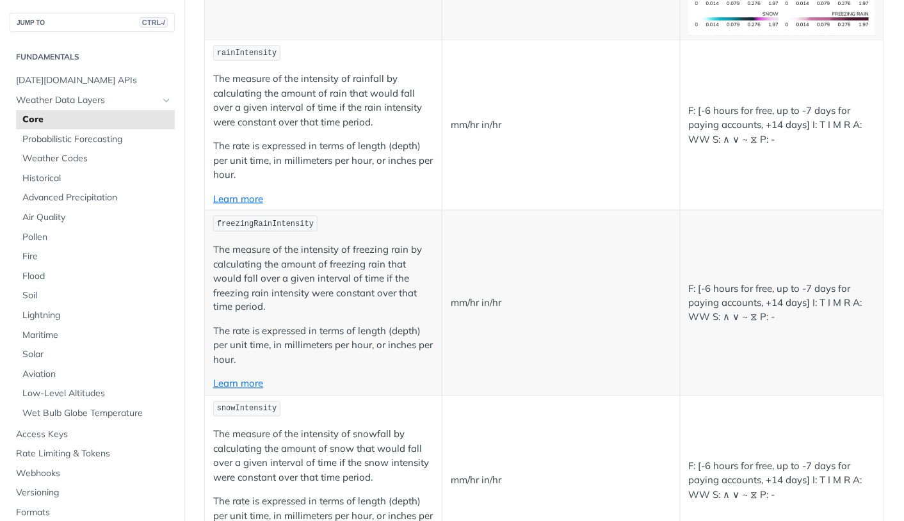
click at [311, 300] on p "The measure of the intensity of freezing rain by calculating the amount of free…" at bounding box center [323, 279] width 220 height 72
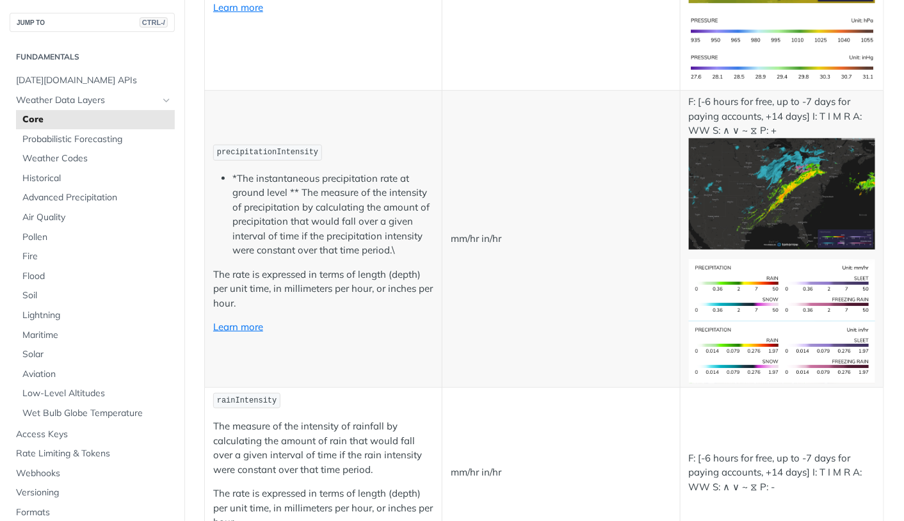
scroll to position [2059, 0]
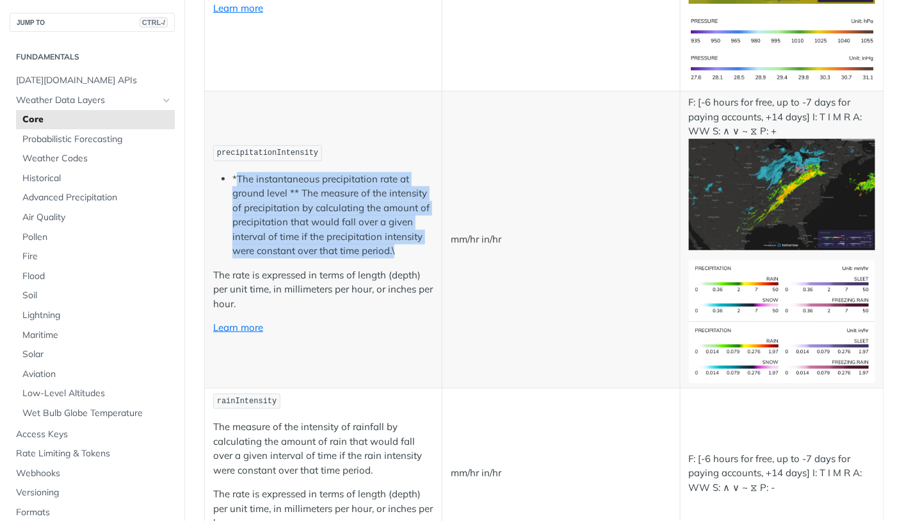
drag, startPoint x: 236, startPoint y: 180, endPoint x: 415, endPoint y: 255, distance: 194.3
click at [415, 255] on li "*The instantaneous precipitation rate at ground level ** The measure of the int…" at bounding box center [332, 215] width 201 height 86
click at [282, 210] on li "*The instantaneous precipitation rate at ground level ** The measure of the int…" at bounding box center [332, 215] width 201 height 86
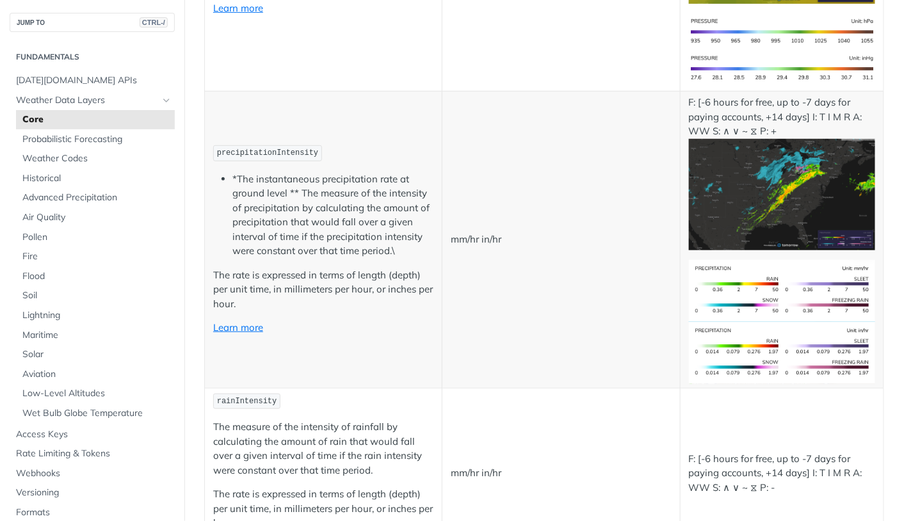
click at [264, 158] on span "precipitationIntensity" at bounding box center [267, 153] width 101 height 9
copy span "precipitationIntensity"
click at [231, 140] on td "precipitationIntensity *The instantaneous precipitation rate at ground level **…" at bounding box center [324, 240] width 238 height 297
drag, startPoint x: 276, startPoint y: 154, endPoint x: 321, endPoint y: 152, distance: 45.5
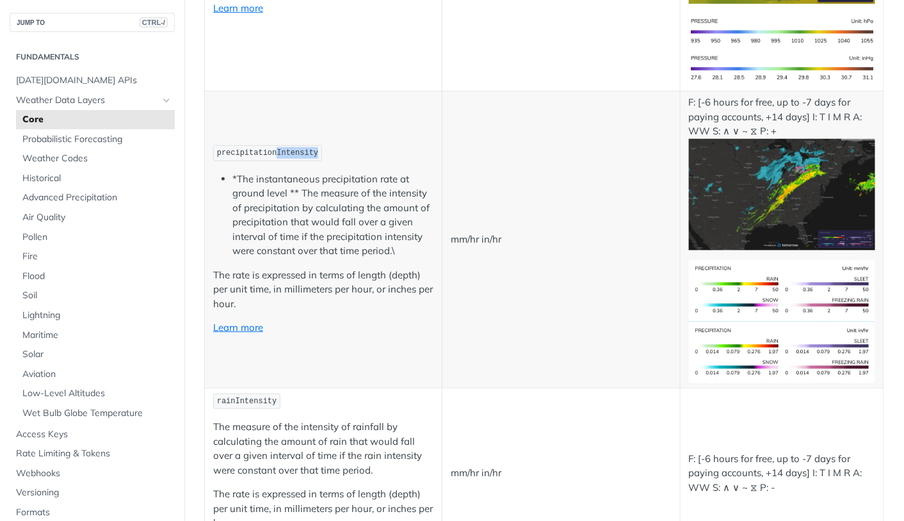
click at [321, 152] on p "precipitationIntensity" at bounding box center [323, 153] width 220 height 19
click at [271, 156] on span "precipitationIntensity" at bounding box center [267, 153] width 101 height 9
drag, startPoint x: 275, startPoint y: 154, endPoint x: 205, endPoint y: 154, distance: 70.4
click at [205, 154] on td "precipitationIntensity *The instantaneous precipitation rate at ground level **…" at bounding box center [324, 240] width 238 height 297
click at [257, 150] on code "precipitationIntensity" at bounding box center [267, 153] width 109 height 16
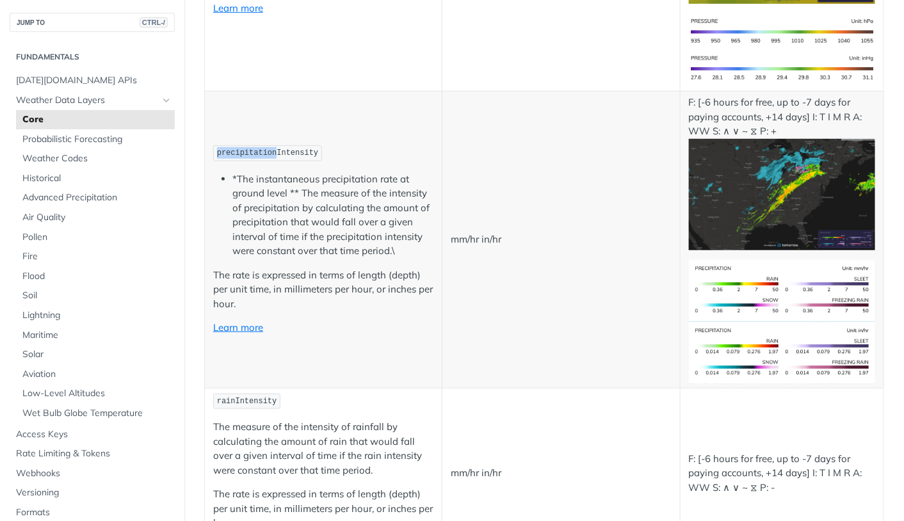
drag, startPoint x: 275, startPoint y: 155, endPoint x: 209, endPoint y: 158, distance: 66.0
click at [209, 158] on td "precipitationIntensity *The instantaneous precipitation rate at ground level **…" at bounding box center [324, 240] width 238 height 297
copy span "precipitation"
click at [493, 218] on td "mm/hr in/hr" at bounding box center [562, 240] width 238 height 297
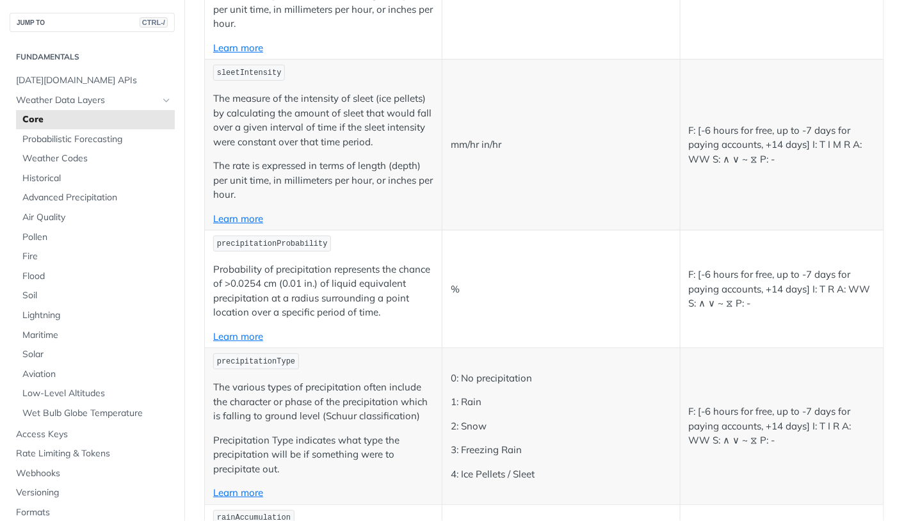
scroll to position [2930, 0]
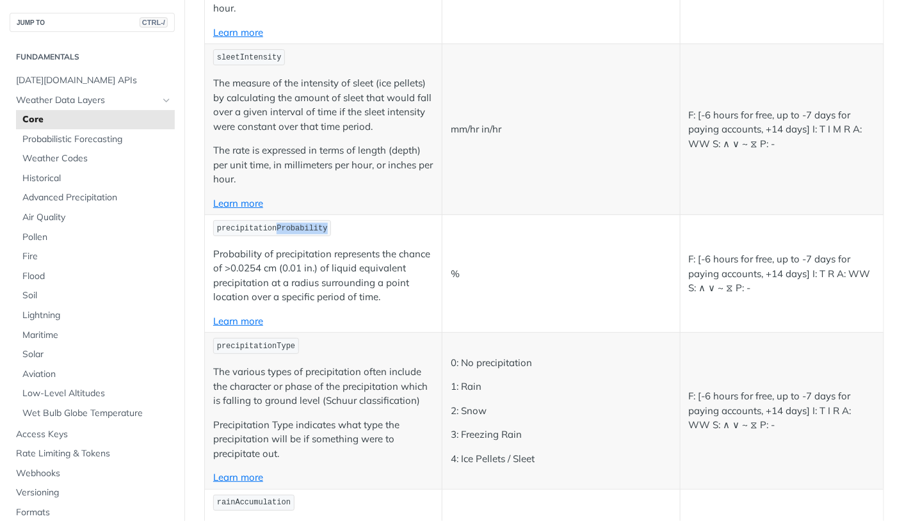
drag, startPoint x: 277, startPoint y: 226, endPoint x: 330, endPoint y: 223, distance: 52.6
click at [330, 223] on code "precipitationProbability" at bounding box center [272, 228] width 118 height 16
click at [380, 221] on p "precipitationProbability" at bounding box center [323, 228] width 220 height 19
drag, startPoint x: 275, startPoint y: 224, endPoint x: 215, endPoint y: 227, distance: 60.3
click at [215, 227] on code "precipitationProbability" at bounding box center [272, 228] width 118 height 16
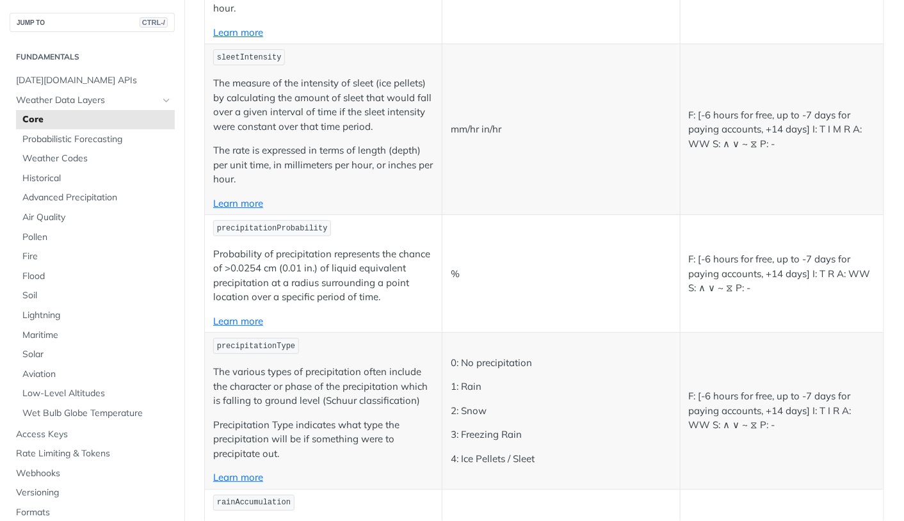
click at [301, 224] on span "precipitationProbability" at bounding box center [272, 228] width 111 height 9
drag, startPoint x: 276, startPoint y: 224, endPoint x: 331, endPoint y: 228, distance: 55.2
click at [331, 228] on p "precipitationProbability" at bounding box center [323, 228] width 220 height 19
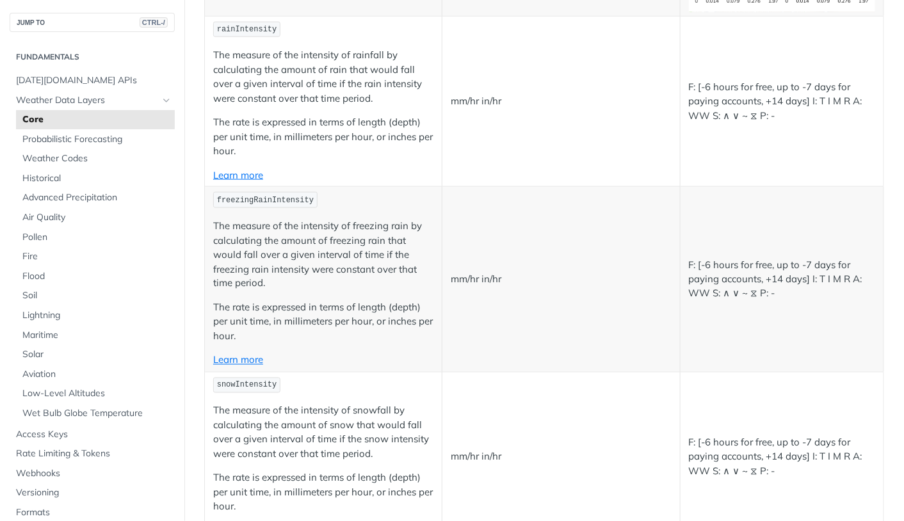
click at [375, 203] on p "freezingRainIntensity" at bounding box center [323, 200] width 220 height 19
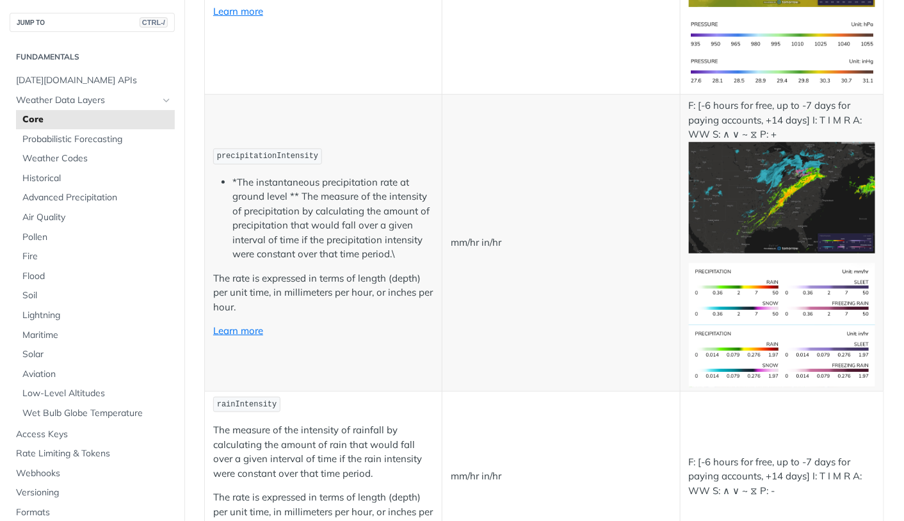
scroll to position [2047, 0]
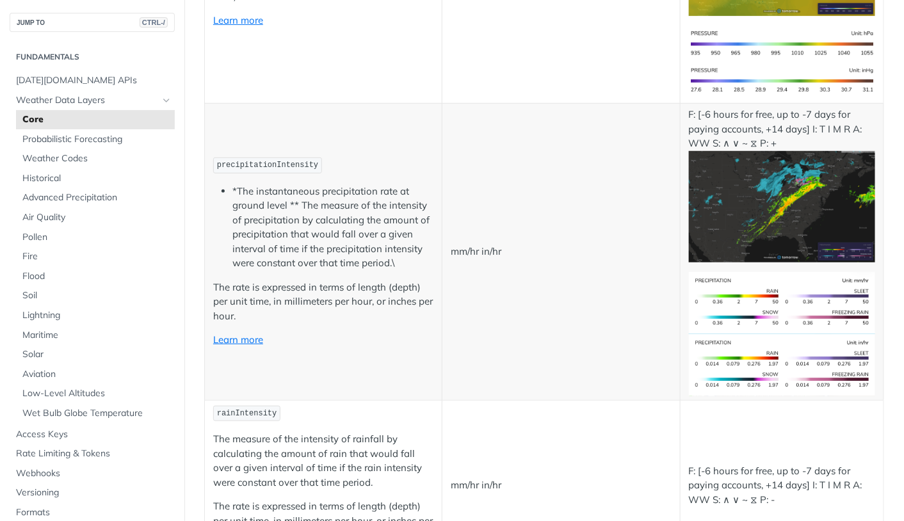
click at [295, 165] on span "precipitationIntensity" at bounding box center [267, 165] width 101 height 9
copy span "precipitationIntensity"
click at [319, 340] on p "Learn more" at bounding box center [323, 340] width 220 height 15
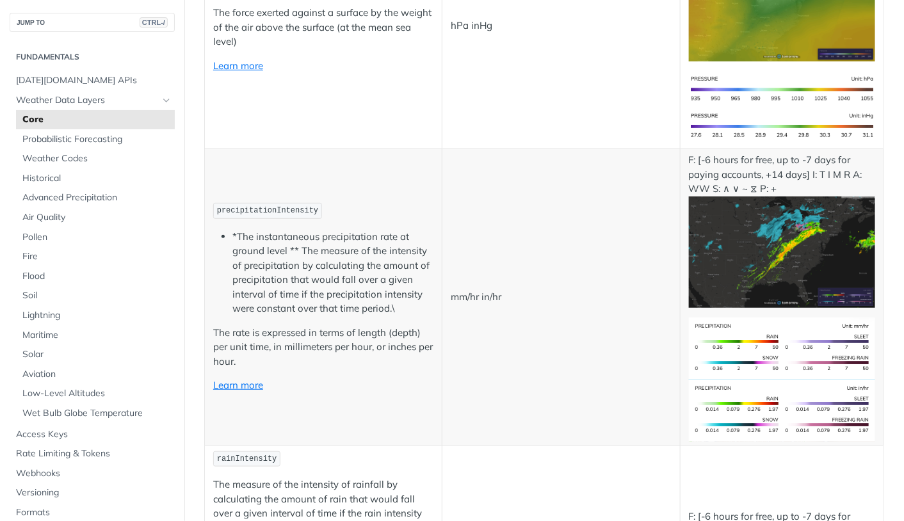
scroll to position [1999, 0]
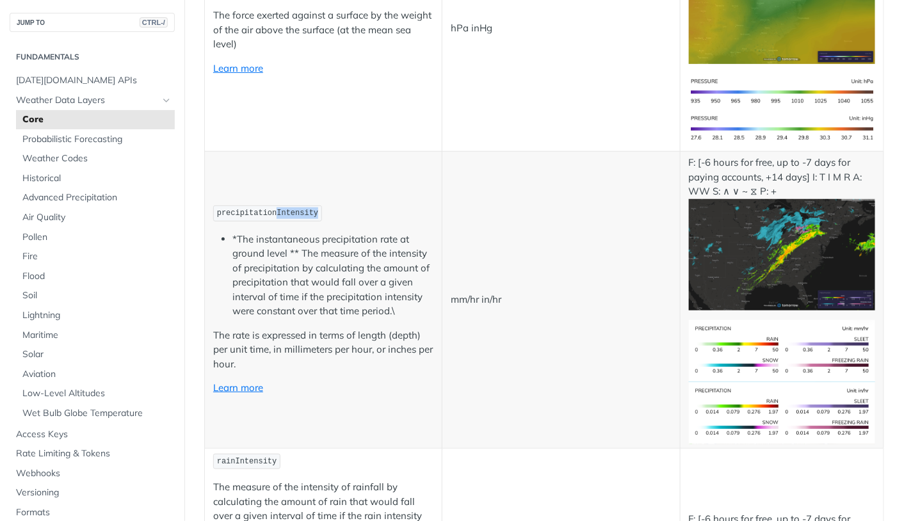
drag, startPoint x: 276, startPoint y: 212, endPoint x: 334, endPoint y: 218, distance: 57.9
click at [334, 218] on p "precipitationIntensity" at bounding box center [323, 213] width 220 height 19
click at [272, 215] on span "precipitationIntensity" at bounding box center [267, 213] width 101 height 9
drag, startPoint x: 275, startPoint y: 215, endPoint x: 212, endPoint y: 213, distance: 62.8
click at [212, 213] on td "precipitationIntensity *The instantaneous precipitation rate at ground level **…" at bounding box center [324, 300] width 238 height 297
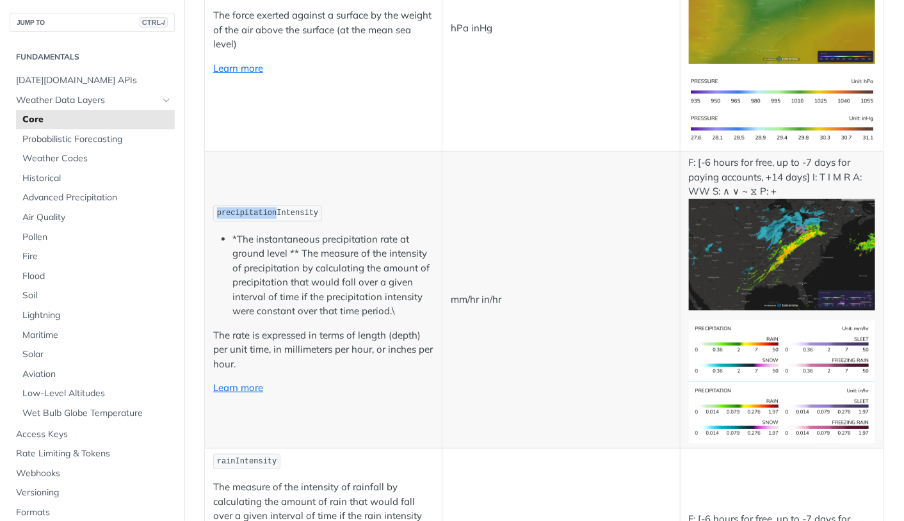
click at [309, 208] on code "precipitationIntensity" at bounding box center [267, 214] width 109 height 16
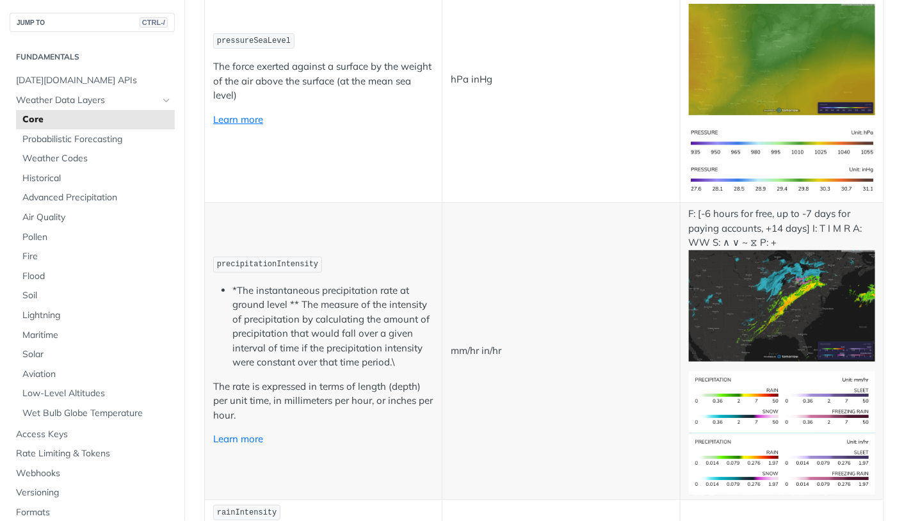
scroll to position [1951, 0]
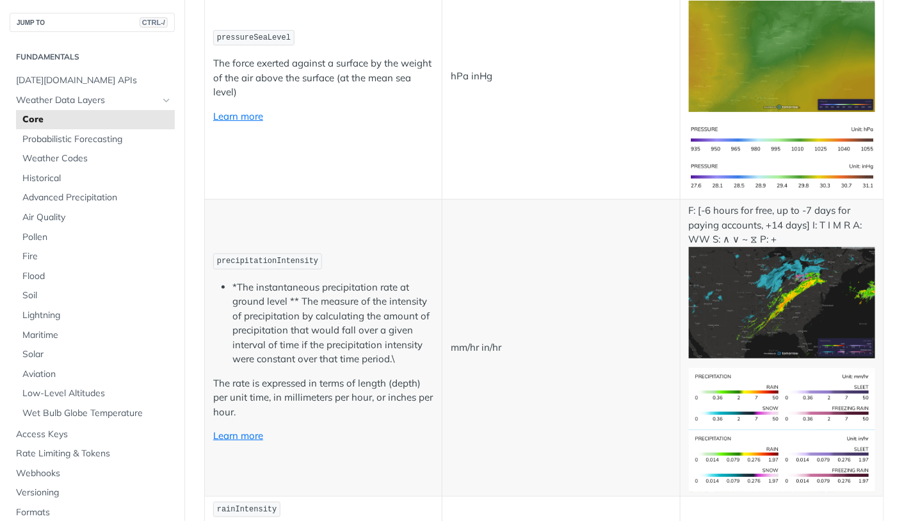
click at [277, 265] on span "precipitationIntensity" at bounding box center [267, 261] width 101 height 9
copy span "precipitationIntensity"
click at [329, 296] on li "*The instantaneous precipitation rate at ground level ** The measure of the int…" at bounding box center [332, 323] width 201 height 86
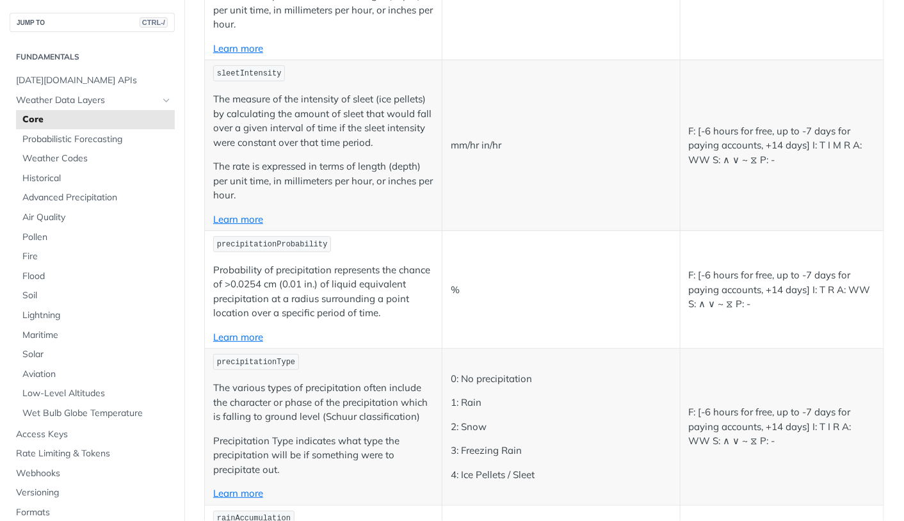
scroll to position [2923, 0]
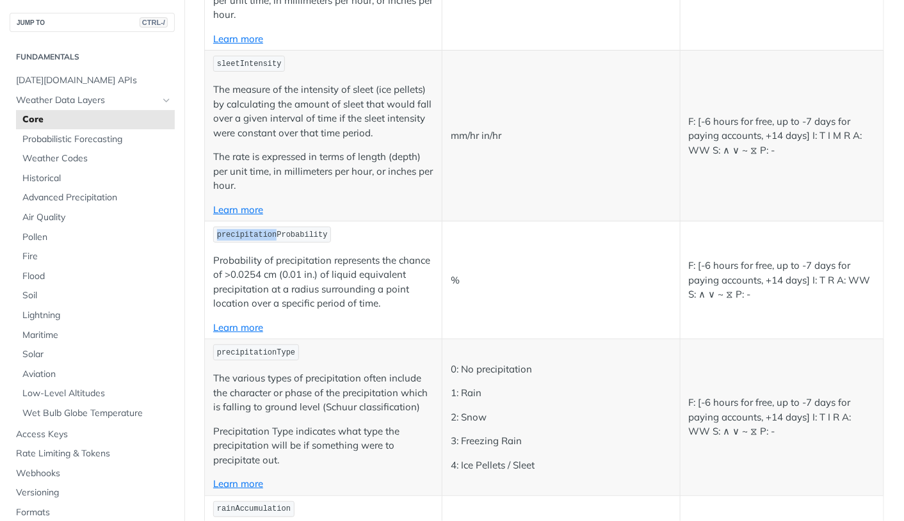
drag, startPoint x: 275, startPoint y: 230, endPoint x: 215, endPoint y: 233, distance: 59.6
click at [215, 233] on code "precipitationProbability" at bounding box center [272, 235] width 118 height 16
click at [180, 521] on div at bounding box center [128, 521] width 256 height 0
click at [286, 231] on span "precipitationProbability" at bounding box center [272, 235] width 111 height 9
drag, startPoint x: 278, startPoint y: 229, endPoint x: 330, endPoint y: 232, distance: 52.6
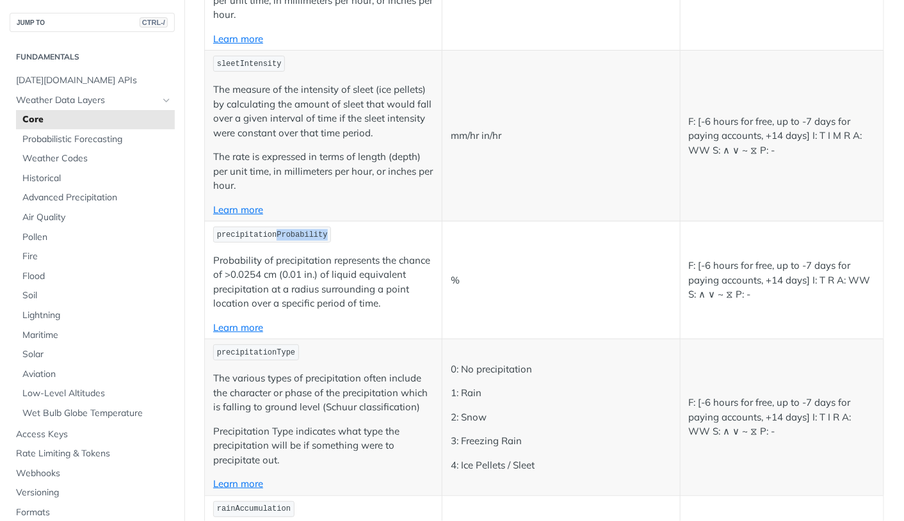
click at [330, 232] on p "precipitationProbability" at bounding box center [323, 234] width 220 height 19
click at [226, 521] on div at bounding box center [128, 521] width 256 height 0
click at [321, 218] on td "sleetIntensity The measure of the intensity of sleet (ice pellets) by calculati…" at bounding box center [324, 136] width 238 height 171
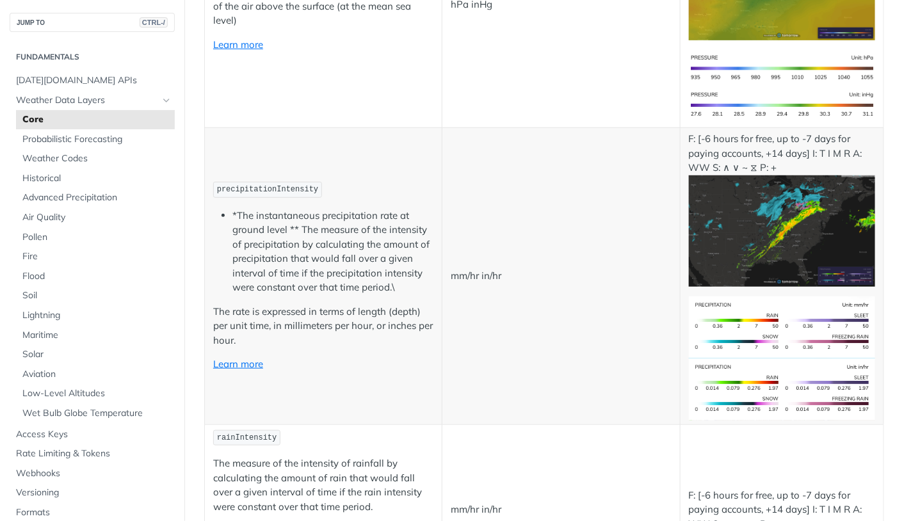
scroll to position [2023, 0]
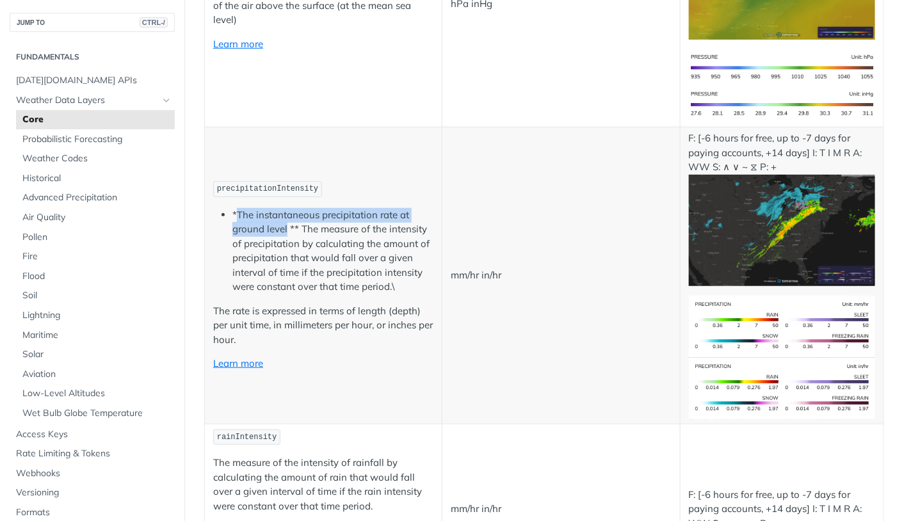
drag, startPoint x: 287, startPoint y: 231, endPoint x: 237, endPoint y: 216, distance: 52.1
click at [237, 216] on li "*The instantaneous precipitation rate at ground level ** The measure of the int…" at bounding box center [332, 251] width 201 height 86
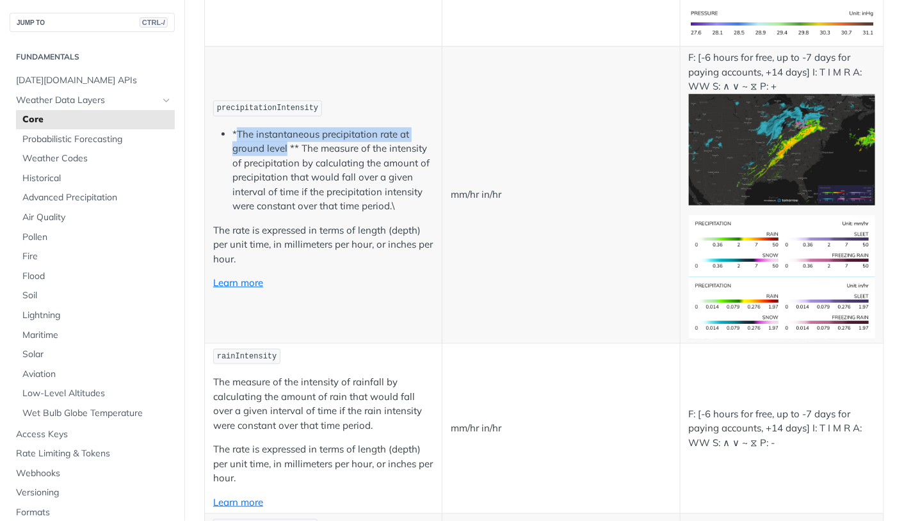
scroll to position [2131, 0]
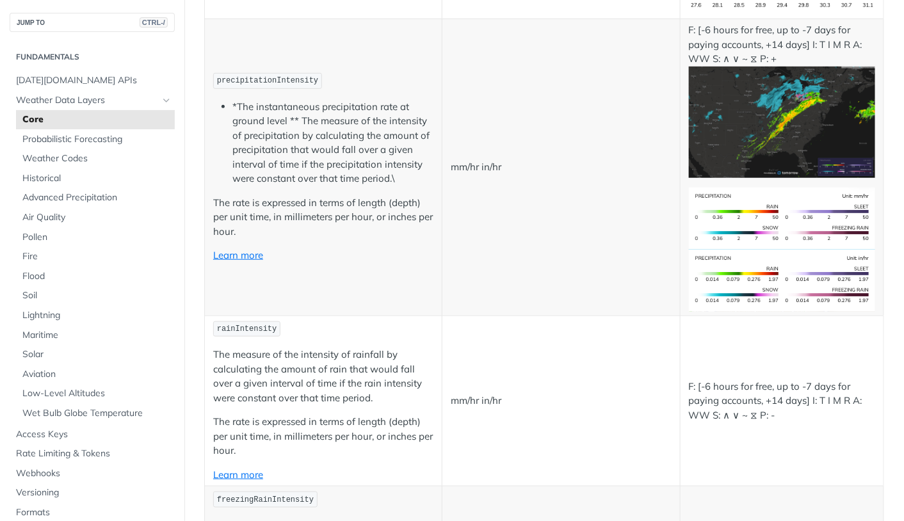
click at [345, 200] on p "The rate is expressed in terms of length (depth) per unit time, in millimeters …" at bounding box center [323, 218] width 220 height 44
click at [288, 85] on span "precipitationIntensity" at bounding box center [267, 80] width 101 height 9
click at [539, 304] on td "mm/hr in/hr" at bounding box center [562, 167] width 238 height 297
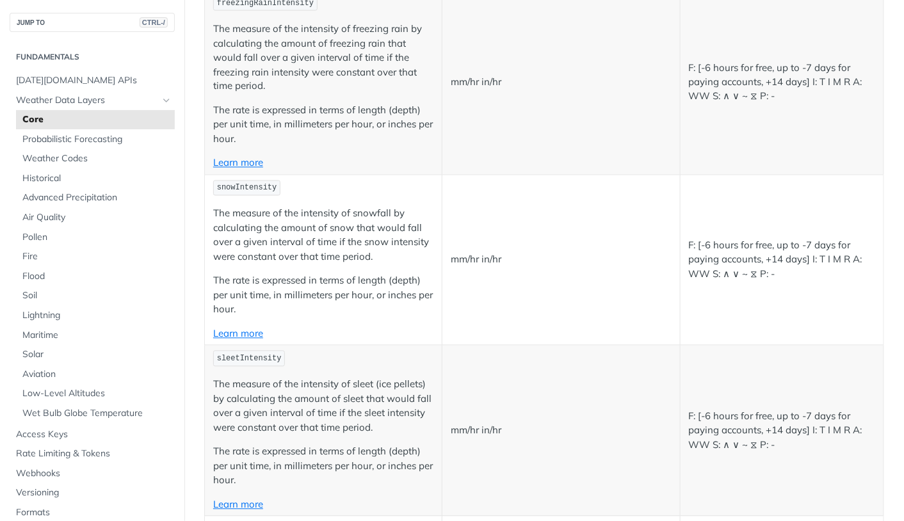
scroll to position [2642, 0]
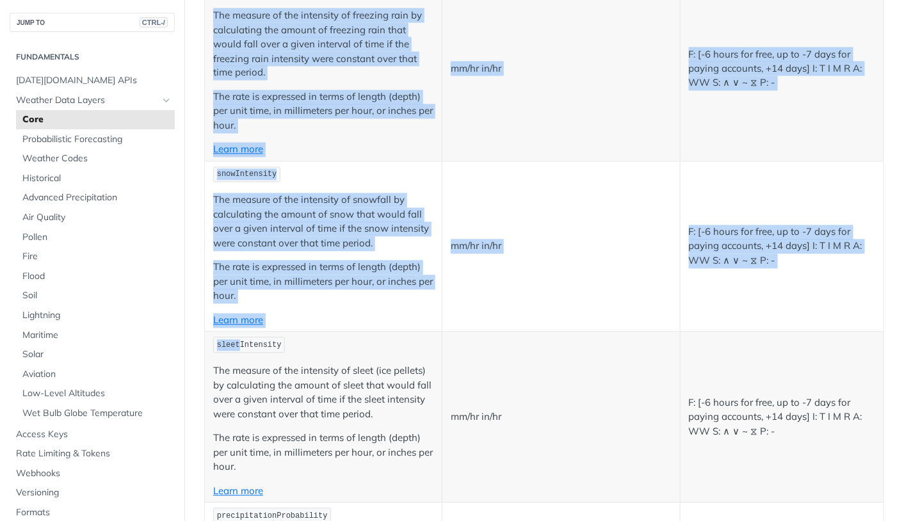
drag, startPoint x: 240, startPoint y: 343, endPoint x: 204, endPoint y: 343, distance: 35.9
click at [221, 341] on span "sleetIntensity" at bounding box center [249, 345] width 65 height 9
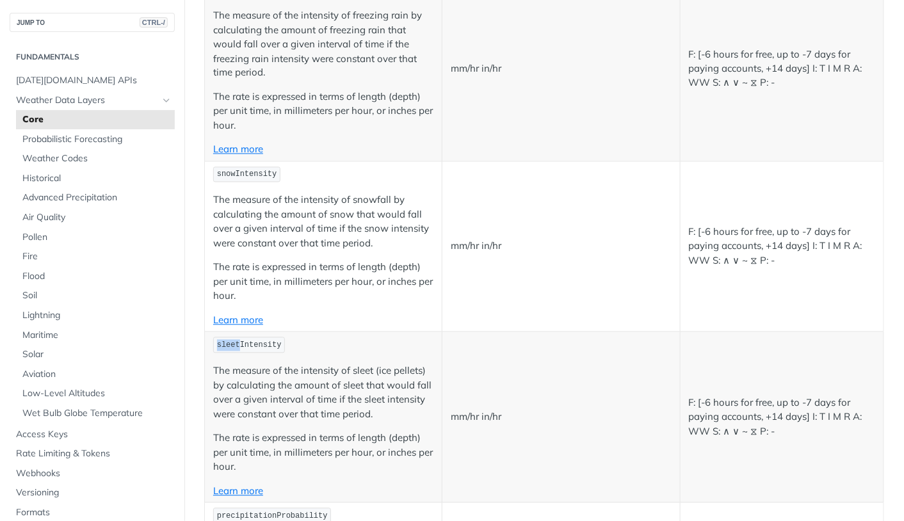
drag, startPoint x: 239, startPoint y: 345, endPoint x: 216, endPoint y: 346, distance: 23.1
click at [217, 346] on span "sleetIntensity" at bounding box center [249, 345] width 65 height 9
click at [279, 355] on td "sleetIntensity The measure of the intensity of sleet (ice pellets) by calculati…" at bounding box center [324, 417] width 238 height 171
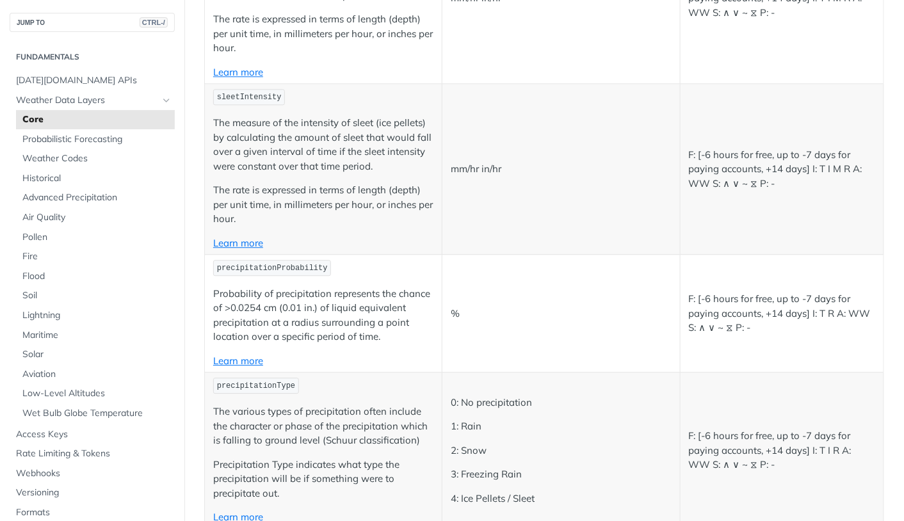
scroll to position [2900, 0]
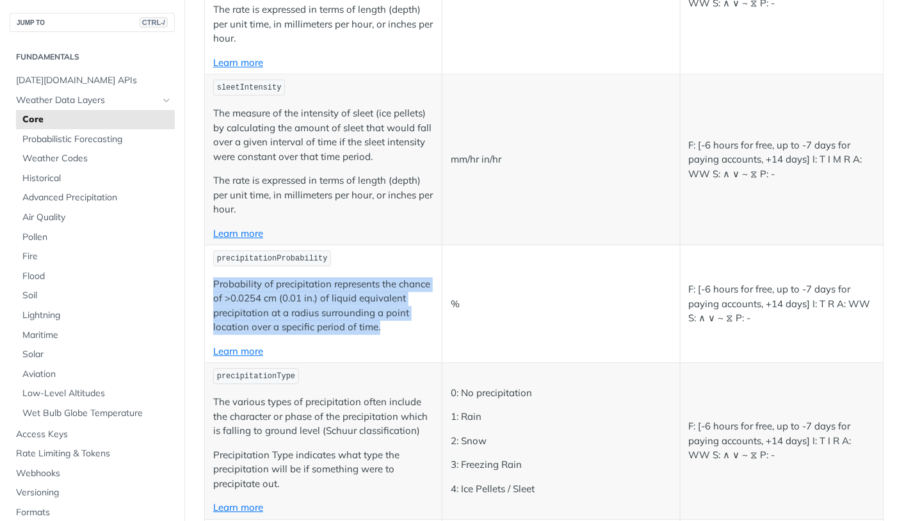
drag, startPoint x: 391, startPoint y: 324, endPoint x: 209, endPoint y: 289, distance: 185.9
click at [209, 289] on td "precipitationProbability Probability of precipitation represents the chance of …" at bounding box center [324, 304] width 238 height 118
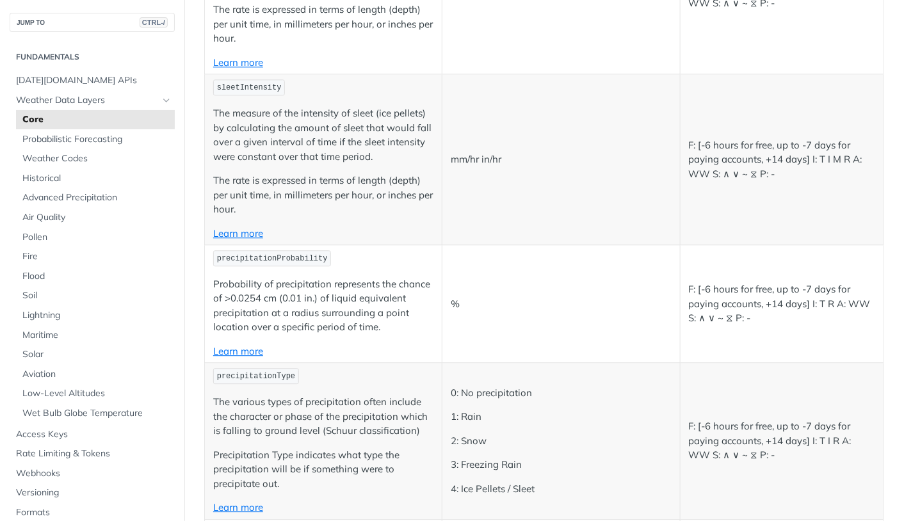
click at [350, 351] on p "Learn more" at bounding box center [323, 352] width 220 height 15
click at [477, 338] on td "%" at bounding box center [562, 304] width 238 height 118
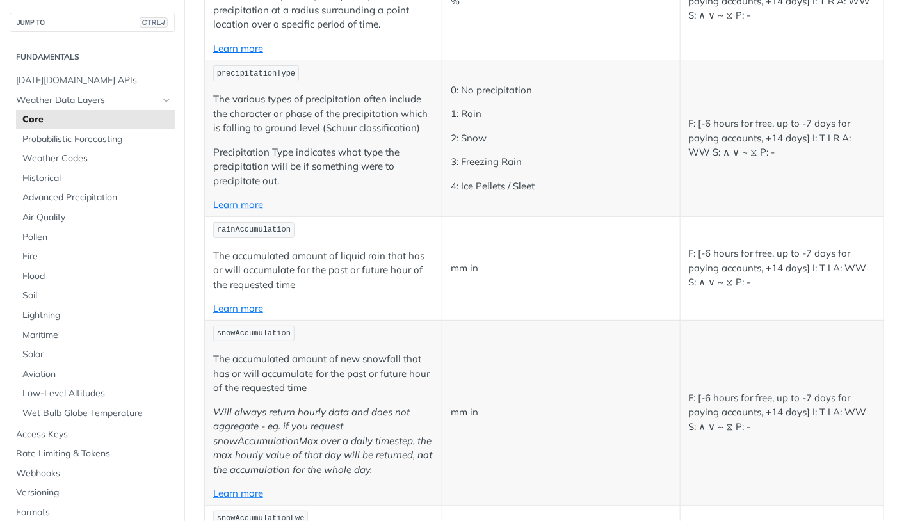
scroll to position [3206, 0]
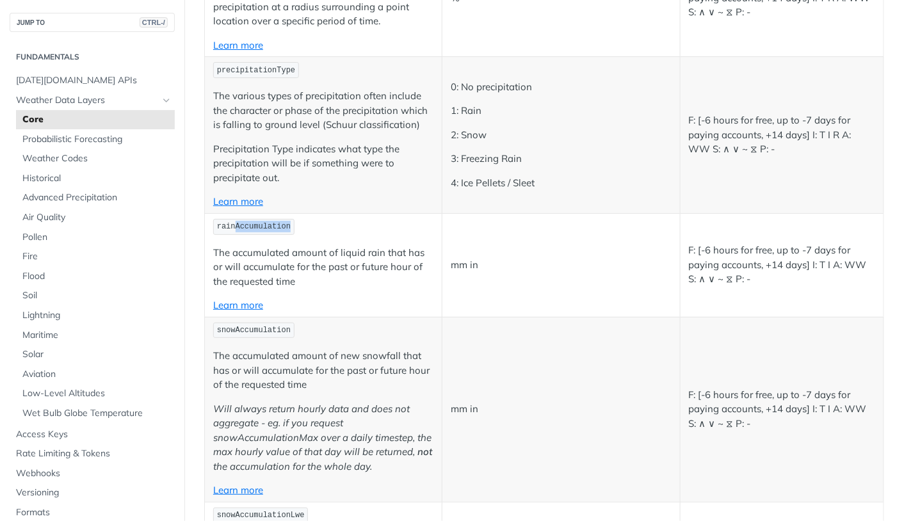
drag, startPoint x: 234, startPoint y: 222, endPoint x: 289, endPoint y: 221, distance: 54.4
click at [289, 222] on span "rainAccumulation" at bounding box center [254, 226] width 74 height 9
click at [398, 234] on td "rainAccumulation The accumulated amount of liquid rain that has or will accumul…" at bounding box center [324, 265] width 238 height 104
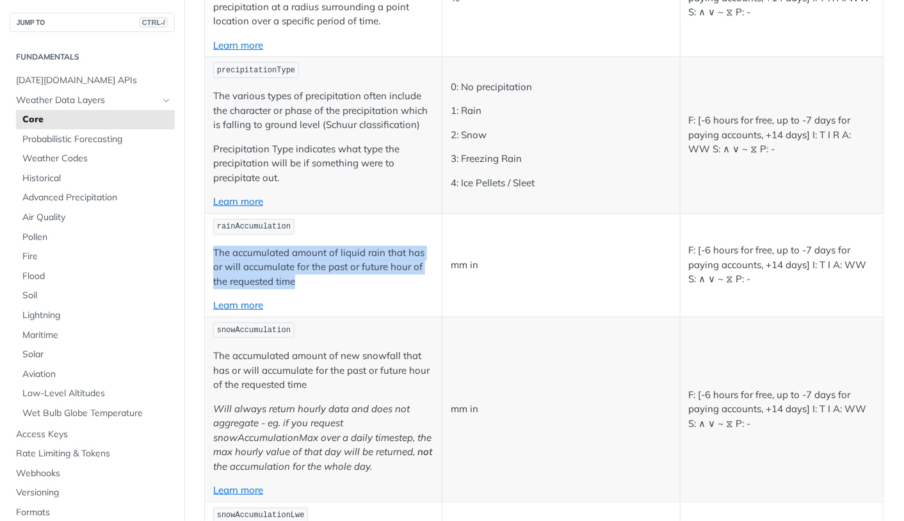
drag, startPoint x: 322, startPoint y: 287, endPoint x: 205, endPoint y: 246, distance: 124.2
click at [205, 246] on td "rainAccumulation The accumulated amount of liquid rain that has or will accumul…" at bounding box center [324, 265] width 238 height 104
click at [325, 268] on p "The accumulated amount of liquid rain that has or will accumulate for the past …" at bounding box center [323, 268] width 220 height 44
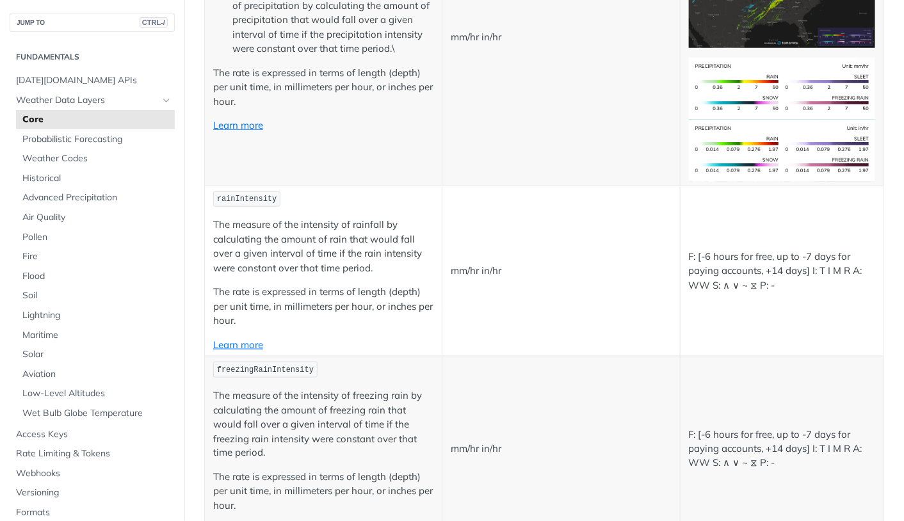
scroll to position [2281, 0]
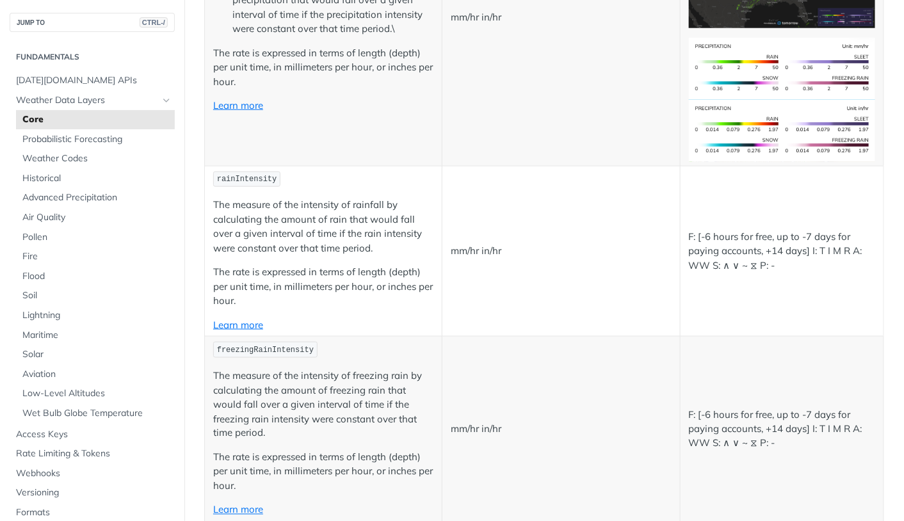
click at [257, 177] on span "rainIntensity" at bounding box center [247, 179] width 60 height 9
click at [389, 220] on p "The measure of the intensity of rainfall by calculating the amount of rain that…" at bounding box center [323, 227] width 220 height 58
drag, startPoint x: 236, startPoint y: 178, endPoint x: 290, endPoint y: 181, distance: 54.5
click at [290, 181] on p "rainIntensity" at bounding box center [323, 179] width 220 height 19
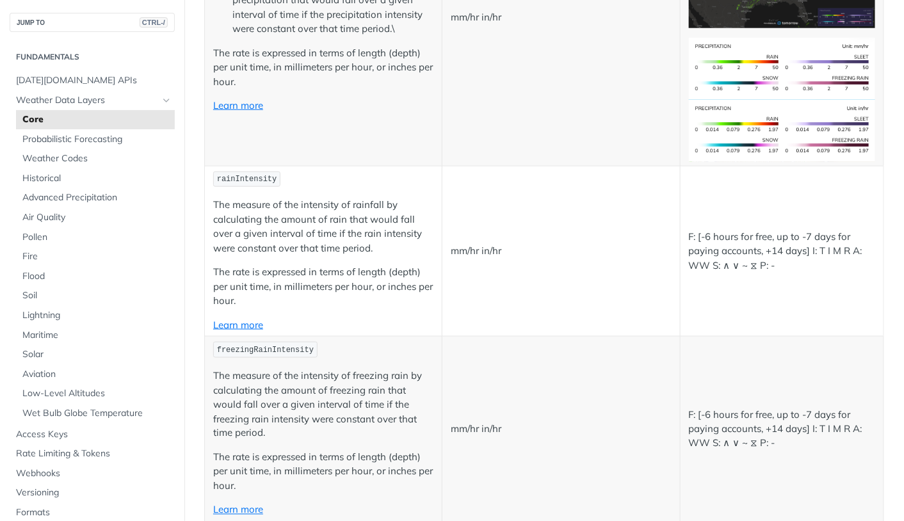
click at [327, 173] on p "rainIntensity" at bounding box center [323, 179] width 220 height 19
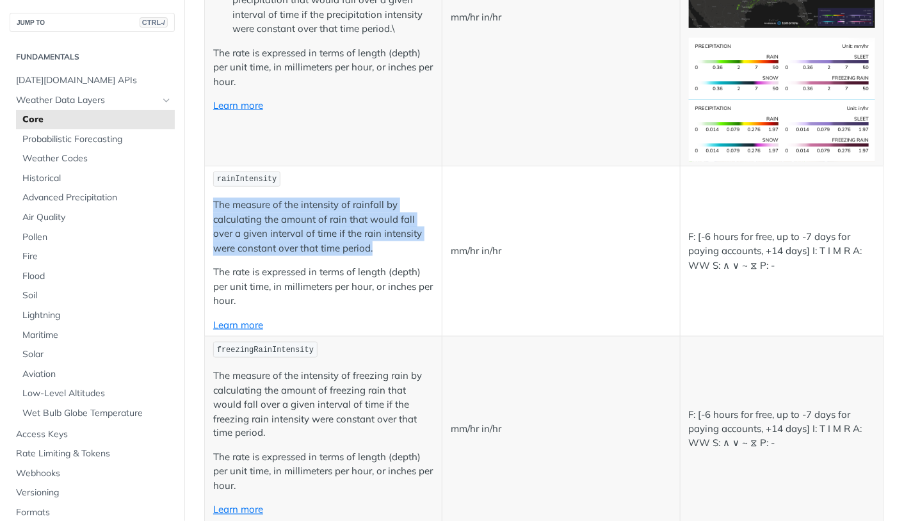
drag, startPoint x: 212, startPoint y: 208, endPoint x: 420, endPoint y: 247, distance: 211.8
click at [420, 247] on td "rainIntensity The measure of the intensity of rainfall by calculating the amoun…" at bounding box center [324, 251] width 238 height 171
click at [393, 238] on p "The measure of the intensity of rainfall by calculating the amount of rain that…" at bounding box center [323, 227] width 220 height 58
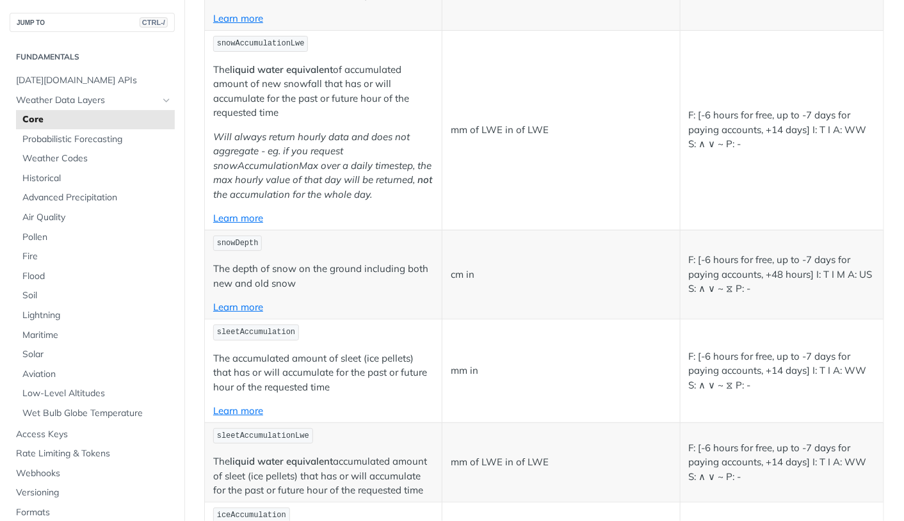
scroll to position [3686, 0]
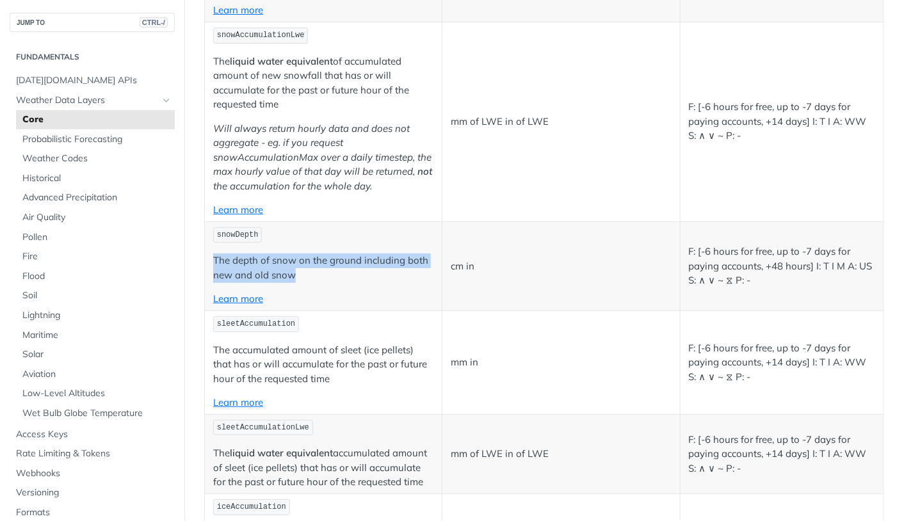
drag, startPoint x: 318, startPoint y: 274, endPoint x: 213, endPoint y: 256, distance: 106.7
click at [213, 256] on p "The depth of snow on the ground including both new and old snow" at bounding box center [323, 268] width 220 height 29
click at [325, 254] on p "The depth of snow on the ground including both new and old snow" at bounding box center [323, 268] width 220 height 29
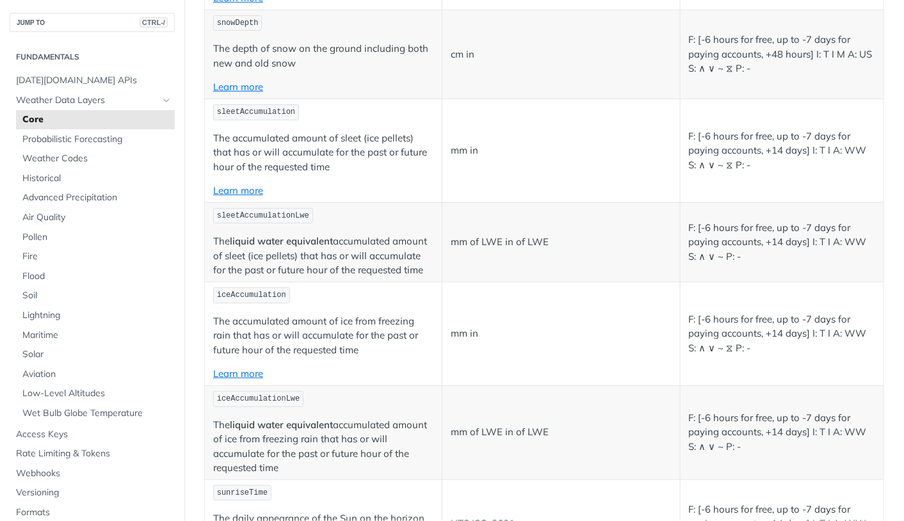
scroll to position [3902, 0]
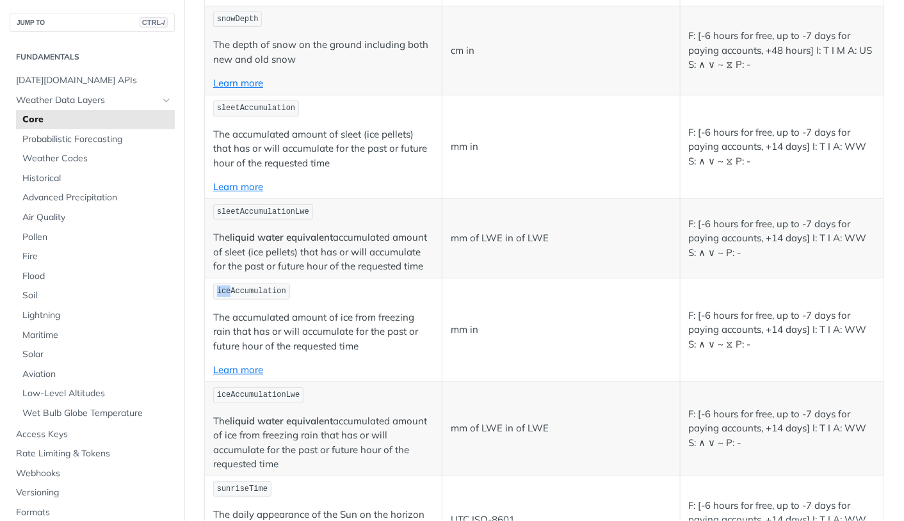
drag, startPoint x: 229, startPoint y: 280, endPoint x: 216, endPoint y: 282, distance: 12.9
click at [217, 287] on span "iceAccumulation" at bounding box center [251, 291] width 69 height 9
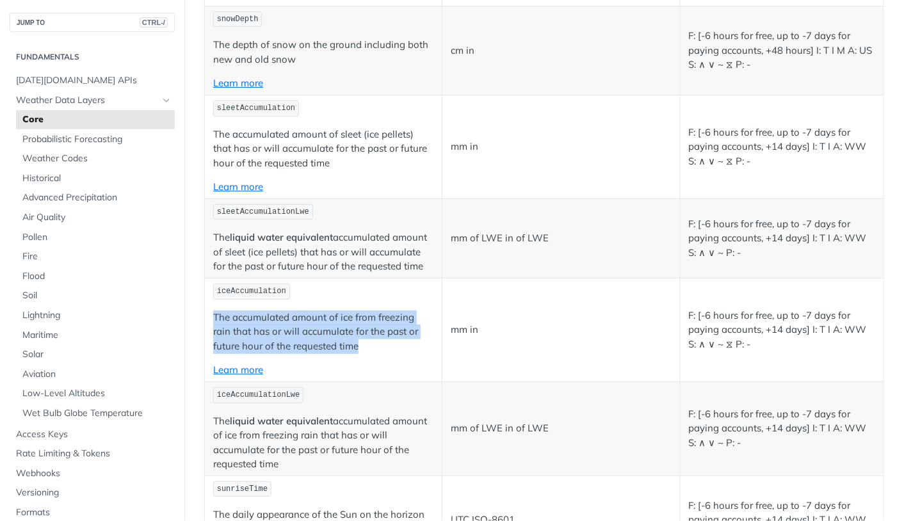
drag, startPoint x: 368, startPoint y: 341, endPoint x: 210, endPoint y: 310, distance: 161.3
click at [210, 310] on td "iceAccumulation The accumulated amount of ice from freezing rain that has or wi…" at bounding box center [324, 330] width 238 height 104
click at [333, 311] on p "The accumulated amount of ice from freezing rain that has or will accumulate fo…" at bounding box center [323, 333] width 220 height 44
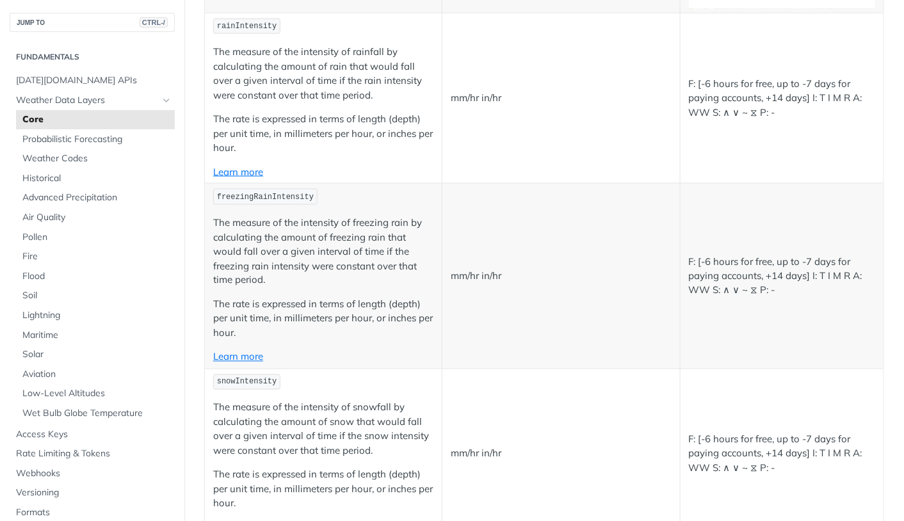
scroll to position [2437, 0]
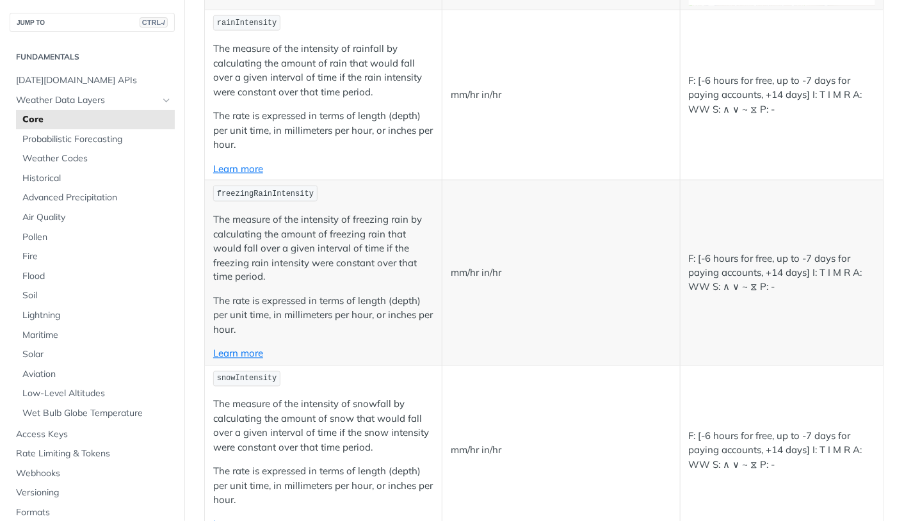
click at [408, 314] on p "The rate is expressed in terms of length (depth) per unit time, in millimeters …" at bounding box center [323, 317] width 220 height 44
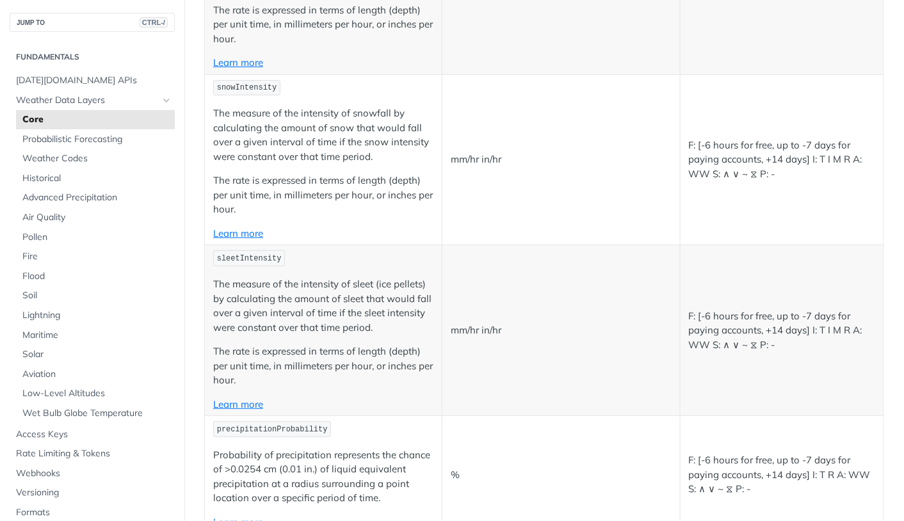
scroll to position [2731, 0]
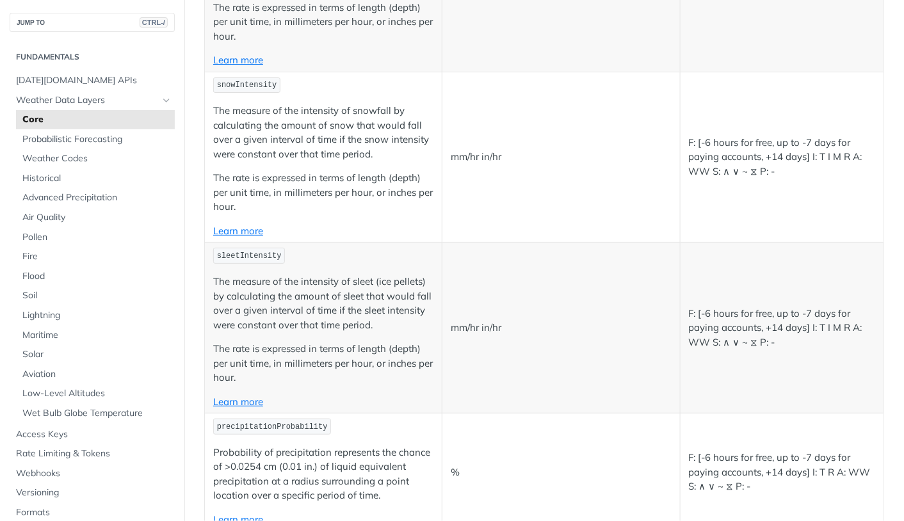
click at [243, 252] on span "sleetIntensity" at bounding box center [249, 256] width 65 height 9
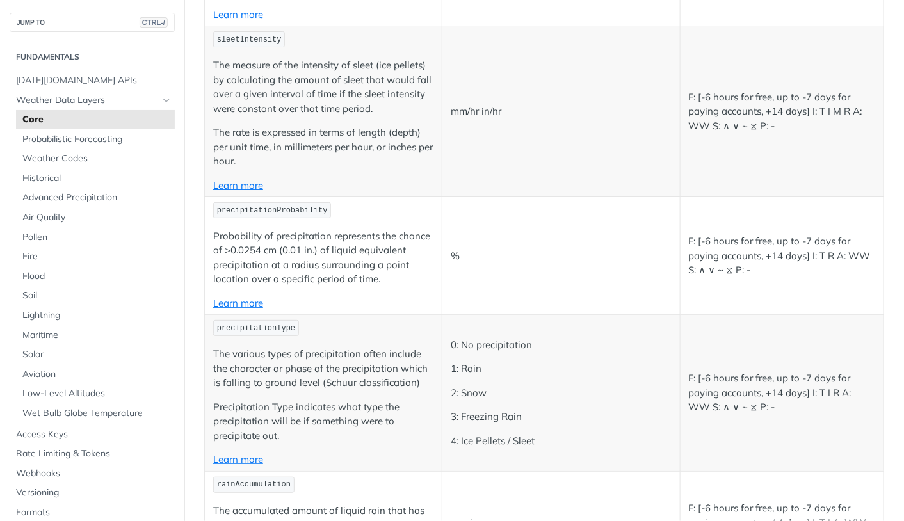
click at [382, 243] on p "Probability of precipitation represents the chance of >0.0254 cm (0.01 in.) of …" at bounding box center [323, 258] width 220 height 58
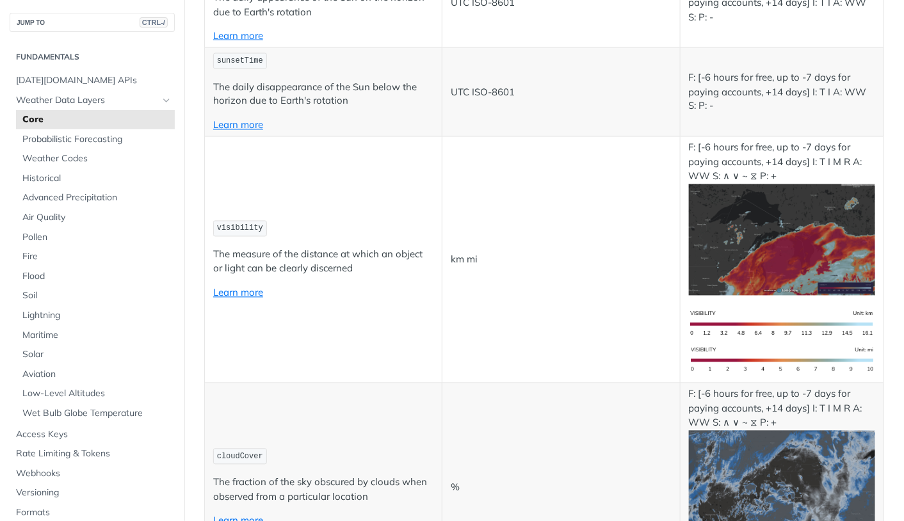
scroll to position [4424, 0]
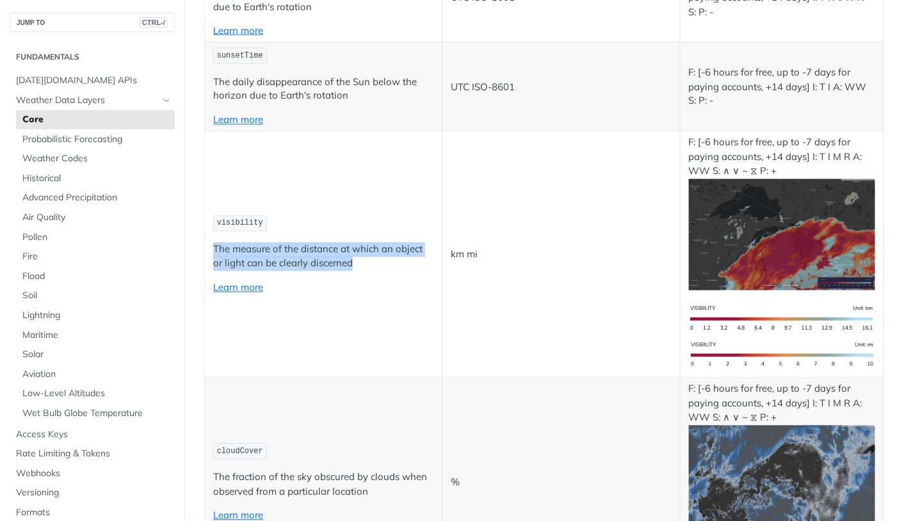
drag, startPoint x: 354, startPoint y: 254, endPoint x: 206, endPoint y: 228, distance: 150.8
click at [206, 228] on td "visibility The measure of the distance at which an object or light can be clear…" at bounding box center [324, 255] width 238 height 247
click at [332, 227] on td "visibility The measure of the distance at which an object or light can be clear…" at bounding box center [324, 255] width 238 height 247
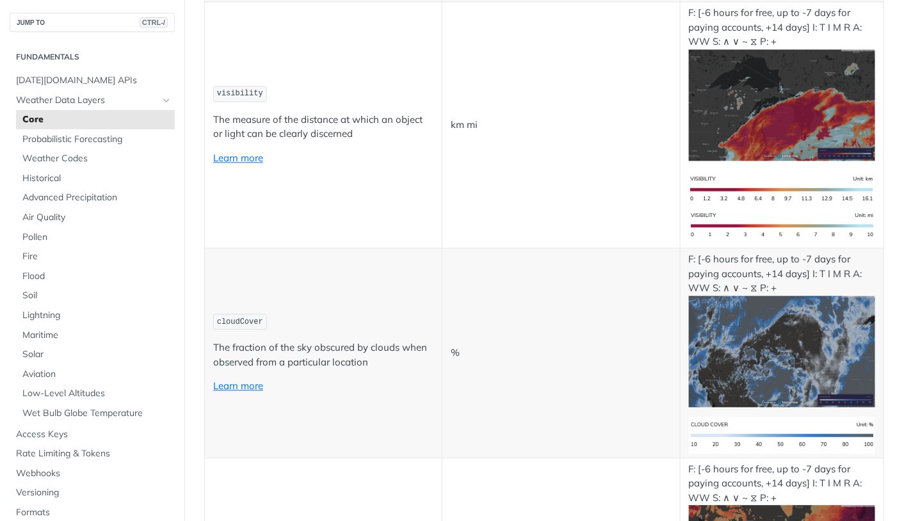
scroll to position [4581, 0]
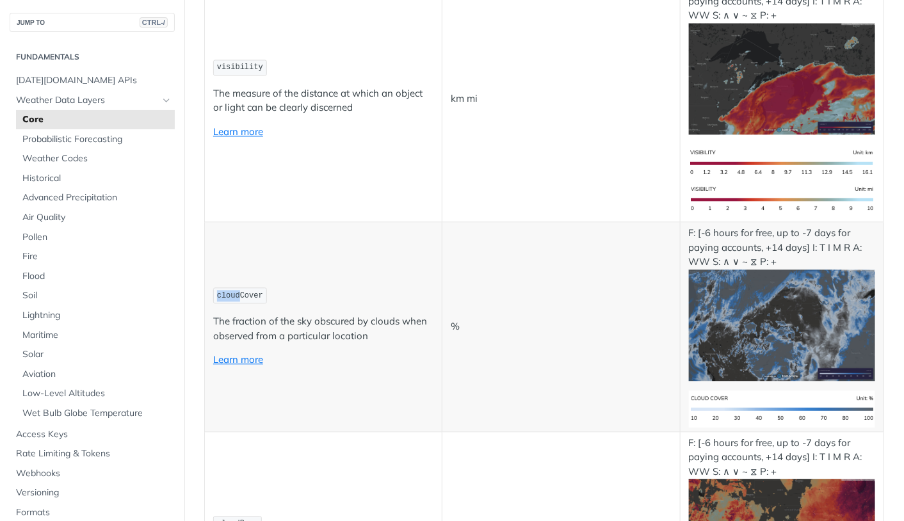
drag, startPoint x: 240, startPoint y: 282, endPoint x: 215, endPoint y: 282, distance: 24.3
click at [215, 288] on code "cloudCover" at bounding box center [240, 296] width 54 height 16
click at [304, 314] on p "The fraction of the sky obscured by clouds when observed from a particular loca…" at bounding box center [323, 328] width 220 height 29
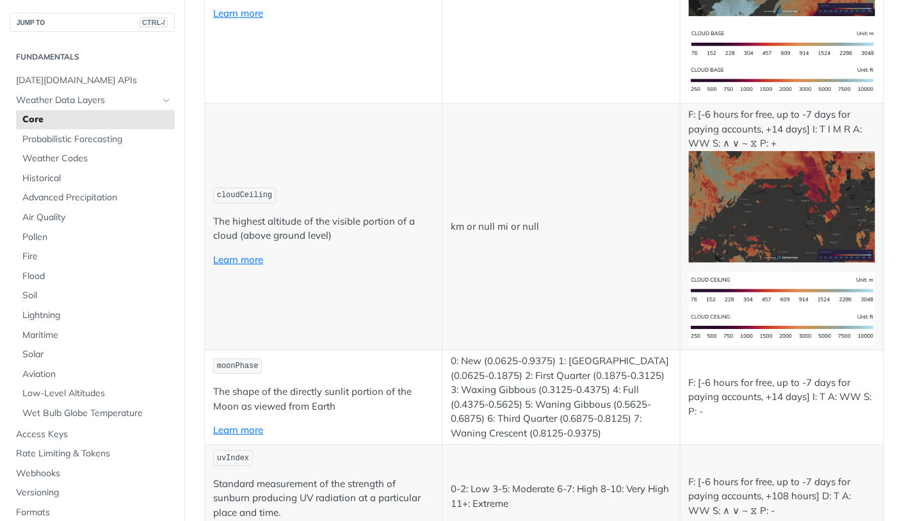
scroll to position [5181, 0]
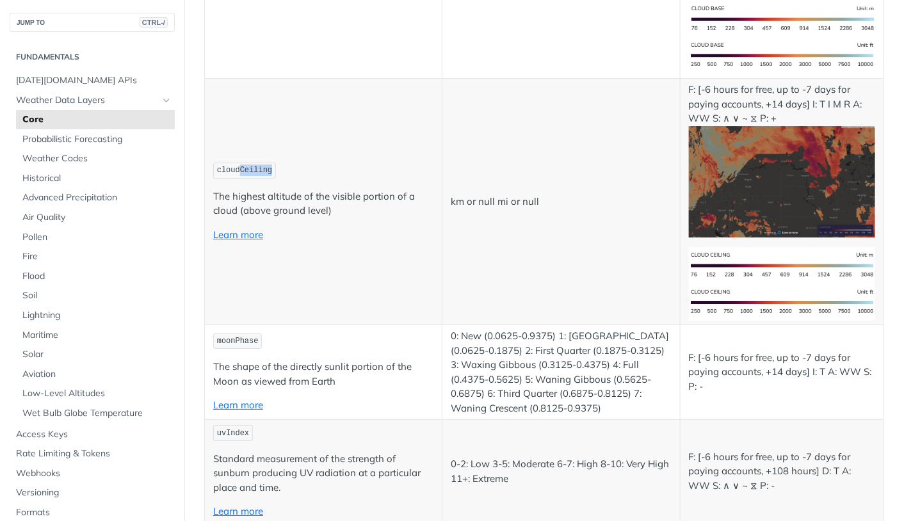
drag, startPoint x: 239, startPoint y: 151, endPoint x: 274, endPoint y: 154, distance: 35.3
click at [274, 163] on code "cloudCeiling" at bounding box center [244, 171] width 63 height 16
click at [314, 133] on td "cloudCeiling The highest altitude of the visible portion of a cloud (above grou…" at bounding box center [324, 202] width 238 height 247
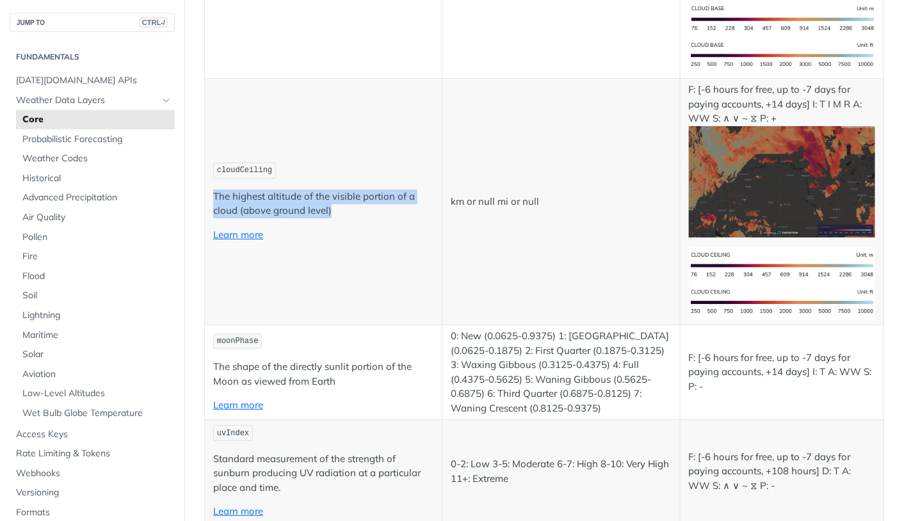
drag, startPoint x: 345, startPoint y: 200, endPoint x: 206, endPoint y: 177, distance: 141.0
click at [206, 177] on td "cloudCeiling The highest altitude of the visible portion of a cloud (above grou…" at bounding box center [324, 202] width 238 height 247
click at [364, 190] on p "The highest altitude of the visible portion of a cloud (above ground level)" at bounding box center [323, 204] width 220 height 29
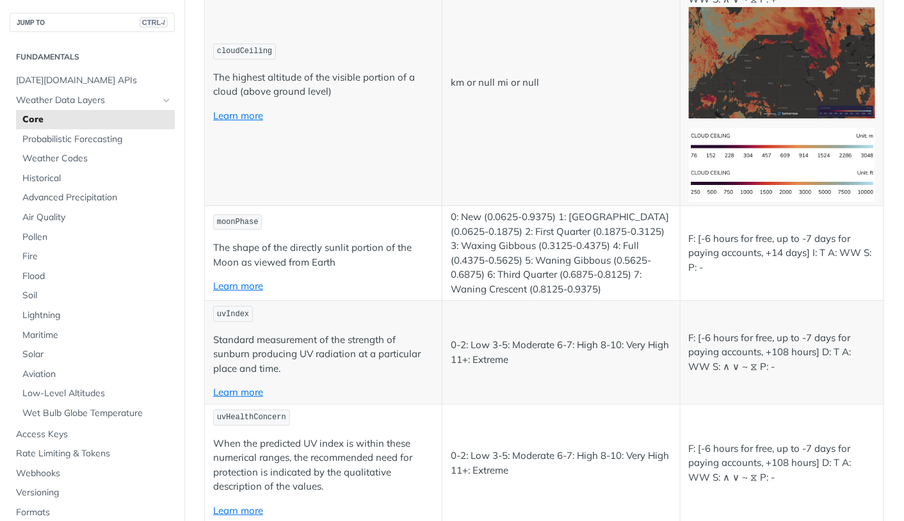
scroll to position [5337, 0]
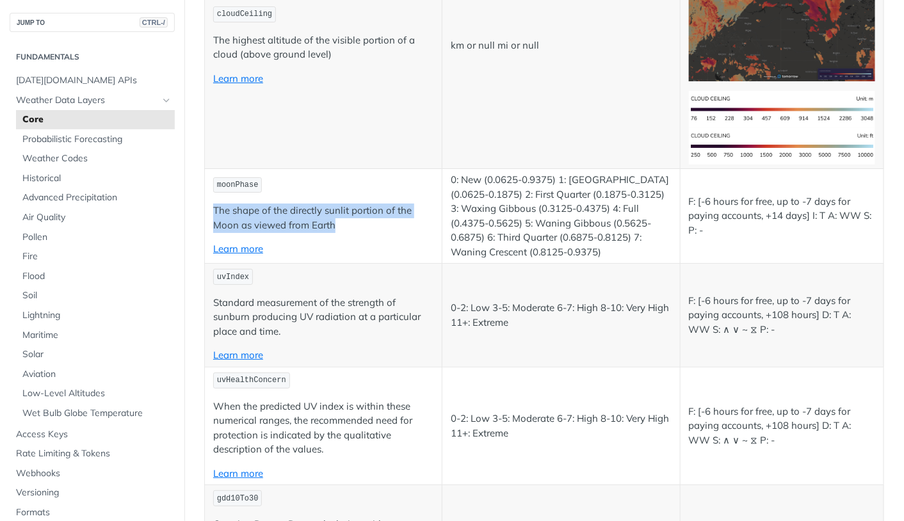
drag, startPoint x: 348, startPoint y: 213, endPoint x: 213, endPoint y: 197, distance: 136.0
click at [213, 204] on p "The shape of the directly sunlit portion of the Moon as viewed from Earth" at bounding box center [323, 218] width 220 height 29
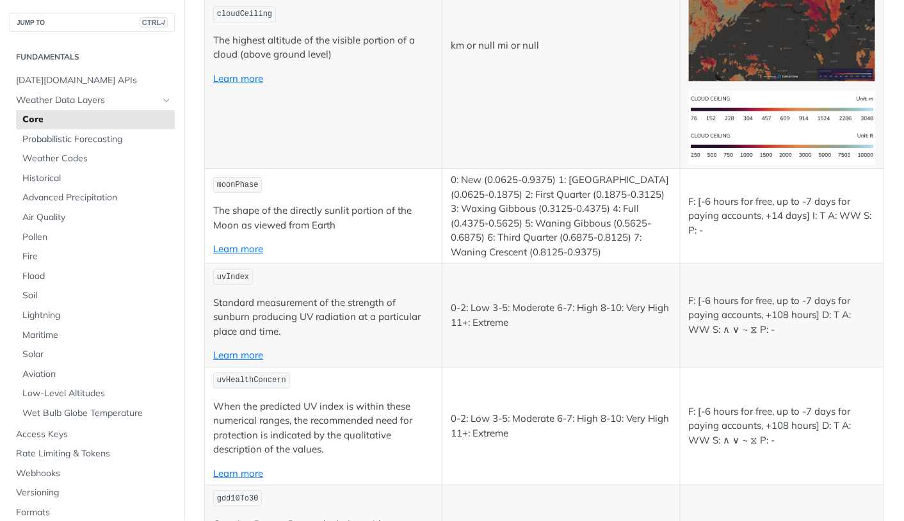
click at [341, 176] on p "moonPhase" at bounding box center [323, 185] width 220 height 19
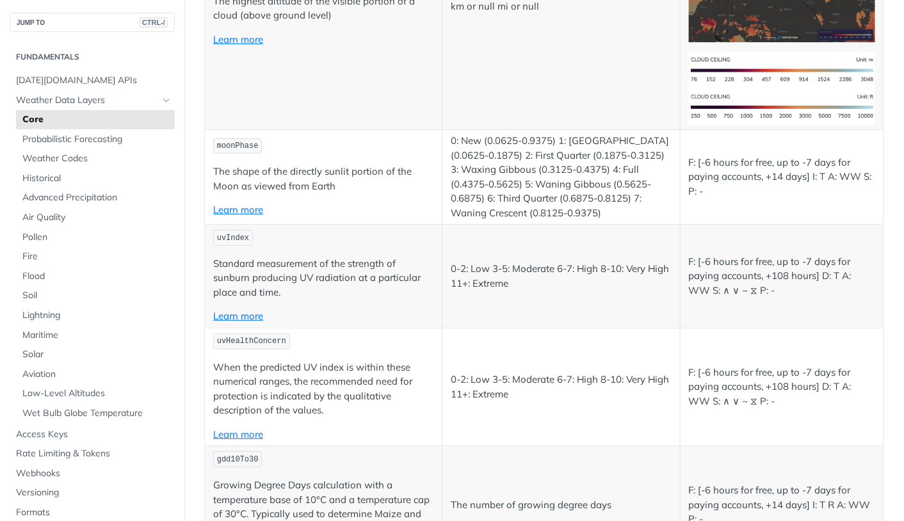
scroll to position [5379, 0]
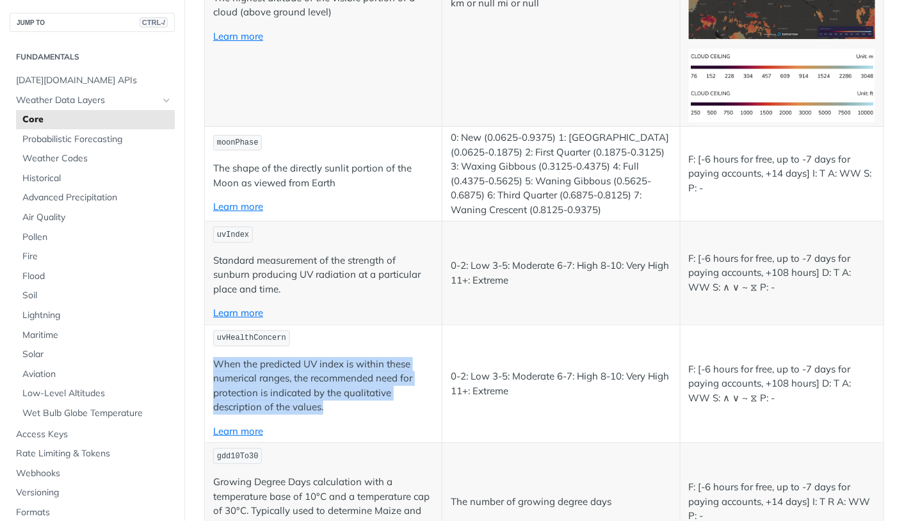
drag, startPoint x: 213, startPoint y: 346, endPoint x: 388, endPoint y: 394, distance: 181.5
click at [388, 394] on p "When the predicted UV index is within these numerical ranges, the recommended n…" at bounding box center [323, 386] width 220 height 58
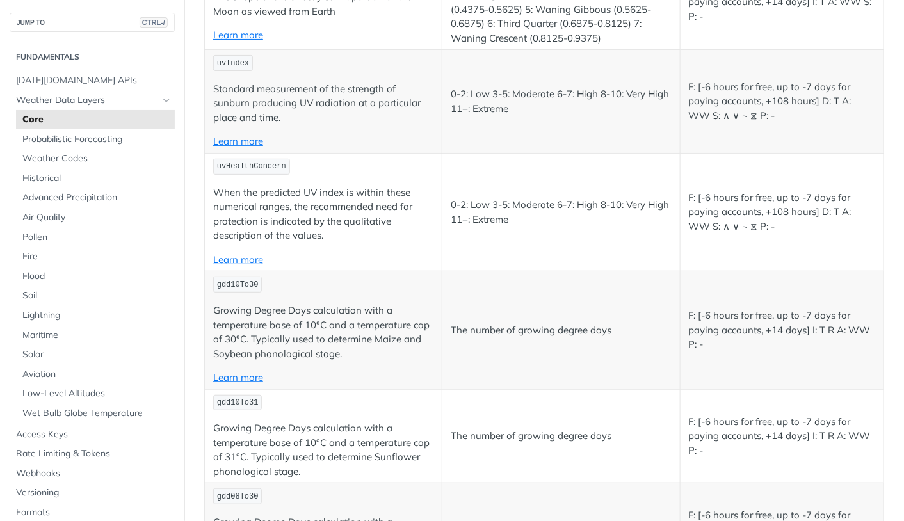
scroll to position [5565, 0]
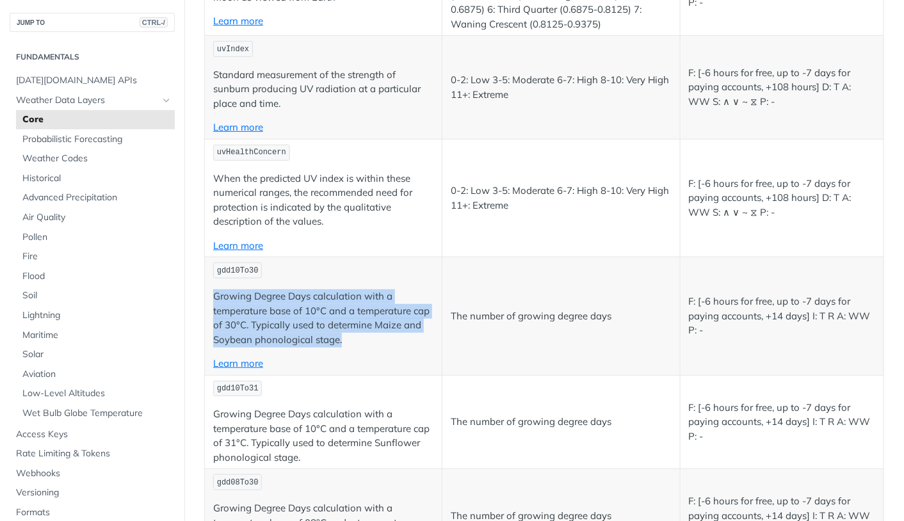
drag, startPoint x: 213, startPoint y: 277, endPoint x: 355, endPoint y: 327, distance: 151.1
click at [355, 327] on p "Growing Degree Days calculation with a temperature base of 10°C and a temperatu…" at bounding box center [323, 318] width 220 height 58
click at [330, 295] on p "Growing Degree Days calculation with a temperature base of 10°C and a temperatu…" at bounding box center [323, 318] width 220 height 58
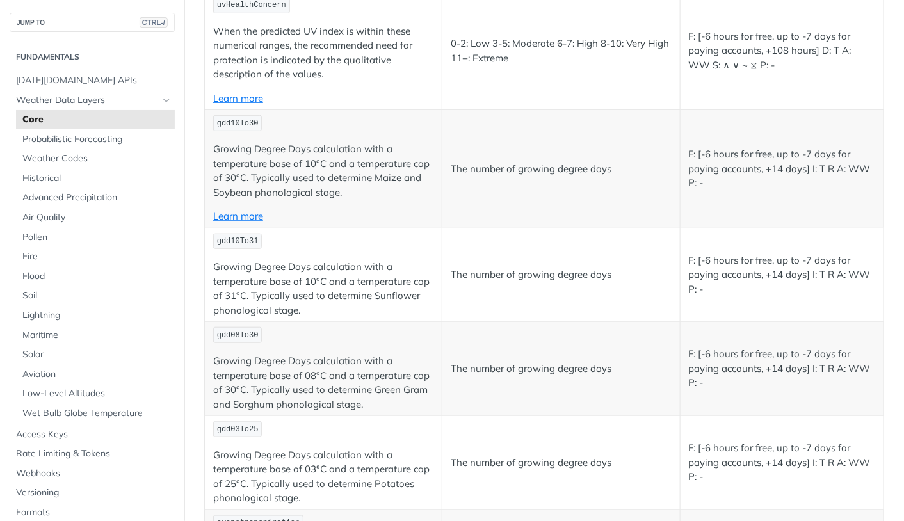
scroll to position [5716, 0]
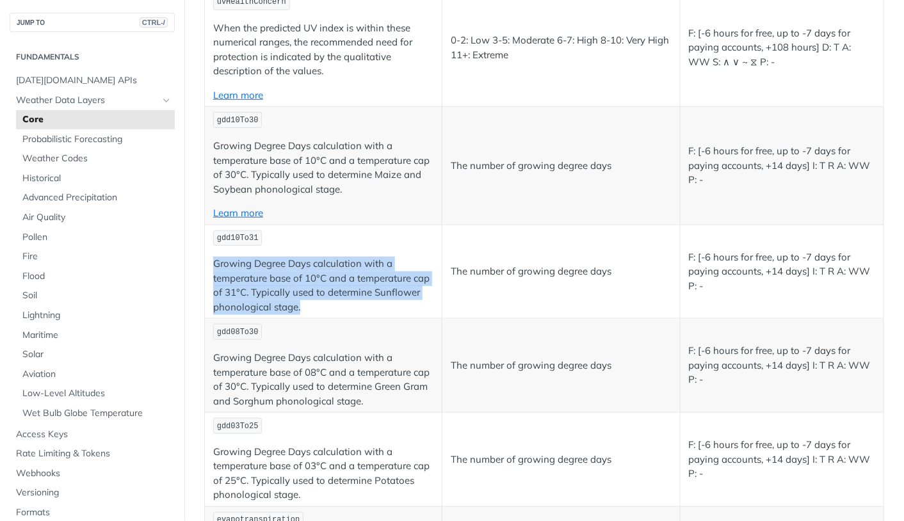
drag, startPoint x: 330, startPoint y: 293, endPoint x: 204, endPoint y: 243, distance: 136.3
click at [205, 243] on td "gdd10To31 Growing Degree Days calculation with a temperature base of 10°C and a…" at bounding box center [324, 272] width 238 height 94
click at [324, 269] on p "Growing Degree Days calculation with a temperature base of 10°C and a temperatu…" at bounding box center [323, 286] width 220 height 58
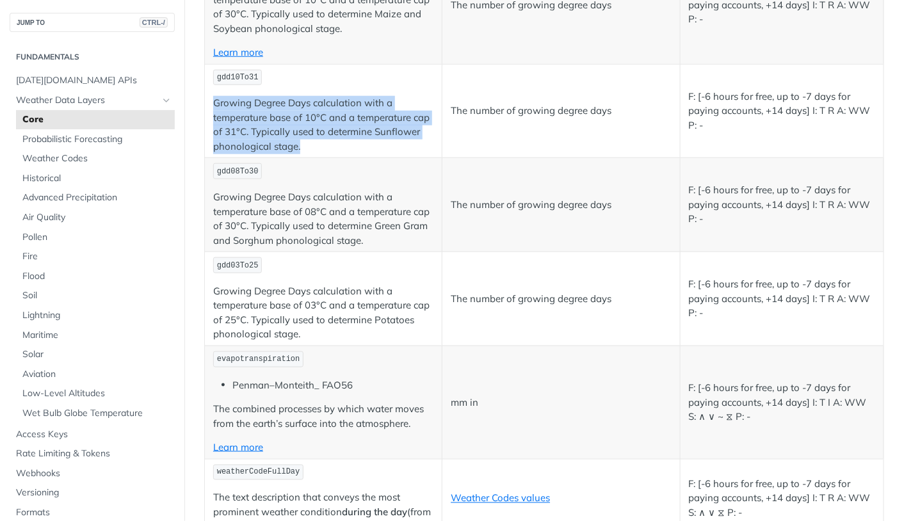
scroll to position [5878, 0]
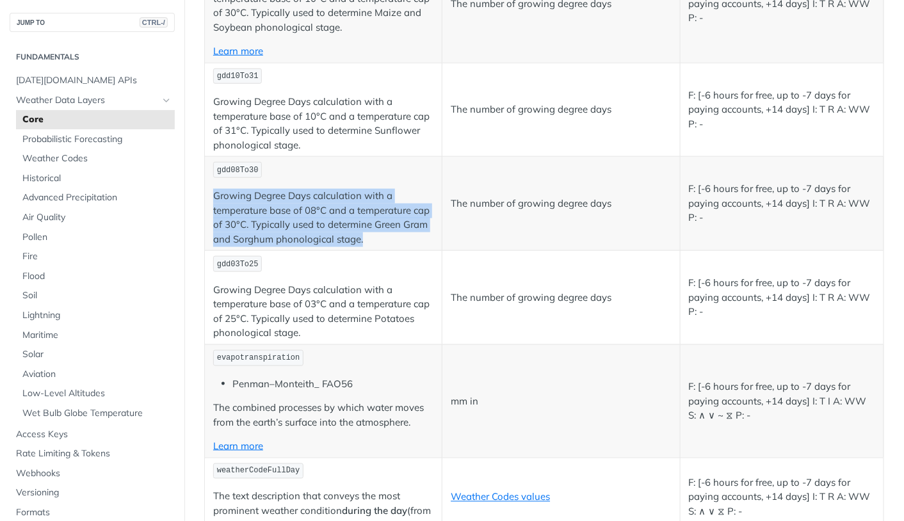
drag, startPoint x: 369, startPoint y: 225, endPoint x: 213, endPoint y: 177, distance: 162.7
click at [213, 189] on p "Growing Degree Days calculation with a temperature base of 08°C and a temperatu…" at bounding box center [323, 218] width 220 height 58
click at [338, 195] on p "Growing Degree Days calculation with a temperature base of 08°C and a temperatu…" at bounding box center [323, 218] width 220 height 58
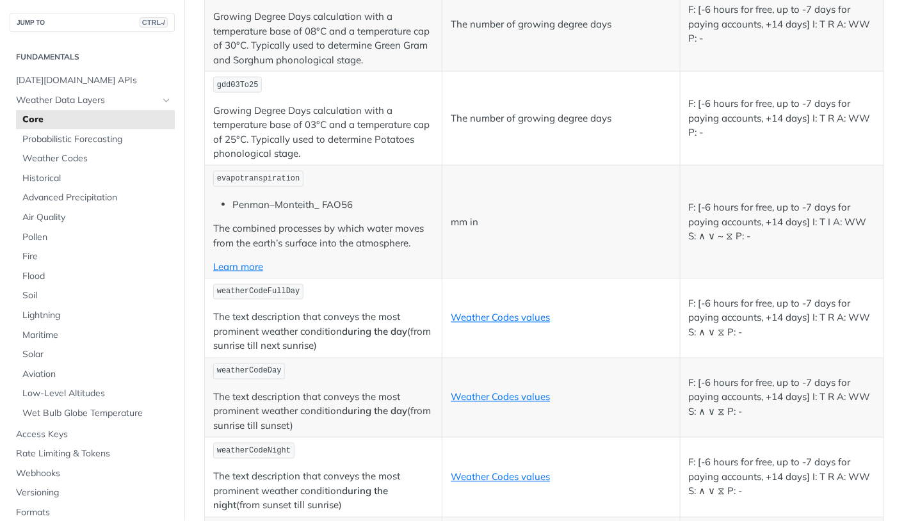
scroll to position [6057, 0]
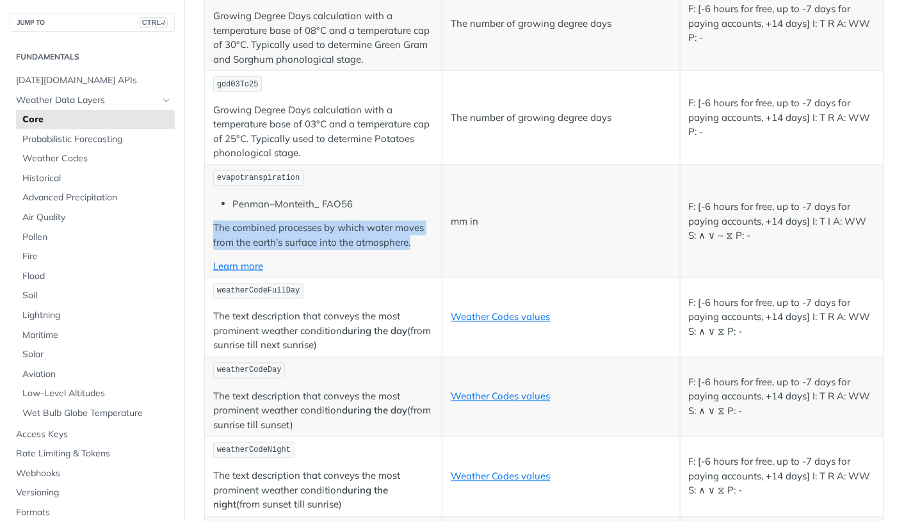
drag, startPoint x: 421, startPoint y: 228, endPoint x: 211, endPoint y: 207, distance: 210.5
click at [211, 207] on td "evapotranspiration Penman–Monteith_ FAO56 The combined processes by which water…" at bounding box center [324, 221] width 238 height 113
click at [340, 221] on p "The combined processes by which water moves from the earth’s surface into the a…" at bounding box center [323, 235] width 220 height 29
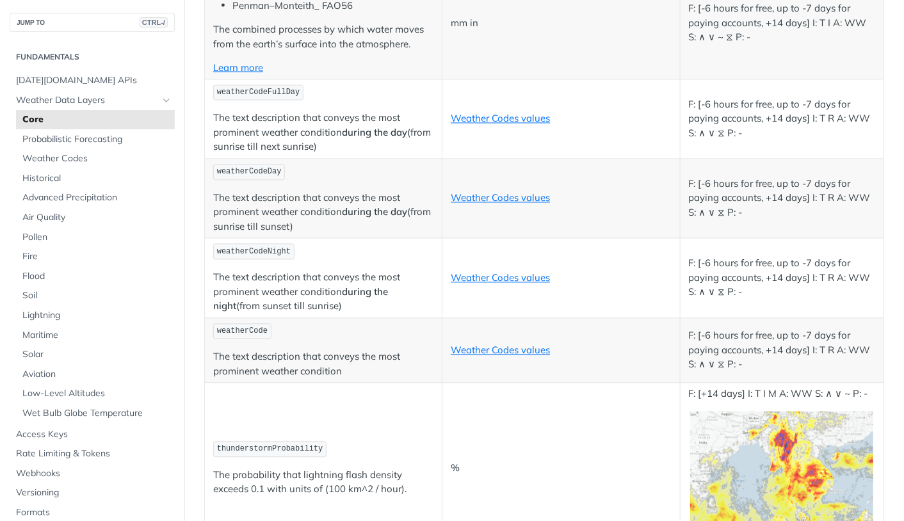
scroll to position [6250, 0]
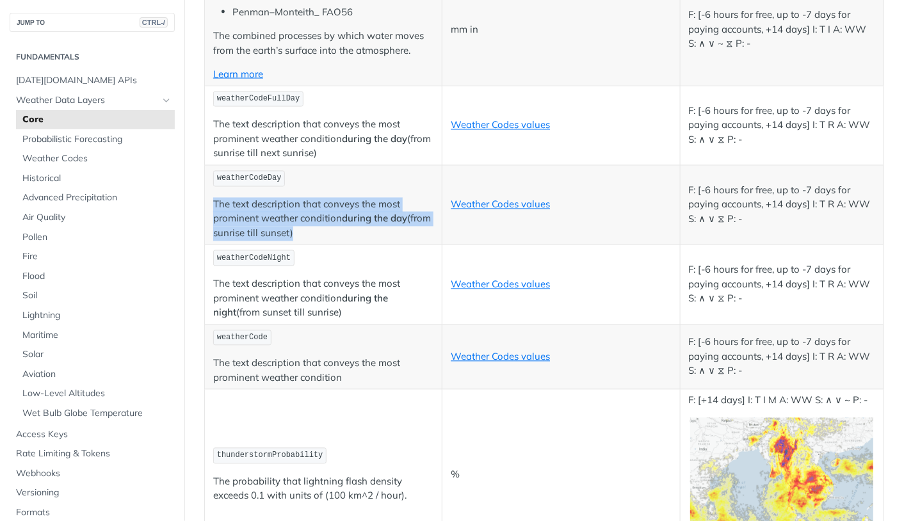
drag, startPoint x: 372, startPoint y: 208, endPoint x: 207, endPoint y: 184, distance: 166.9
click at [207, 184] on td "weatherCodeDay The text description that conveys the most prominent weather con…" at bounding box center [324, 204] width 238 height 79
click at [320, 198] on p "The text description that conveys the most prominent weather condition during t…" at bounding box center [323, 220] width 220 height 44
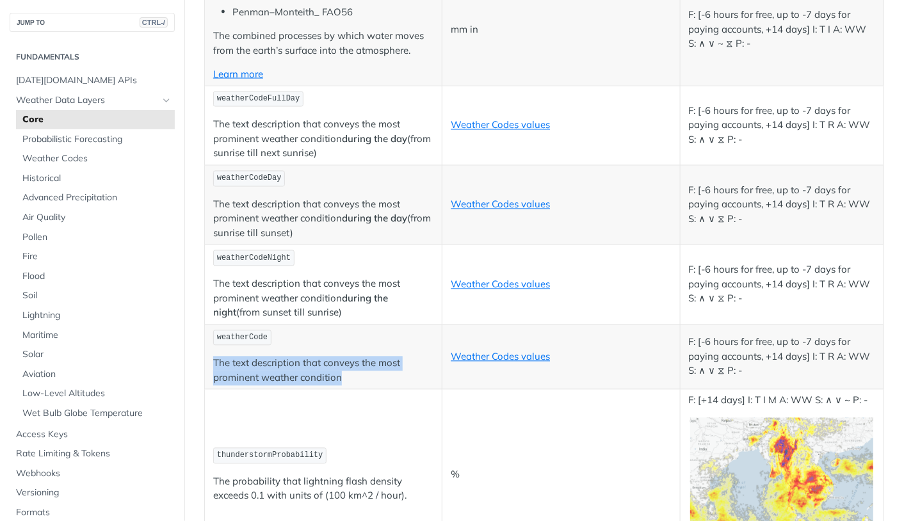
drag, startPoint x: 351, startPoint y: 354, endPoint x: 206, endPoint y: 339, distance: 145.5
click at [206, 339] on td "weatherCode The text description that conveys the most prominent weather condit…" at bounding box center [324, 357] width 238 height 65
click at [306, 357] on p "The text description that conveys the most prominent weather condition" at bounding box center [323, 371] width 220 height 29
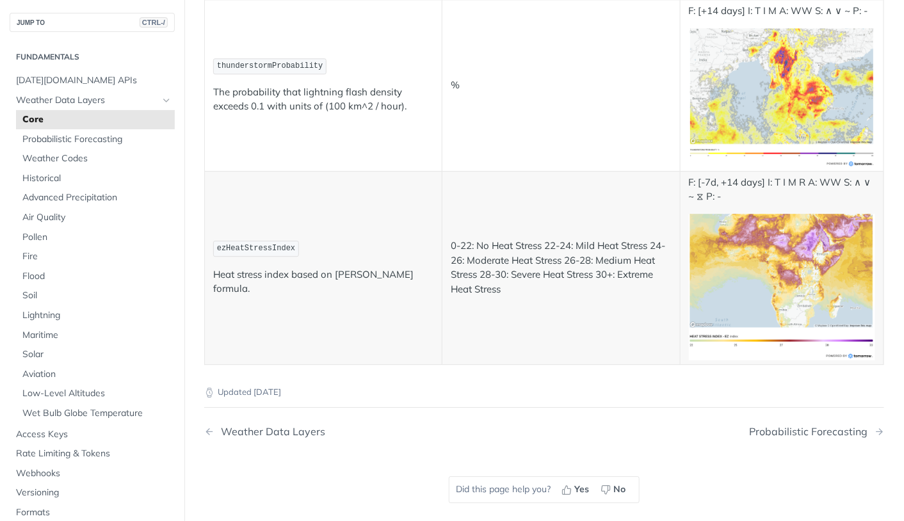
scroll to position [6640, 0]
drag, startPoint x: 211, startPoint y: 255, endPoint x: 434, endPoint y: 249, distance: 223.6
click at [434, 249] on td "ezHeatStressIndex Heat stress index based on Ezra-Zohar formula." at bounding box center [324, 268] width 238 height 194
click at [430, 240] on p "ezHeatStressIndex" at bounding box center [323, 249] width 220 height 19
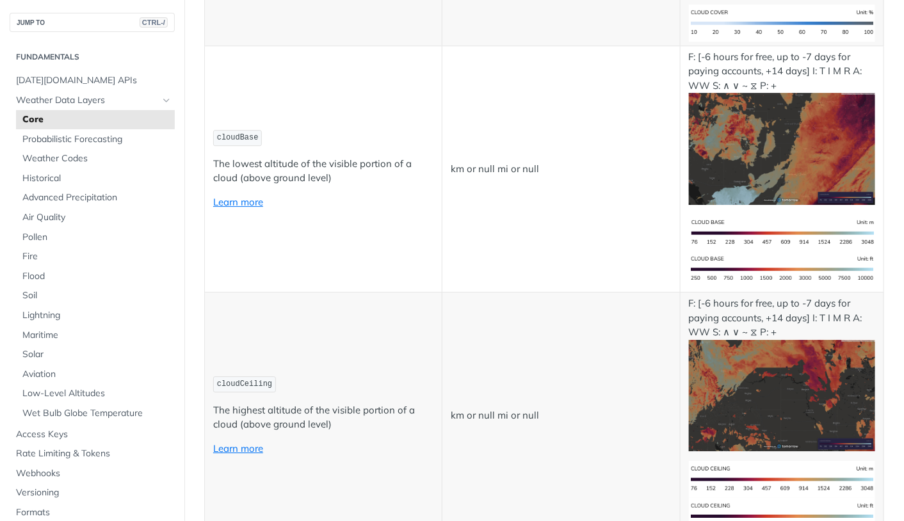
scroll to position [4917, 0]
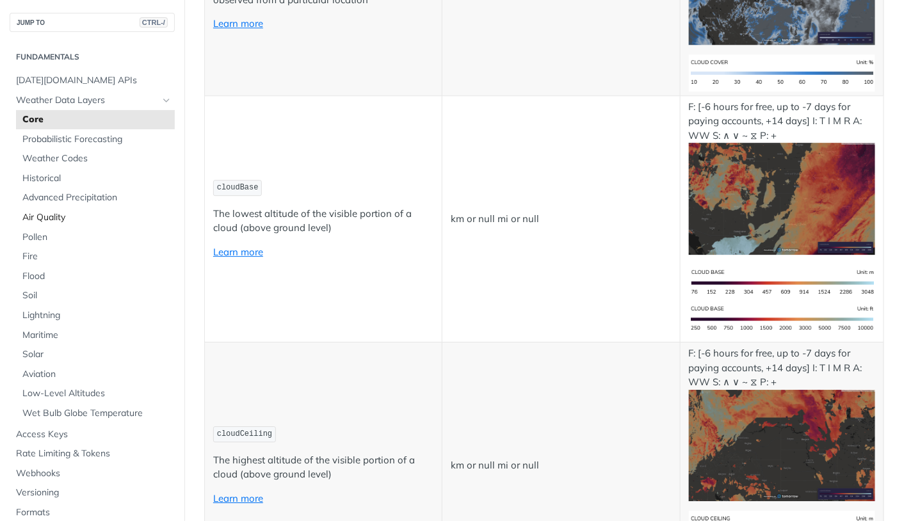
click at [62, 215] on span "Air Quality" at bounding box center [96, 217] width 149 height 13
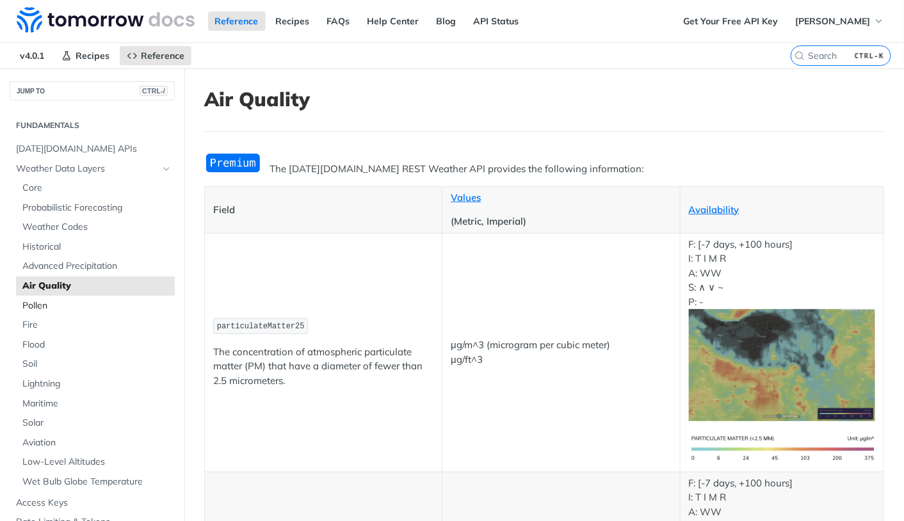
click at [45, 307] on span "Pollen" at bounding box center [96, 306] width 149 height 13
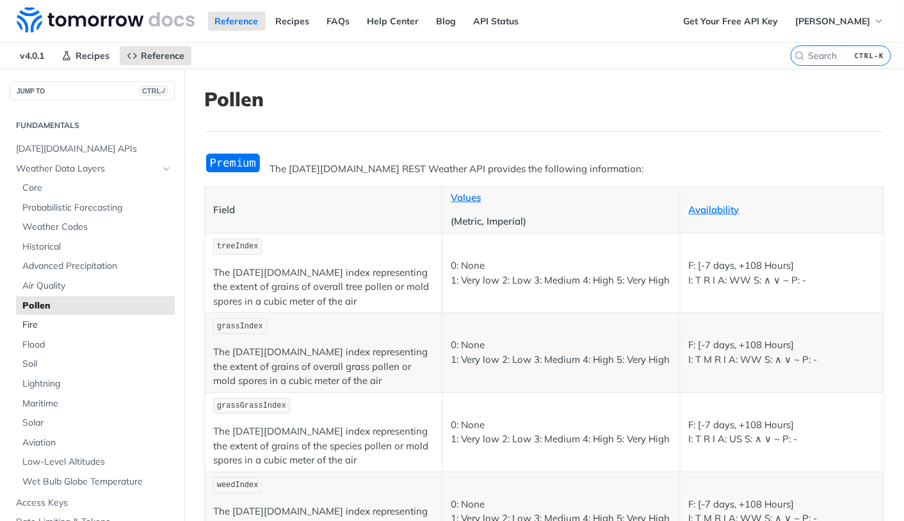
click at [42, 333] on link "Fire" at bounding box center [95, 325] width 159 height 19
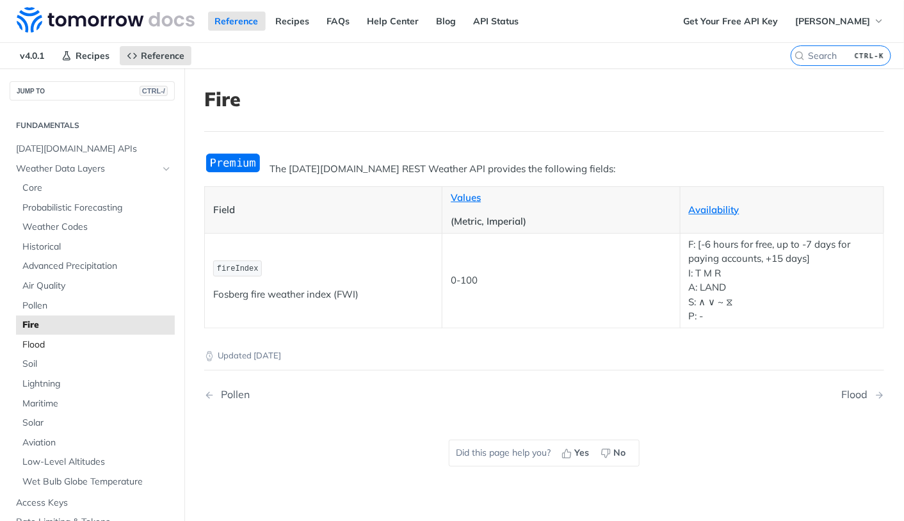
click at [45, 346] on span "Flood" at bounding box center [96, 345] width 149 height 13
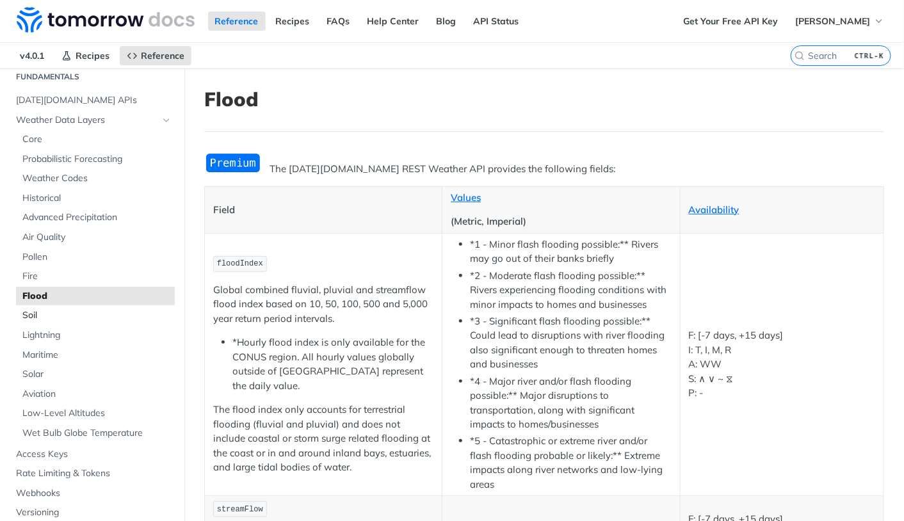
scroll to position [48, 0]
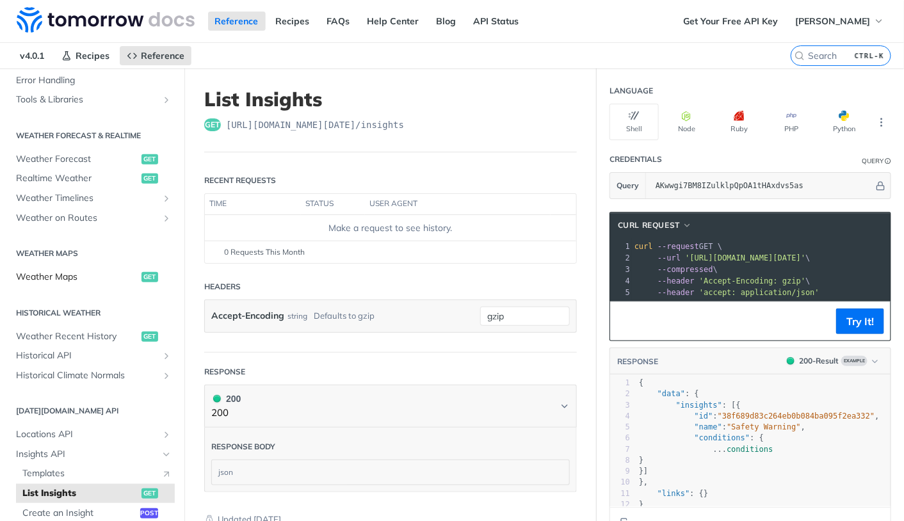
scroll to position [234, 0]
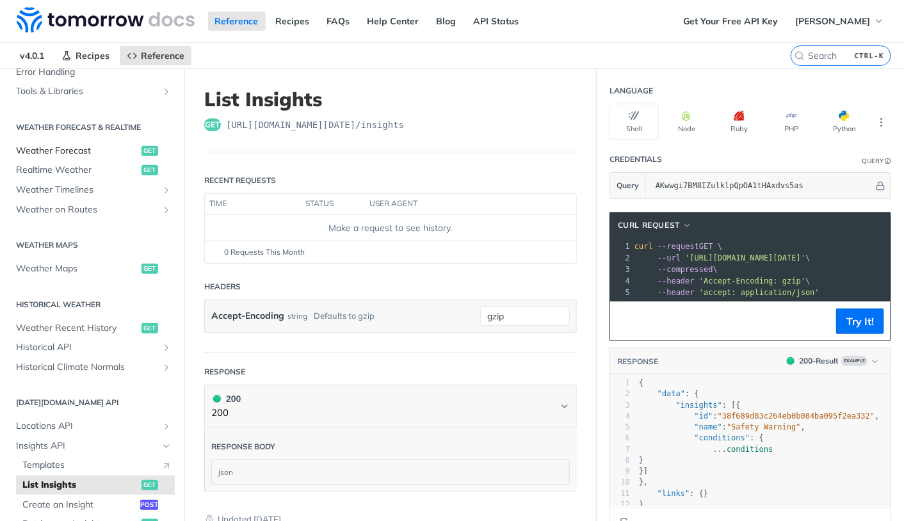
click at [81, 158] on link "Weather Forecast get" at bounding box center [92, 151] width 165 height 19
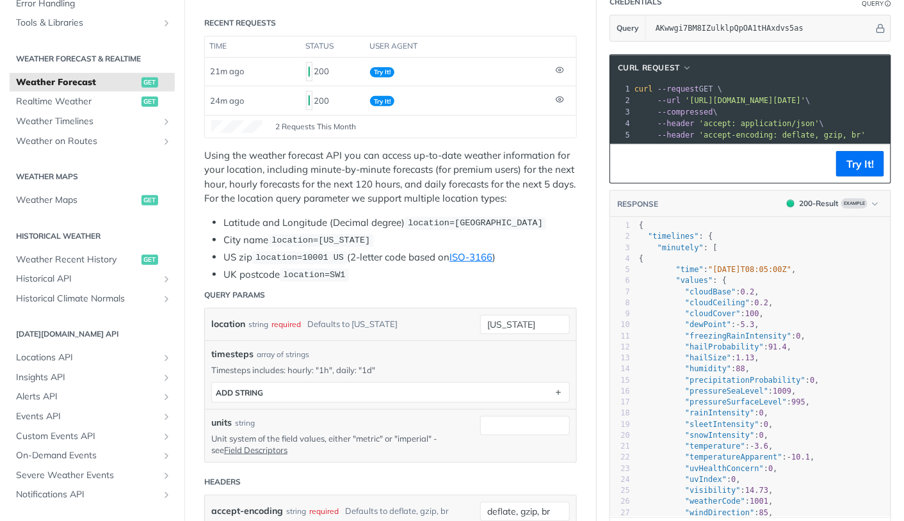
scroll to position [198, 0]
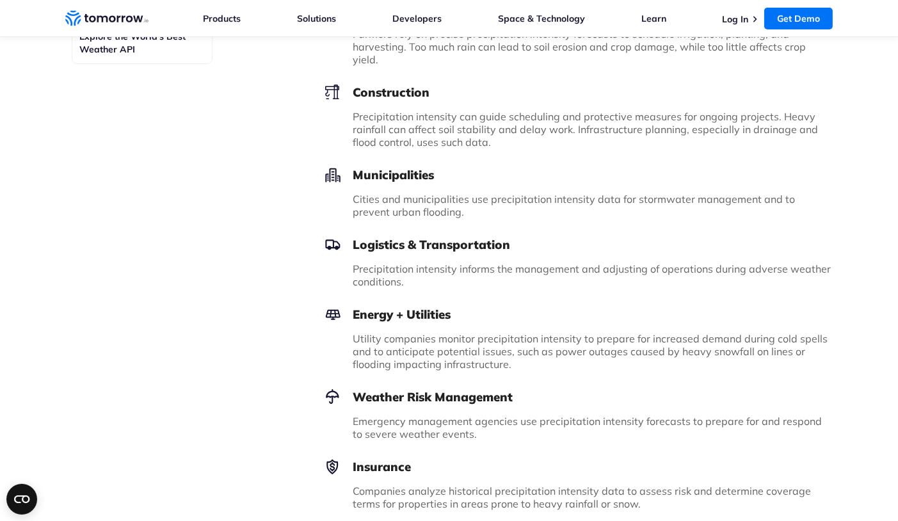
scroll to position [828, 0]
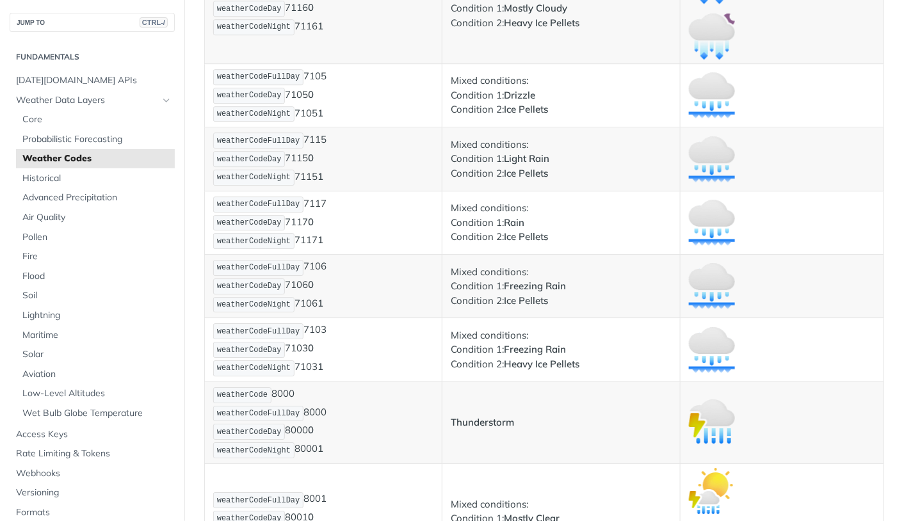
scroll to position [8591, 0]
